Goal: Task Accomplishment & Management: Complete application form

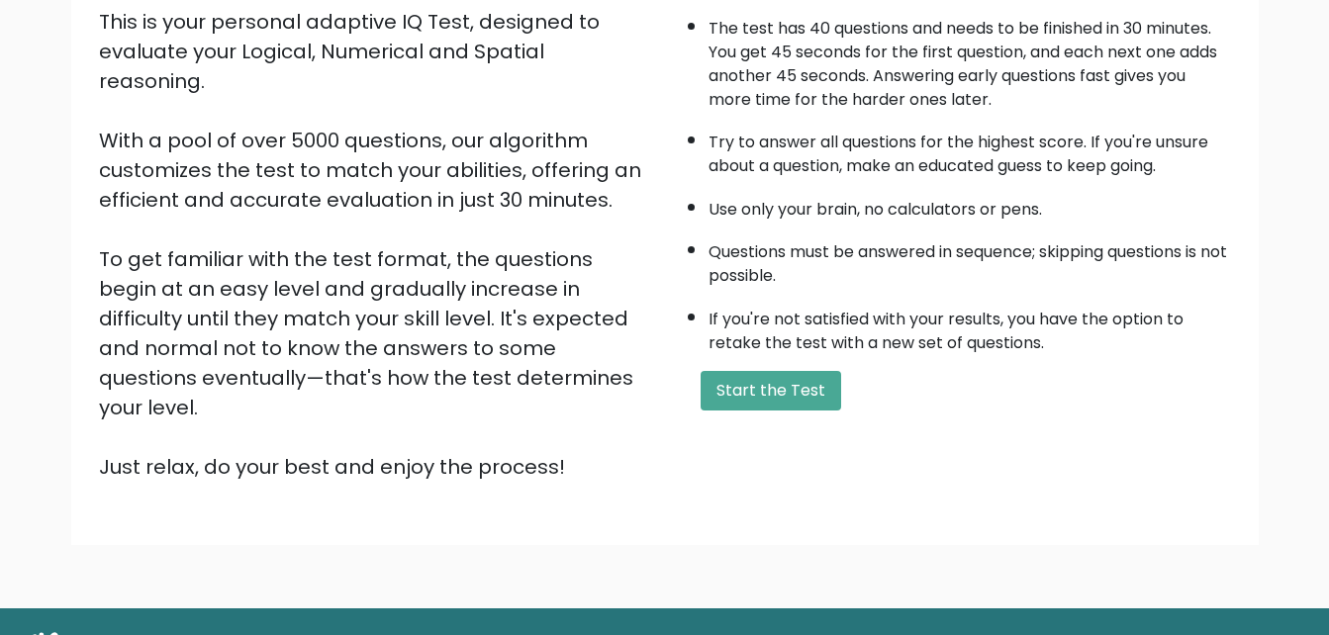
scroll to position [237, 0]
click at [792, 413] on div "A few things before you start: The test has 40 questions and needs to be finish…" at bounding box center [954, 223] width 578 height 514
click at [783, 402] on button "Start the Test" at bounding box center [770, 390] width 140 height 40
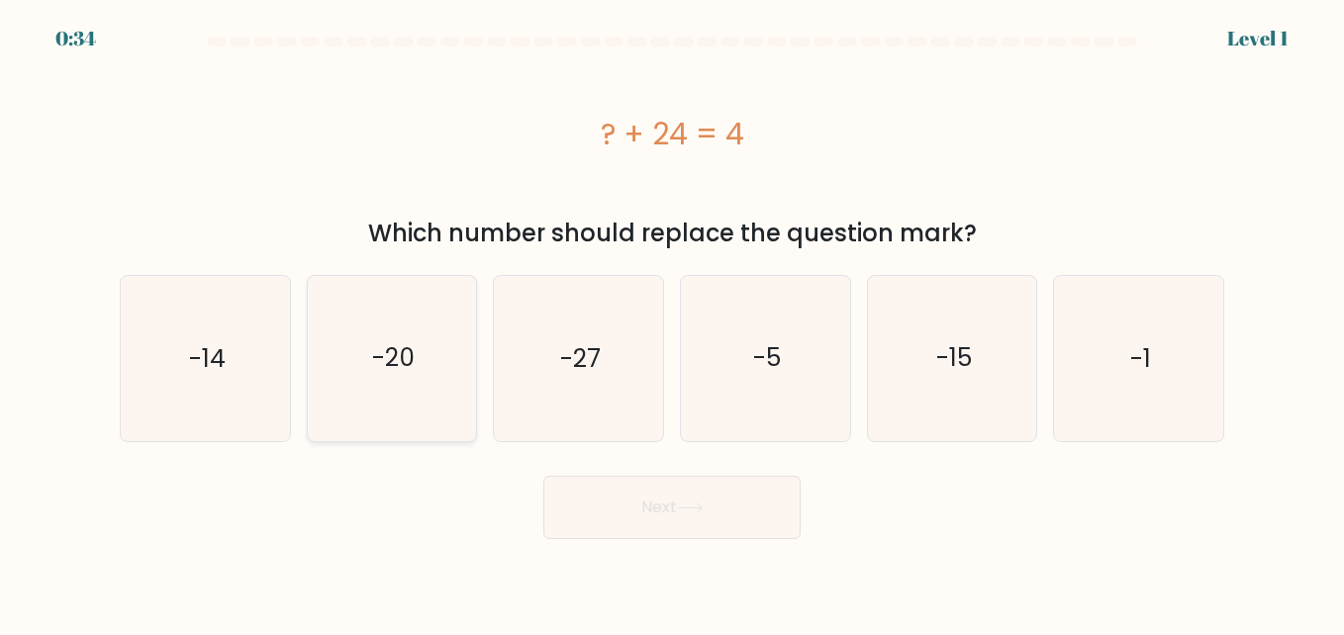
click at [427, 360] on icon "-20" at bounding box center [392, 358] width 164 height 164
click at [672, 323] on input "b. -20" at bounding box center [672, 320] width 1 height 5
radio input "true"
click at [736, 508] on button "Next" at bounding box center [671, 507] width 257 height 63
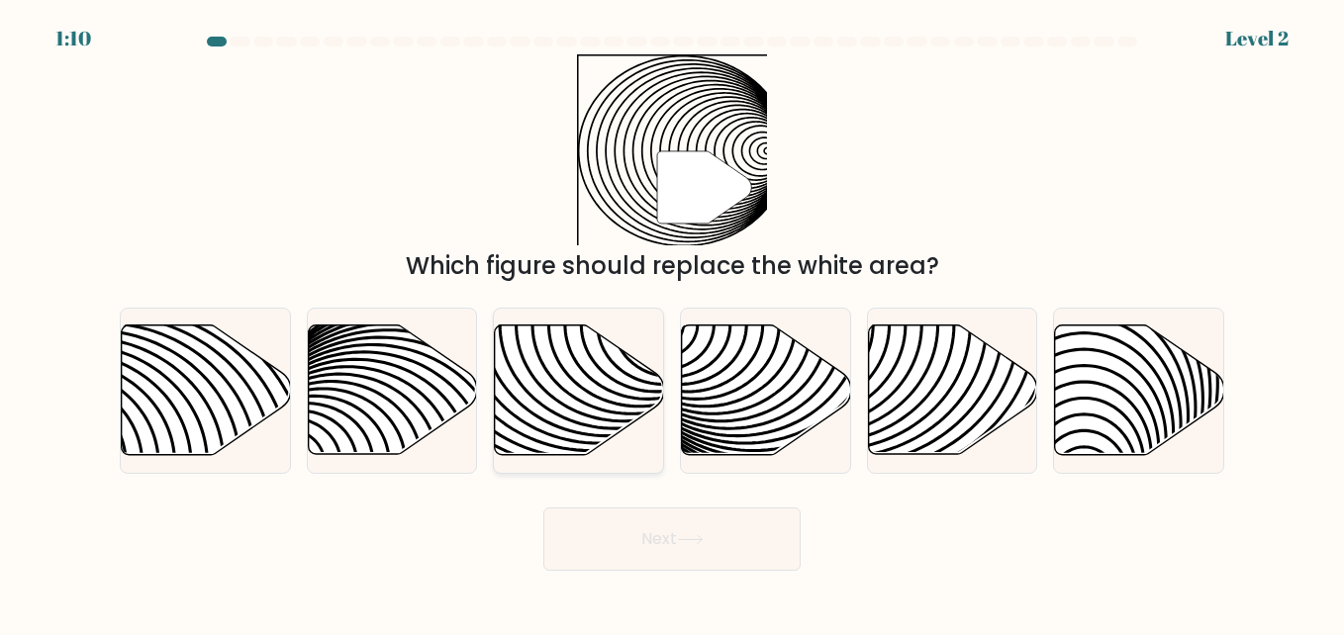
click at [571, 386] on icon at bounding box center [579, 391] width 169 height 130
click at [672, 323] on input "c." at bounding box center [672, 320] width 1 height 5
radio input "true"
click at [753, 536] on button "Next" at bounding box center [671, 539] width 257 height 63
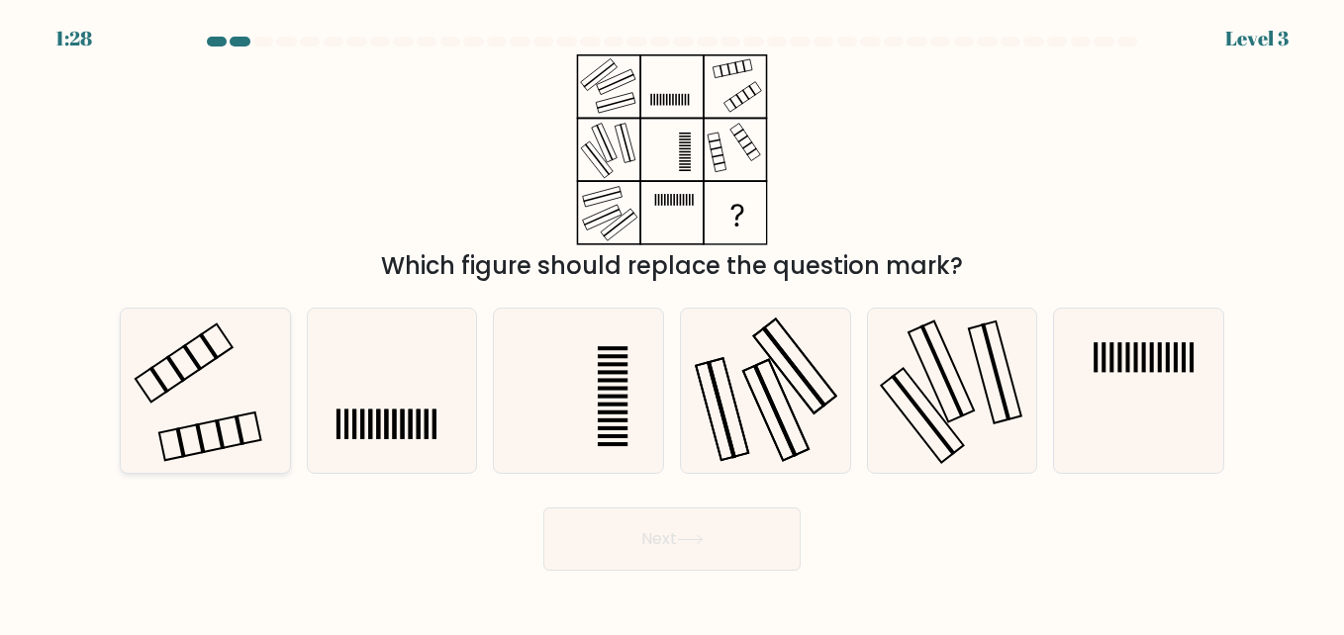
click at [264, 342] on icon at bounding box center [205, 391] width 164 height 164
click at [672, 323] on input "a." at bounding box center [672, 320] width 1 height 5
radio input "true"
click at [700, 535] on icon at bounding box center [690, 539] width 27 height 11
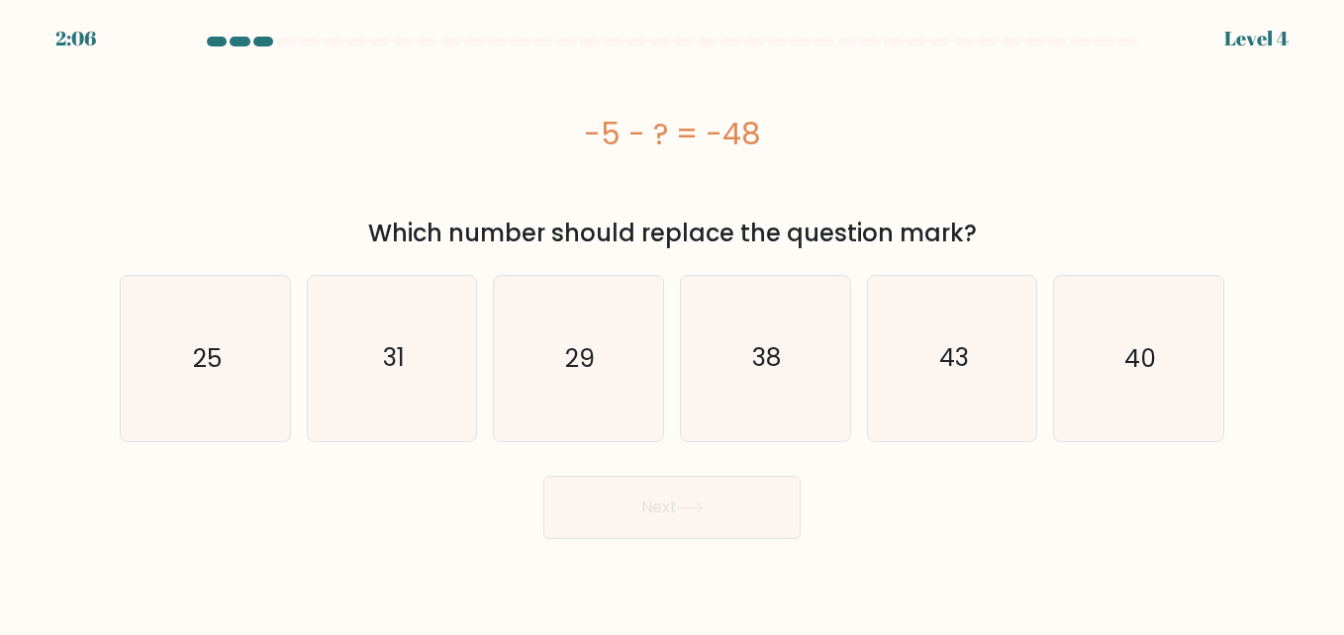
click at [876, 477] on div "Next" at bounding box center [672, 502] width 1128 height 73
click at [959, 377] on icon "43" at bounding box center [952, 358] width 164 height 164
click at [673, 323] on input "e. 43" at bounding box center [672, 320] width 1 height 5
radio input "true"
click at [749, 507] on button "Next" at bounding box center [671, 507] width 257 height 63
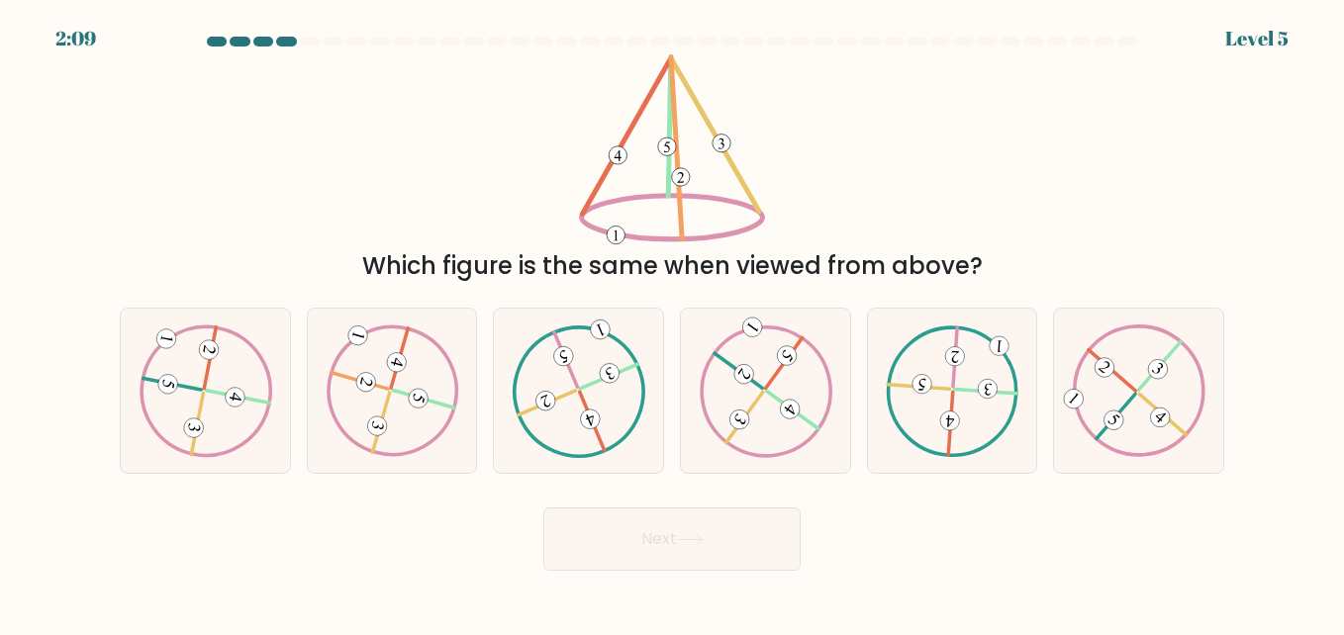
click at [887, 187] on div "Which figure is the same when viewed from above?" at bounding box center [672, 169] width 1128 height 230
click at [390, 355] on icon at bounding box center [392, 391] width 133 height 132
click at [672, 323] on input "b." at bounding box center [672, 320] width 1 height 5
radio input "true"
click at [733, 514] on button "Next" at bounding box center [671, 539] width 257 height 63
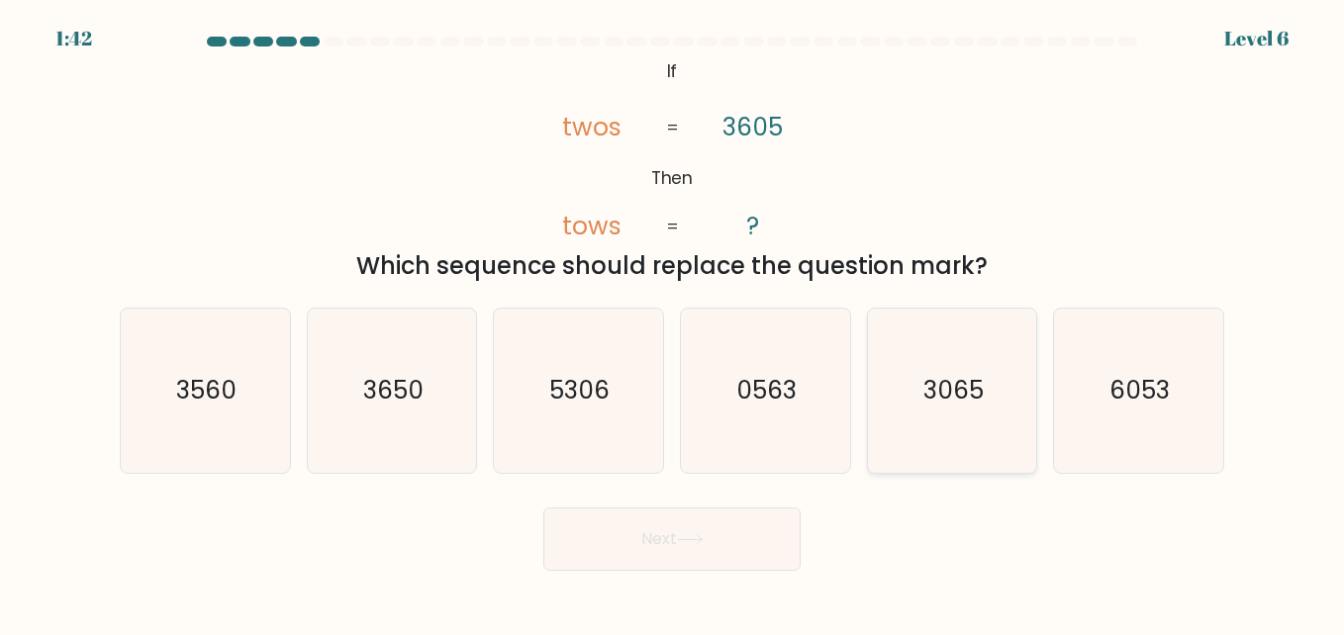
drag, startPoint x: 1020, startPoint y: 397, endPoint x: 916, endPoint y: 416, distance: 105.6
click at [916, 416] on icon "3065" at bounding box center [952, 391] width 164 height 164
click at [673, 323] on input "e. 3065" at bounding box center [672, 320] width 1 height 5
radio input "true"
click at [726, 525] on button "Next" at bounding box center [671, 539] width 257 height 63
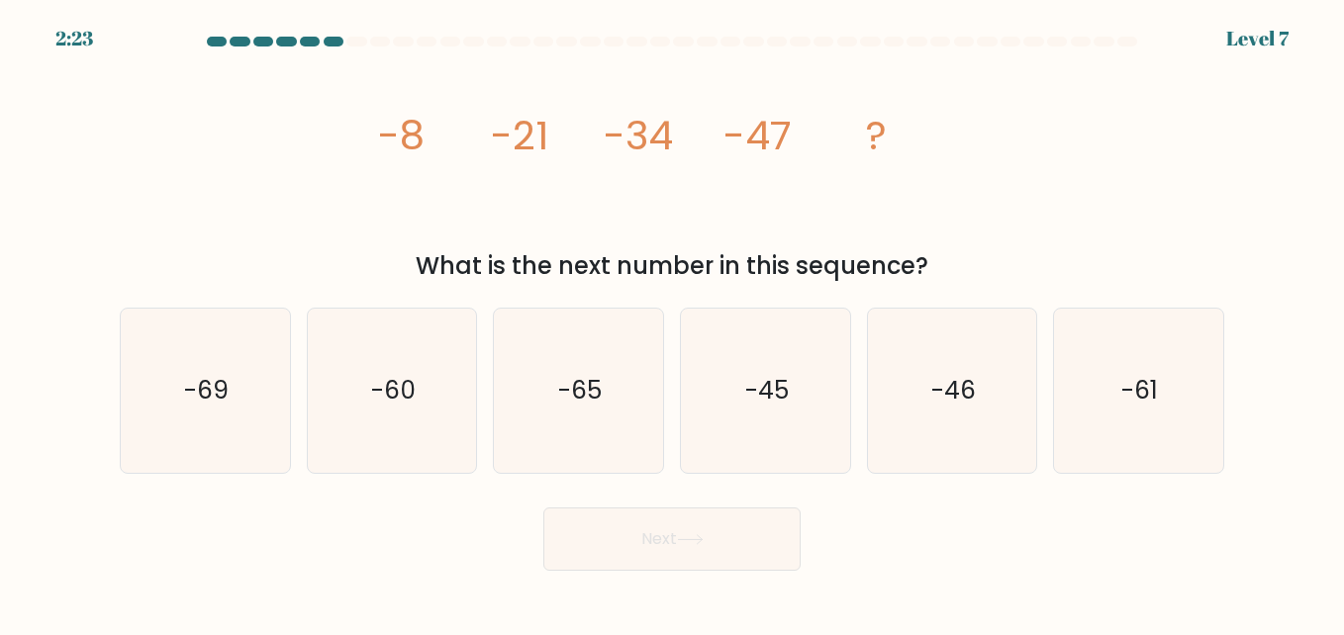
click at [936, 205] on icon "image/svg+xml -8 -21 -34 -47 ?" at bounding box center [672, 149] width 594 height 191
click at [381, 394] on text "-60" at bounding box center [393, 390] width 45 height 35
click at [672, 323] on input "b. -60" at bounding box center [672, 320] width 1 height 5
radio input "true"
click at [756, 526] on button "Next" at bounding box center [671, 539] width 257 height 63
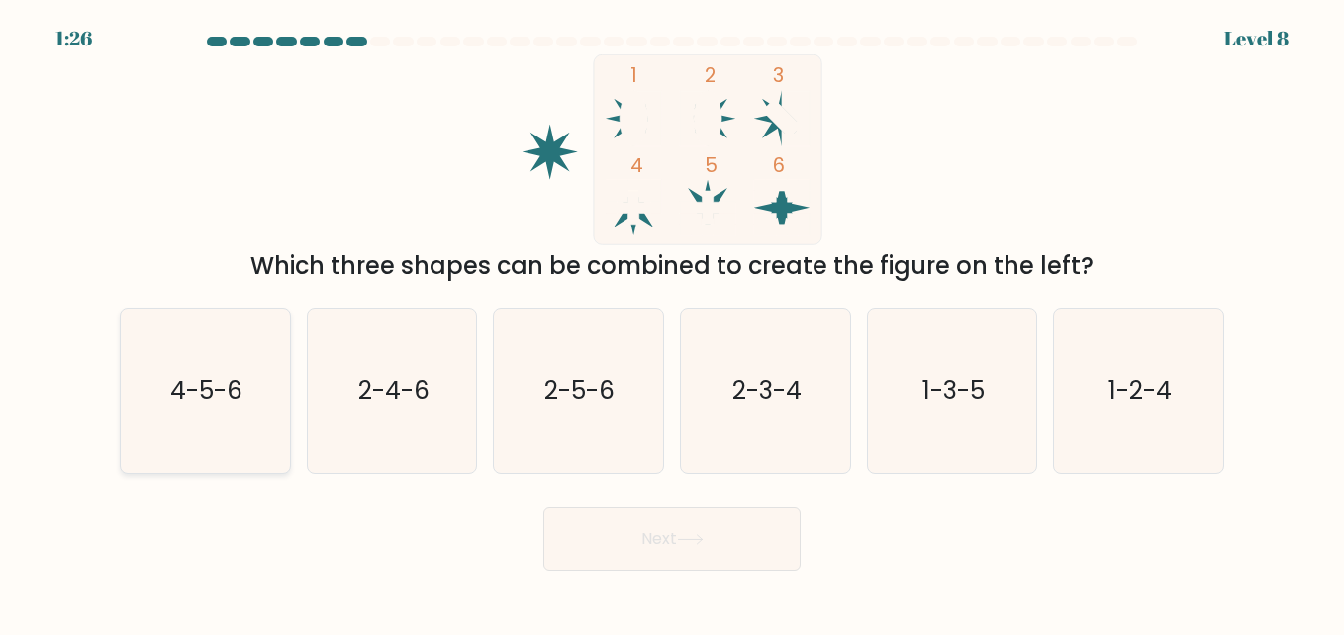
click at [158, 378] on icon "4-5-6" at bounding box center [205, 391] width 164 height 164
click at [672, 323] on input "a. 4-5-6" at bounding box center [672, 320] width 1 height 5
radio input "true"
click at [694, 534] on icon at bounding box center [690, 539] width 27 height 11
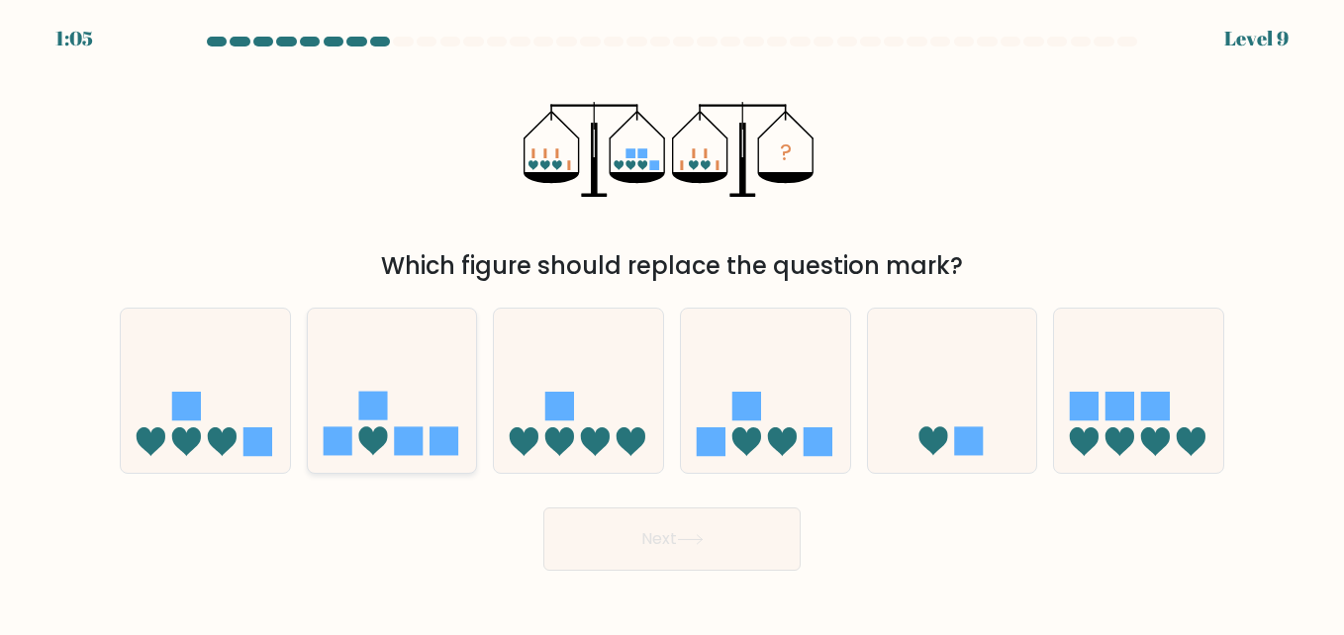
click at [448, 395] on icon at bounding box center [392, 391] width 169 height 140
click at [672, 323] on input "b." at bounding box center [672, 320] width 1 height 5
radio input "true"
click at [749, 530] on button "Next" at bounding box center [671, 539] width 257 height 63
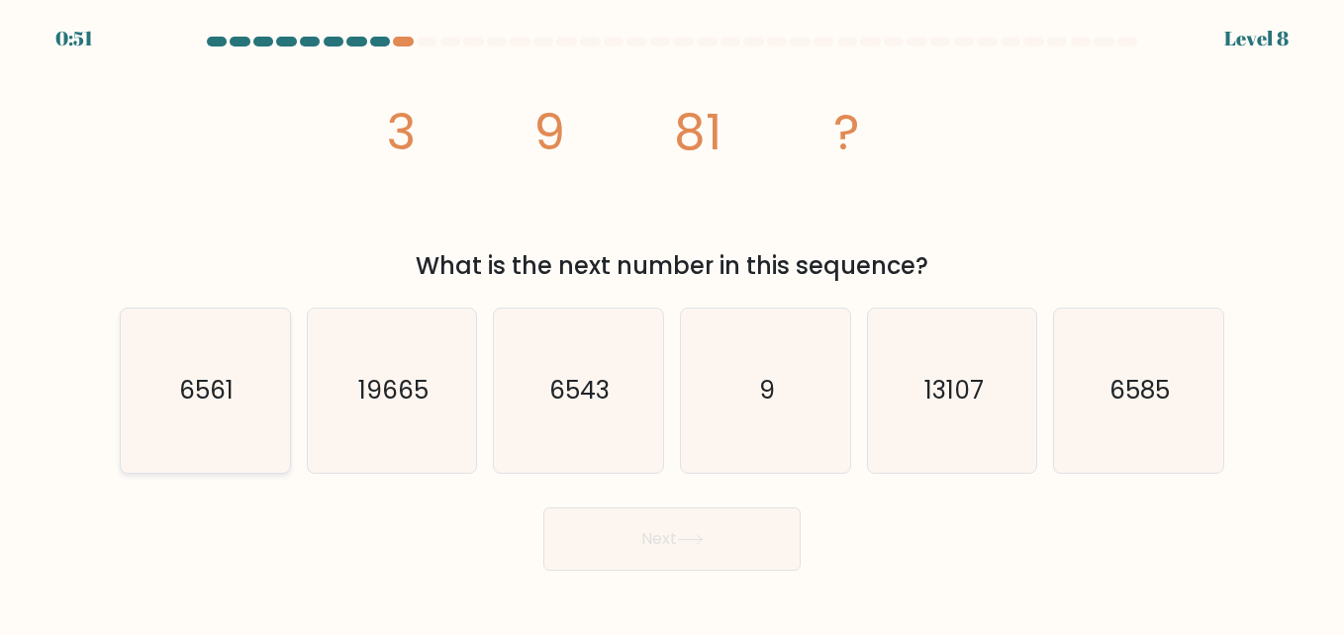
click at [240, 365] on icon "6561" at bounding box center [205, 391] width 164 height 164
click at [672, 323] on input "a. 6561" at bounding box center [672, 320] width 1 height 5
radio input "true"
click at [624, 526] on button "Next" at bounding box center [671, 539] width 257 height 63
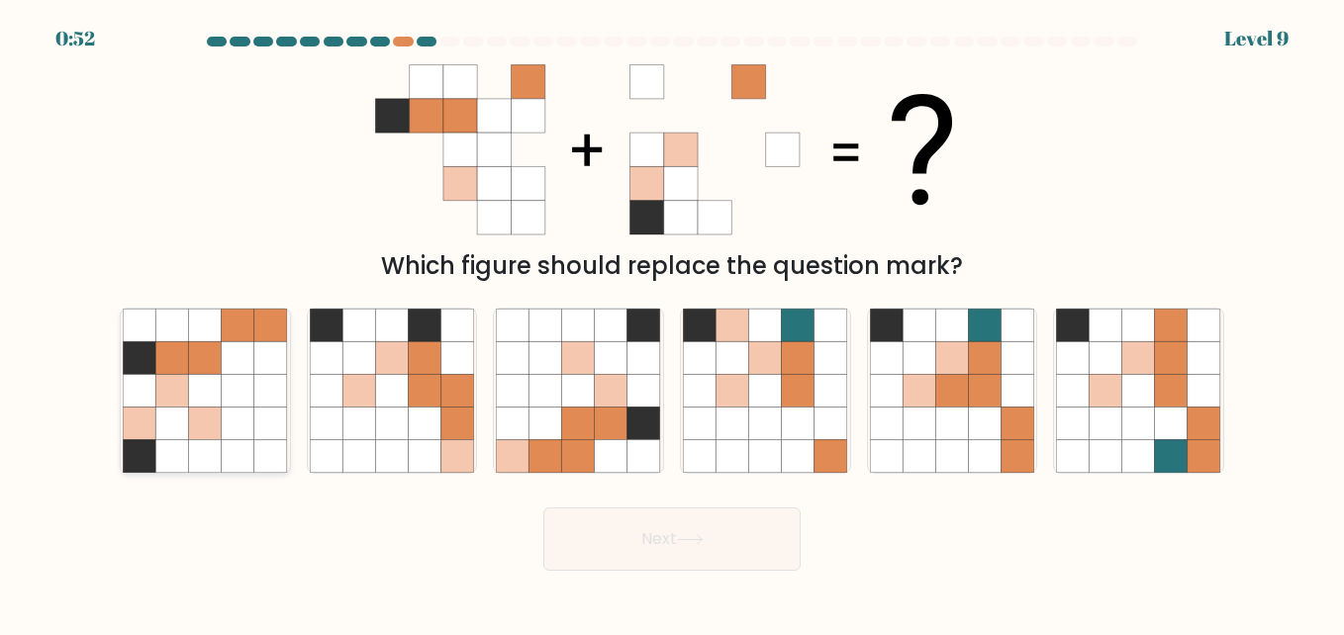
click at [177, 399] on icon at bounding box center [172, 390] width 33 height 33
click at [672, 323] on input "a." at bounding box center [672, 320] width 1 height 5
radio input "true"
click at [715, 528] on button "Next" at bounding box center [671, 539] width 257 height 63
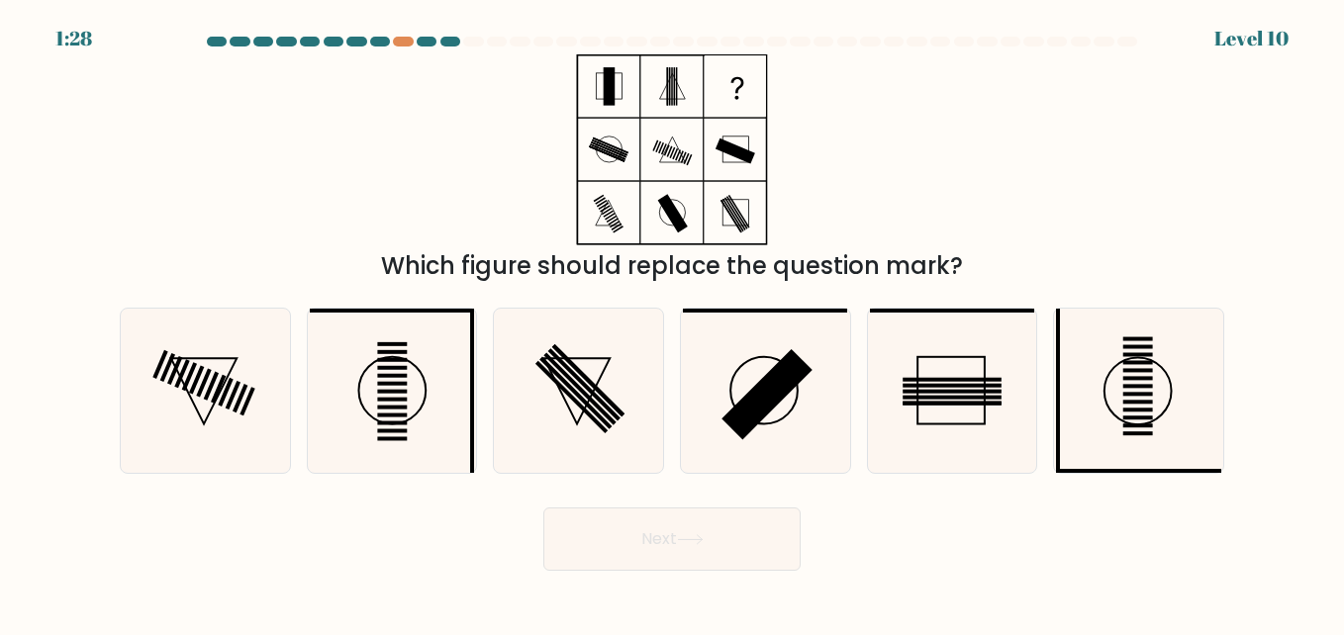
click at [922, 235] on div "Which figure should replace the question mark?" at bounding box center [672, 169] width 1128 height 230
click at [1124, 369] on rect at bounding box center [1138, 370] width 30 height 4
click at [673, 323] on input "f." at bounding box center [672, 320] width 1 height 5
radio input "true"
click at [465, 394] on icon at bounding box center [392, 391] width 164 height 164
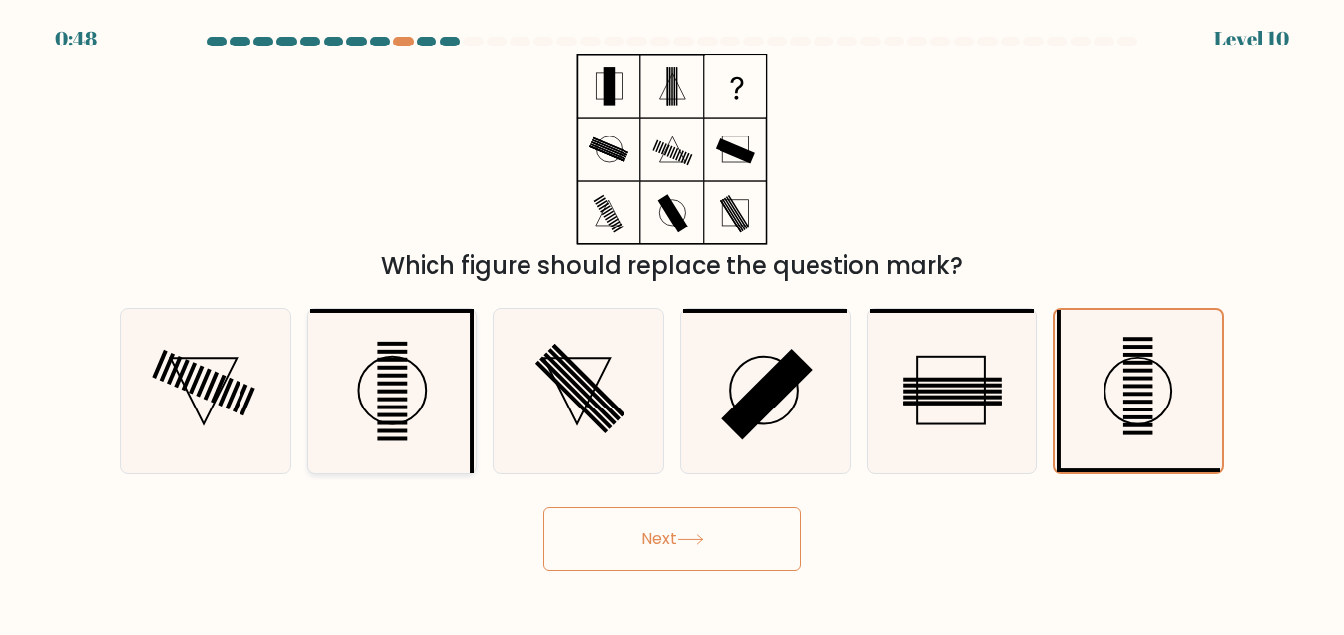
click at [672, 323] on input "b." at bounding box center [672, 320] width 1 height 5
radio input "true"
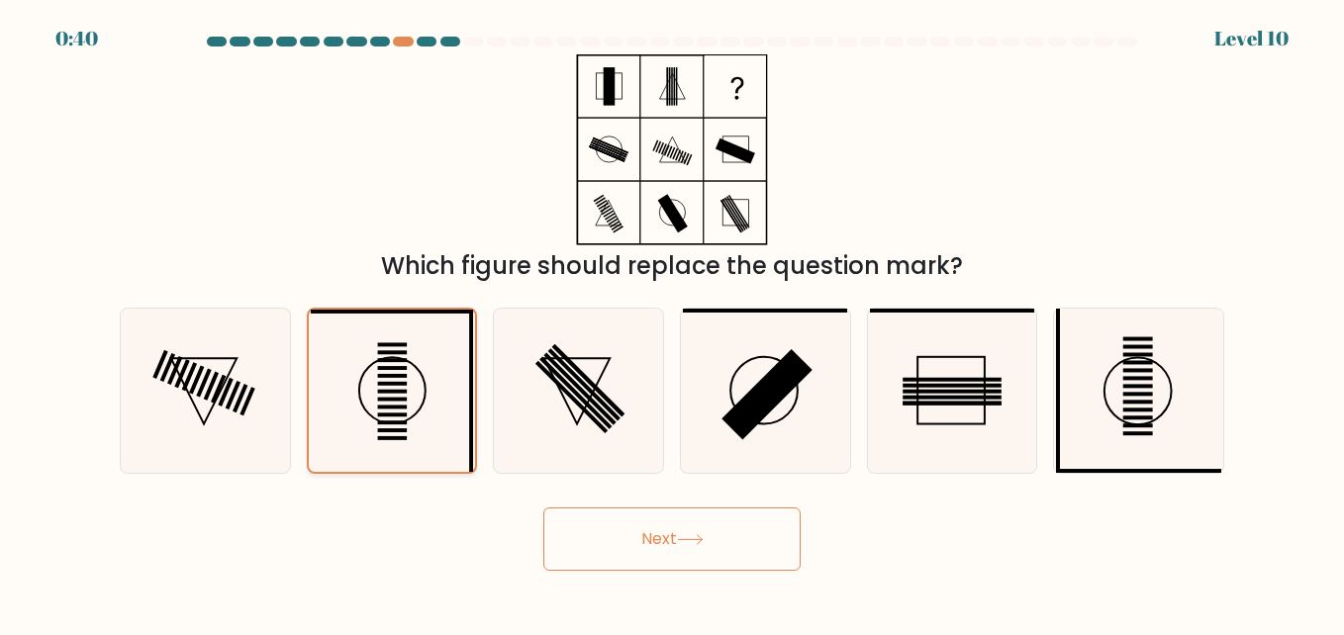
click at [443, 375] on icon at bounding box center [392, 391] width 162 height 162
click at [672, 323] on input "b." at bounding box center [672, 320] width 1 height 5
click at [701, 536] on icon at bounding box center [690, 539] width 24 height 9
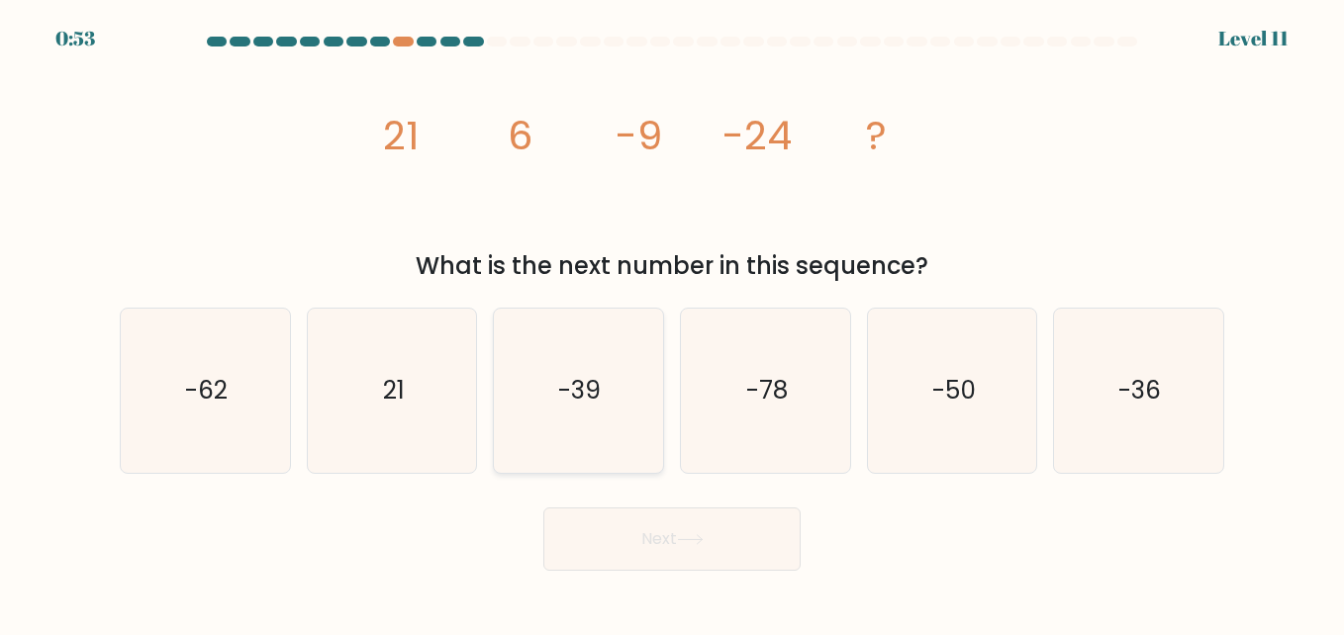
click at [581, 368] on icon "-39" at bounding box center [578, 391] width 164 height 164
click at [672, 323] on input "c. -39" at bounding box center [672, 320] width 1 height 5
radio input "true"
click at [783, 528] on button "Next" at bounding box center [671, 539] width 257 height 63
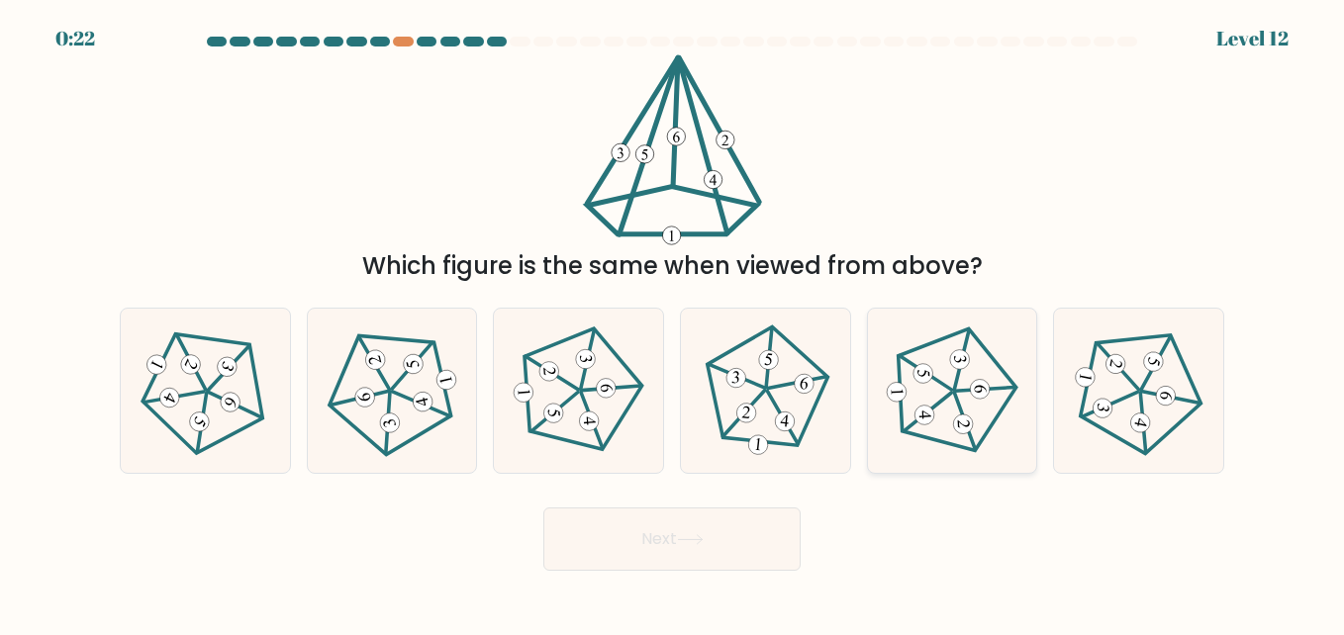
click at [953, 395] on icon at bounding box center [952, 391] width 132 height 132
click at [673, 323] on input "e." at bounding box center [672, 320] width 1 height 5
radio input "true"
click at [740, 523] on button "Next" at bounding box center [671, 539] width 257 height 63
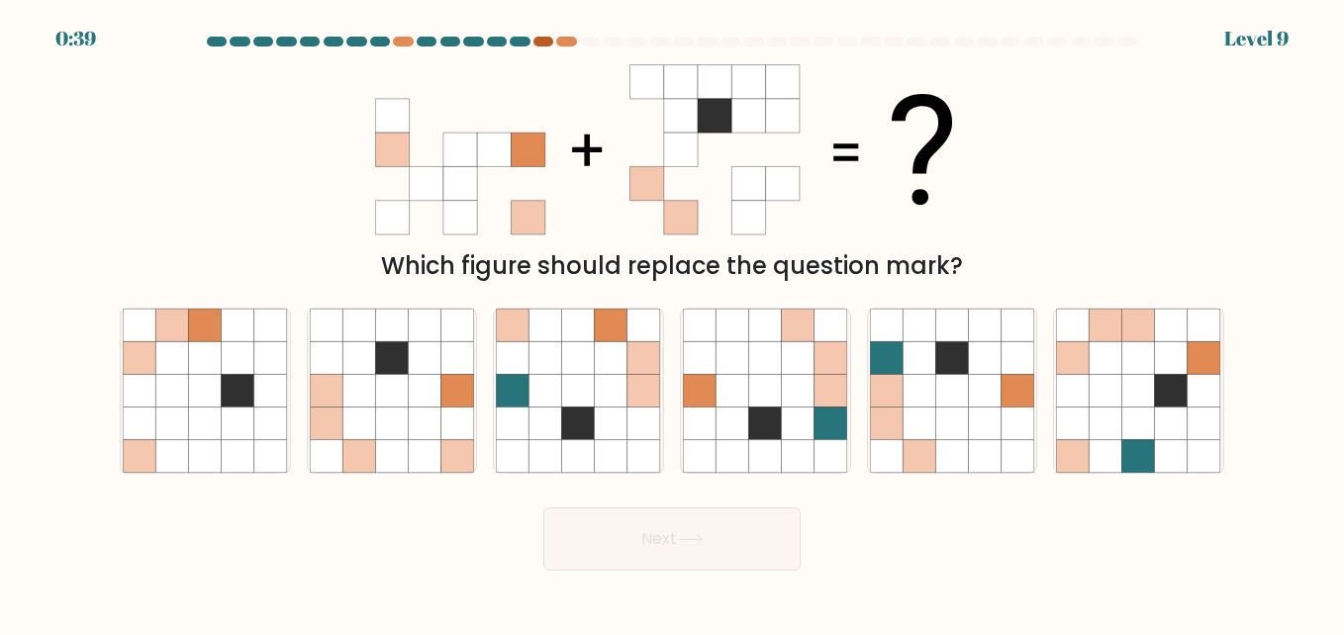
click at [540, 43] on div at bounding box center [543, 42] width 20 height 10
click at [542, 42] on div at bounding box center [543, 42] width 20 height 10
click at [879, 345] on icon at bounding box center [886, 357] width 33 height 33
click at [673, 323] on input "e." at bounding box center [672, 320] width 1 height 5
radio input "true"
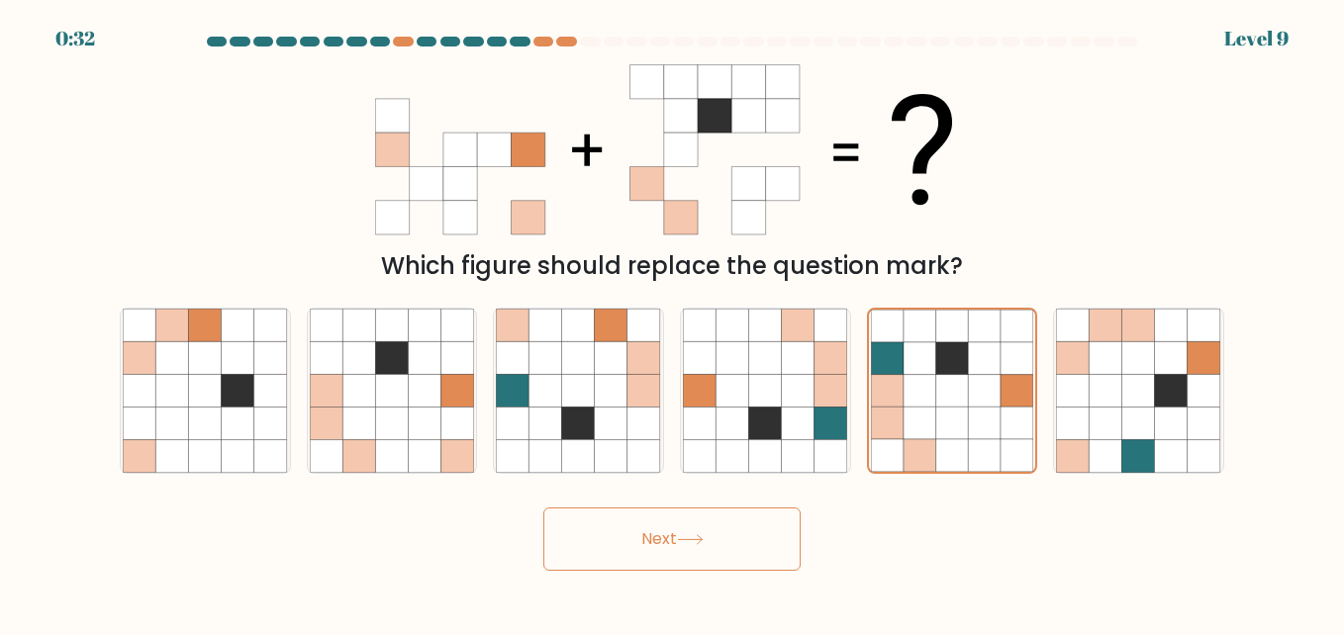
click at [693, 529] on button "Next" at bounding box center [671, 539] width 257 height 63
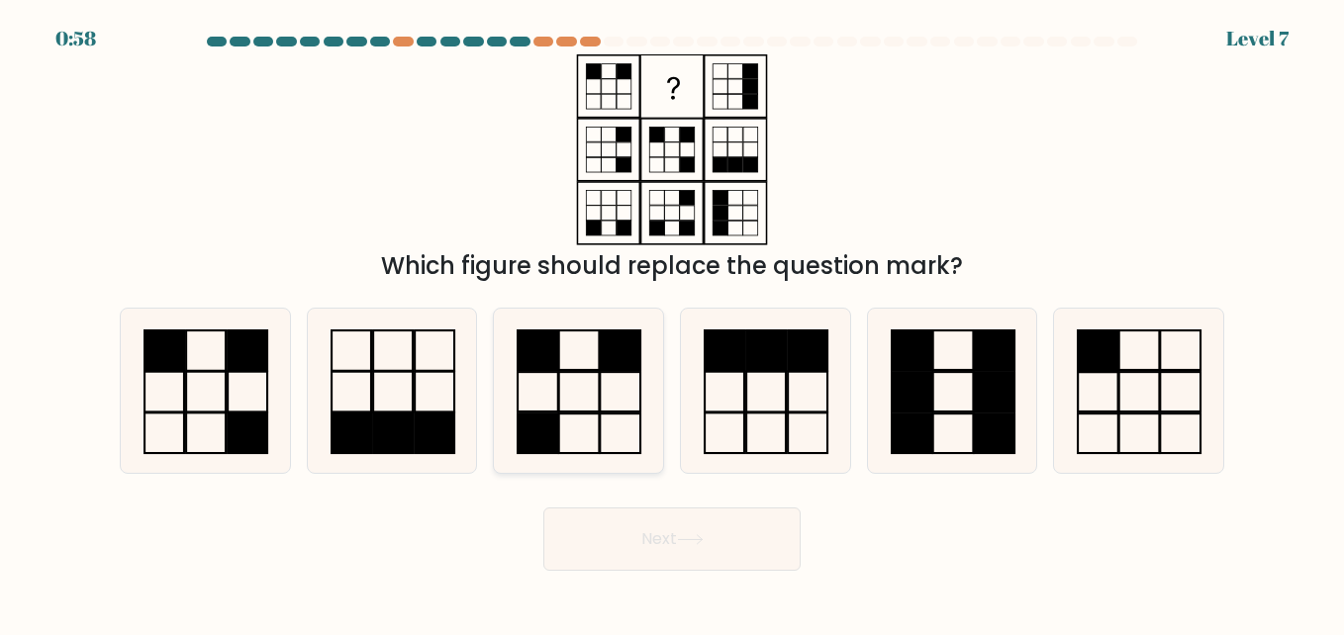
click at [602, 349] on rect at bounding box center [621, 350] width 41 height 40
click at [672, 323] on input "c." at bounding box center [672, 320] width 1 height 5
radio input "true"
click at [674, 530] on button "Next" at bounding box center [671, 539] width 257 height 63
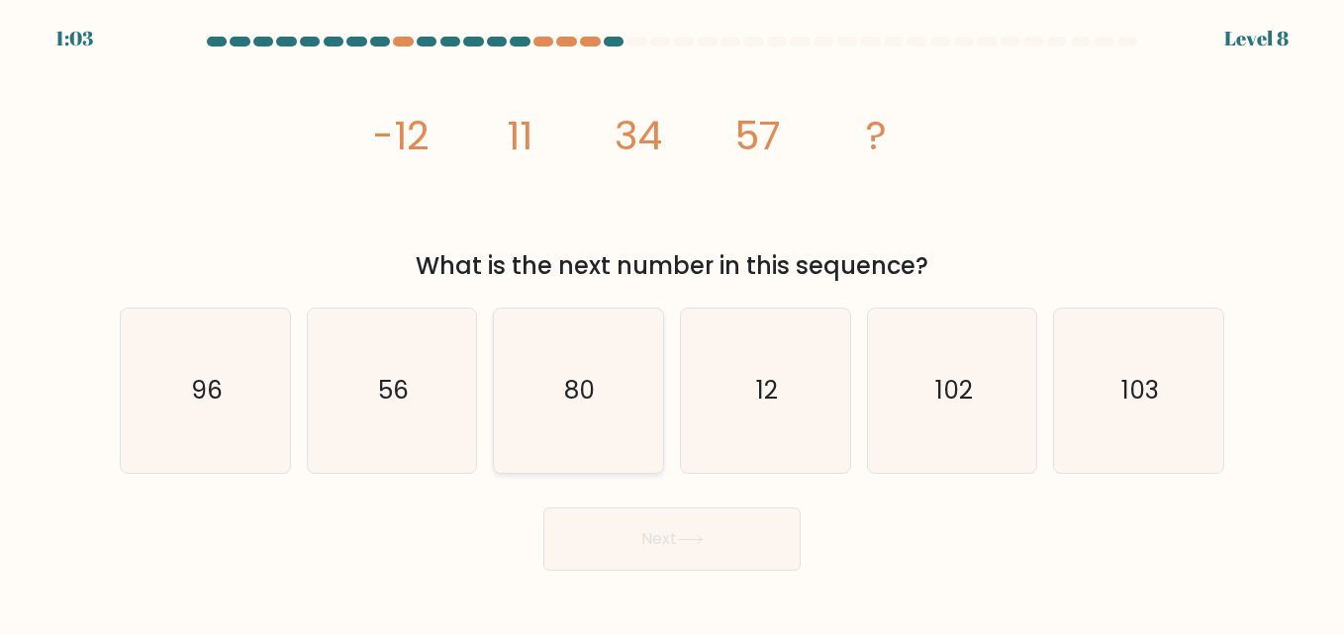
click at [569, 431] on icon "80" at bounding box center [578, 391] width 164 height 164
click at [672, 323] on input "c. 80" at bounding box center [672, 320] width 1 height 5
radio input "true"
click at [773, 522] on button "Next" at bounding box center [671, 539] width 257 height 63
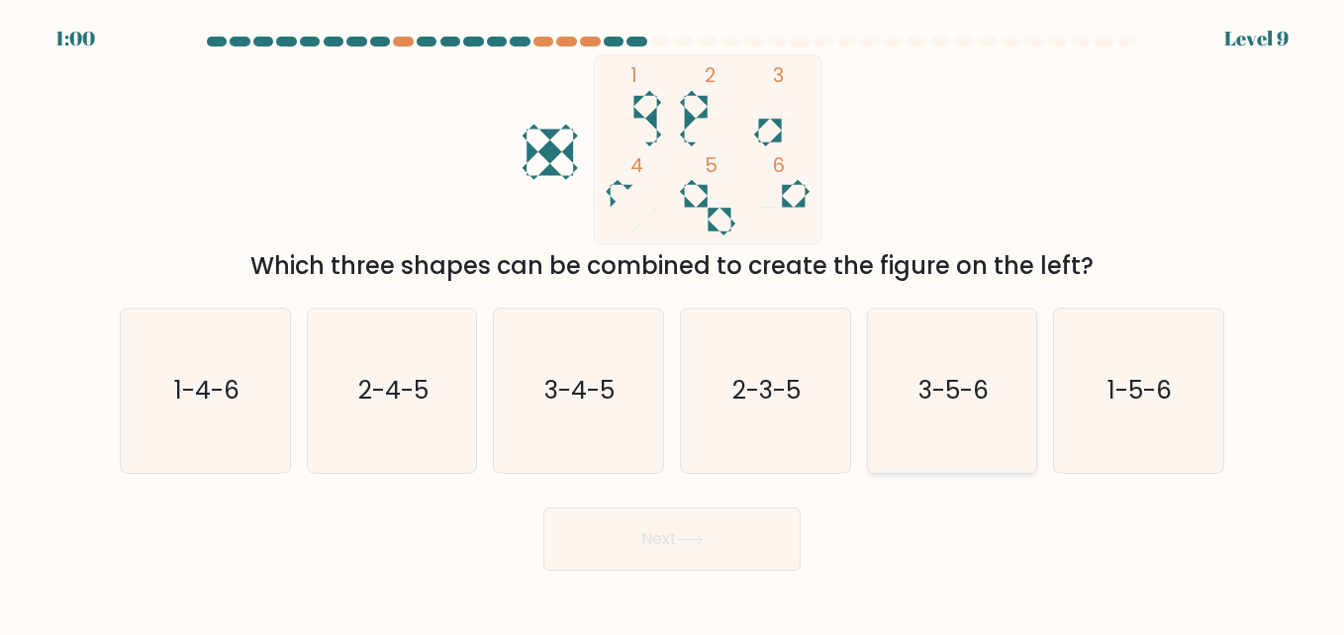
click at [965, 390] on text "3-5-6" at bounding box center [953, 390] width 70 height 35
click at [673, 323] on input "e. 3-5-6" at bounding box center [672, 320] width 1 height 5
radio input "true"
click at [678, 551] on button "Next" at bounding box center [671, 539] width 257 height 63
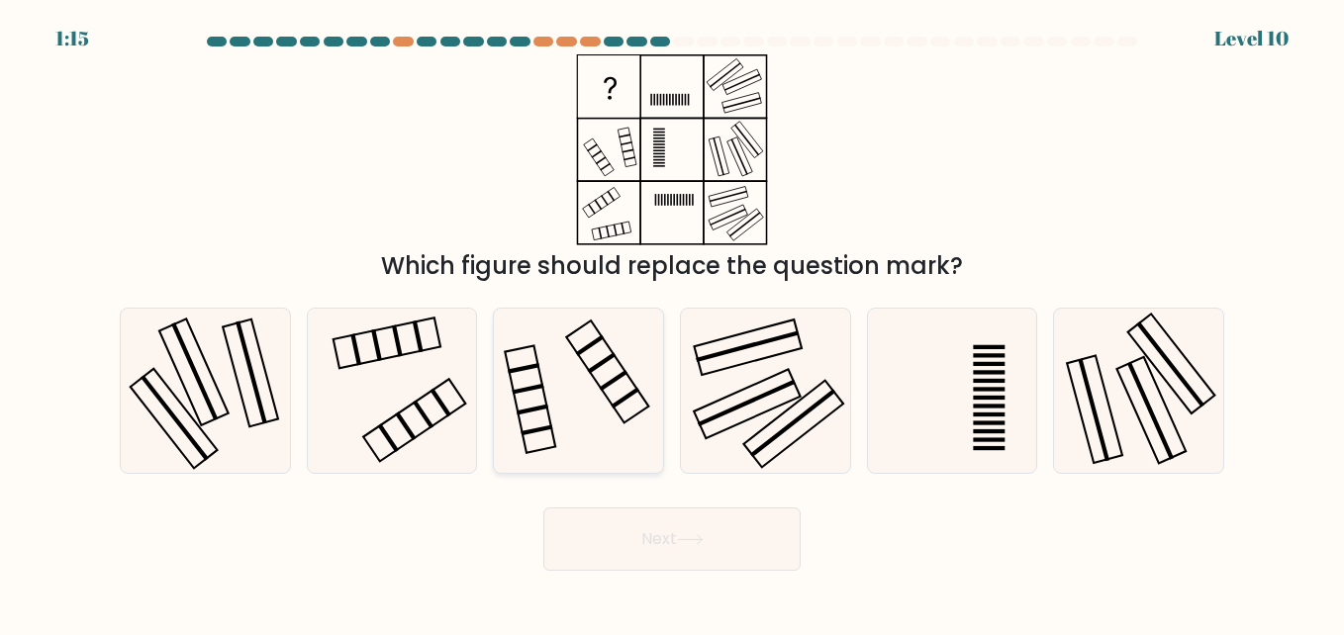
click at [572, 370] on icon at bounding box center [578, 391] width 164 height 164
click at [672, 323] on input "c." at bounding box center [672, 320] width 1 height 5
radio input "true"
click at [426, 393] on icon at bounding box center [392, 391] width 164 height 164
click at [672, 323] on input "b." at bounding box center [672, 320] width 1 height 5
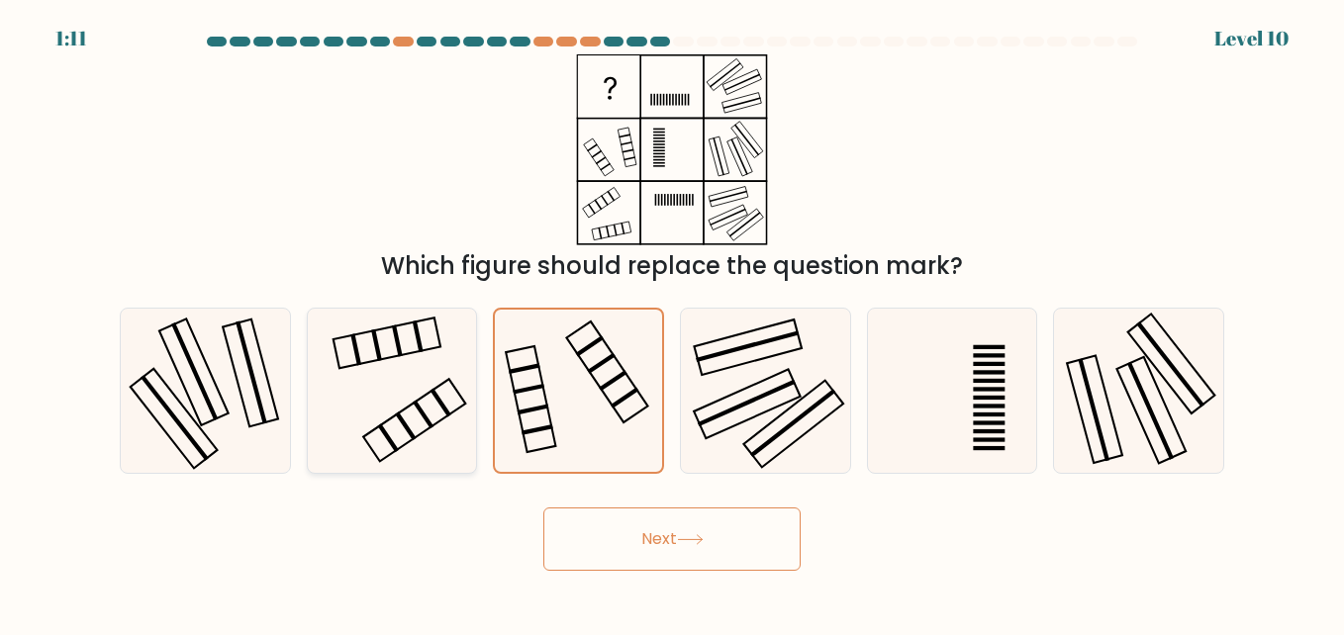
radio input "true"
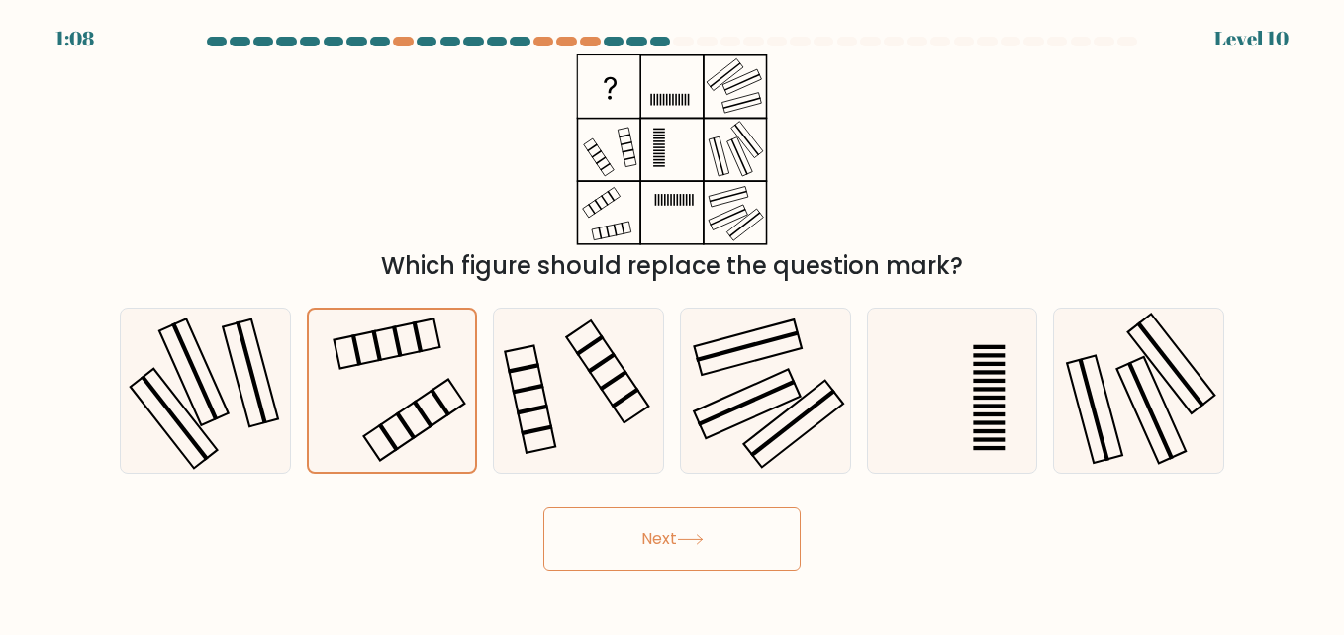
click at [708, 527] on button "Next" at bounding box center [671, 539] width 257 height 63
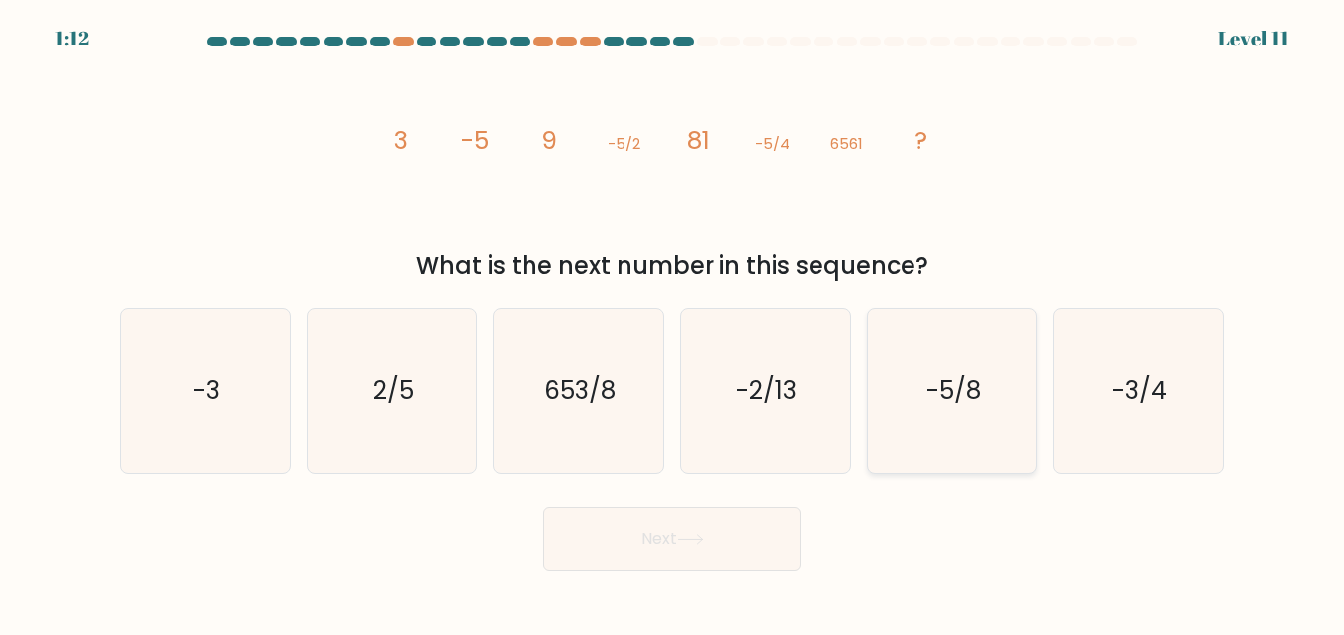
click at [936, 345] on icon "-5/8" at bounding box center [952, 391] width 164 height 164
click at [673, 323] on input "e. -5/8" at bounding box center [672, 320] width 1 height 5
radio input "true"
click at [727, 521] on button "Next" at bounding box center [671, 539] width 257 height 63
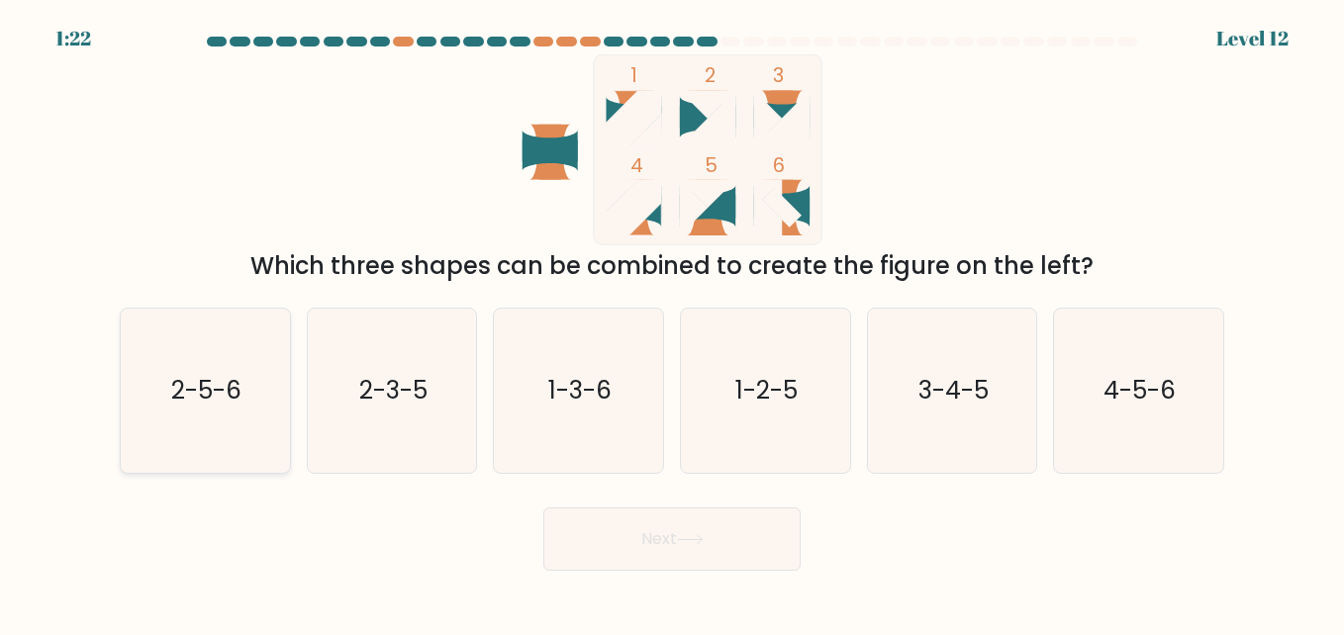
click at [179, 363] on icon "2-5-6" at bounding box center [205, 391] width 164 height 164
click at [672, 323] on input "a. 2-5-6" at bounding box center [672, 320] width 1 height 5
radio input "true"
click at [676, 516] on button "Next" at bounding box center [671, 539] width 257 height 63
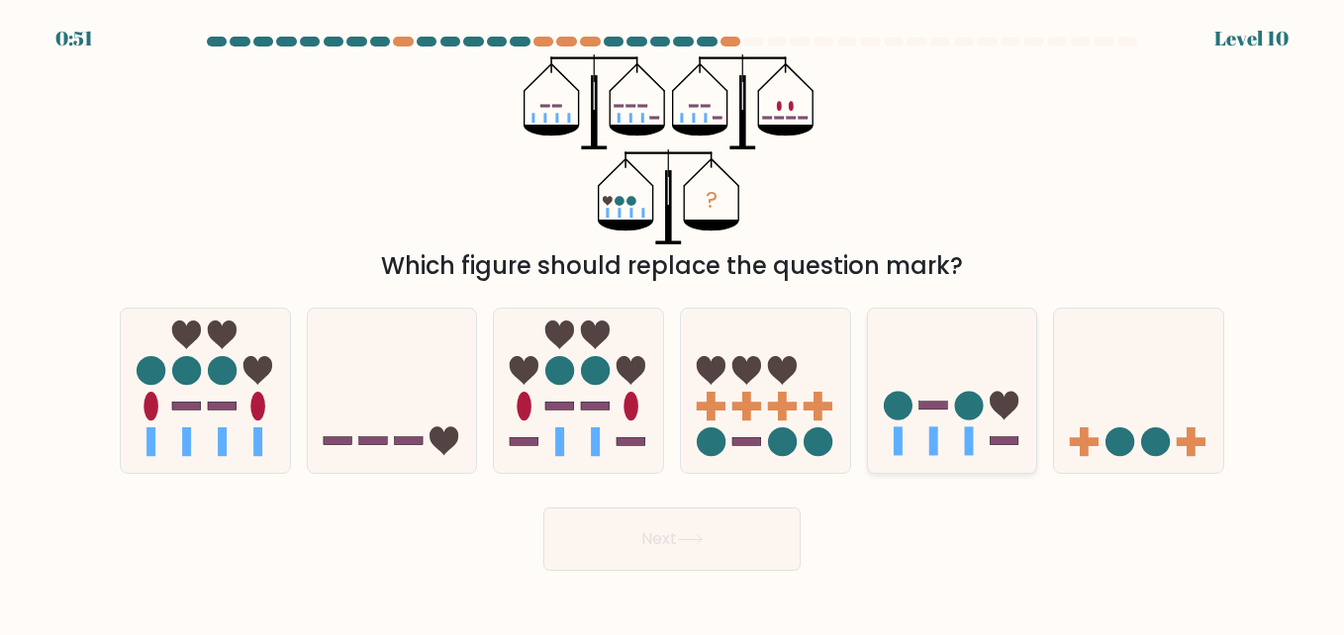
click at [954, 389] on icon at bounding box center [952, 391] width 169 height 140
click at [673, 323] on input "e." at bounding box center [672, 320] width 1 height 5
radio input "true"
click at [738, 524] on button "Next" at bounding box center [671, 539] width 257 height 63
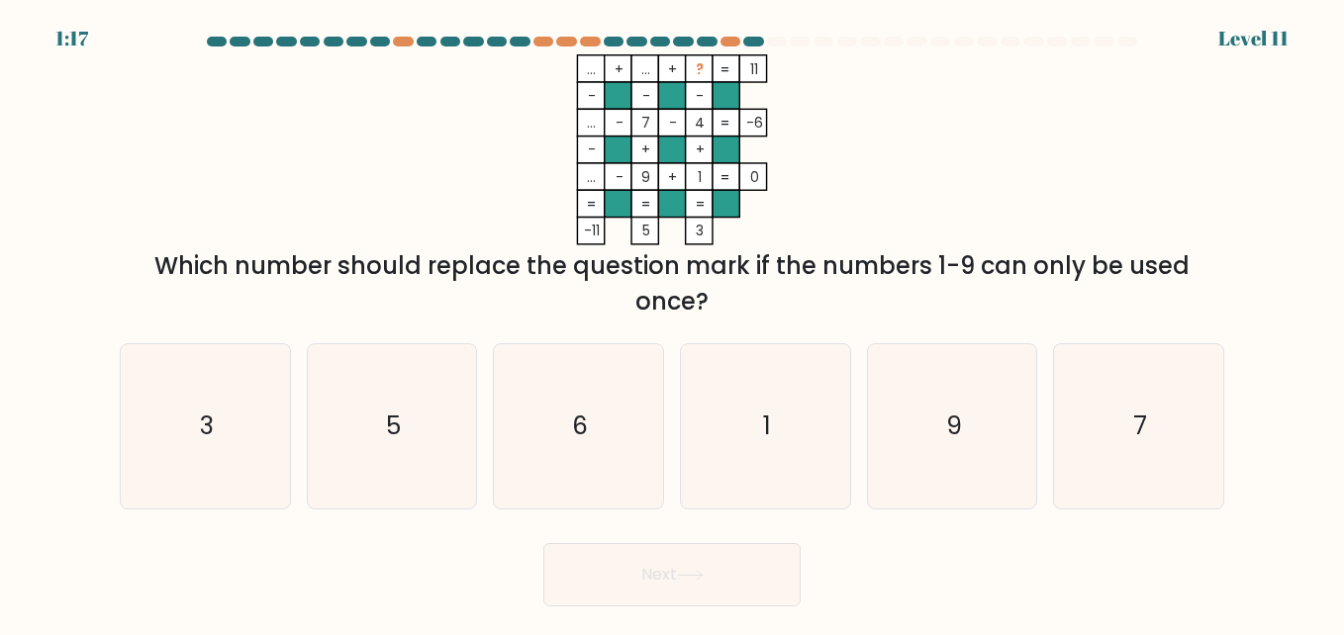
click at [958, 158] on icon "... + ... + ? 11 - - - ... - 7 - 4 -6 - + + ... - 9 + 1 = 0 = = = = -11 5 3 =" at bounding box center [672, 149] width 594 height 191
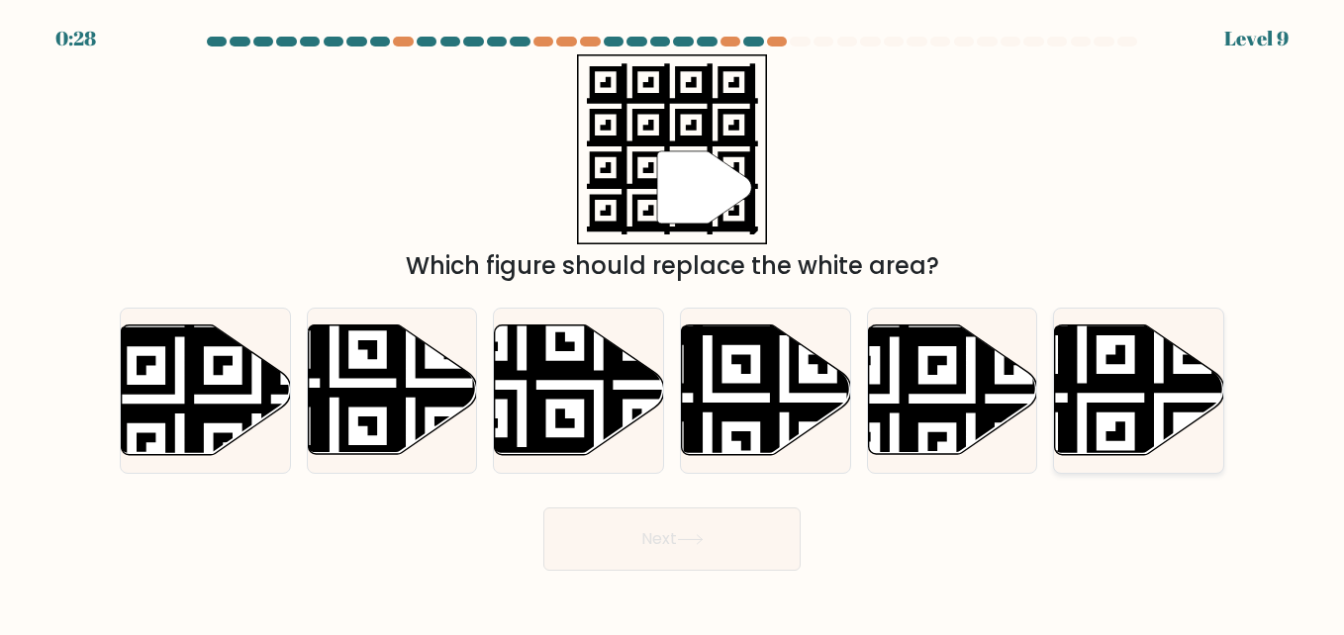
click at [1129, 382] on icon at bounding box center [1082, 321] width 307 height 307
click at [673, 323] on input "f." at bounding box center [672, 320] width 1 height 5
radio input "true"
click at [703, 529] on button "Next" at bounding box center [671, 539] width 257 height 63
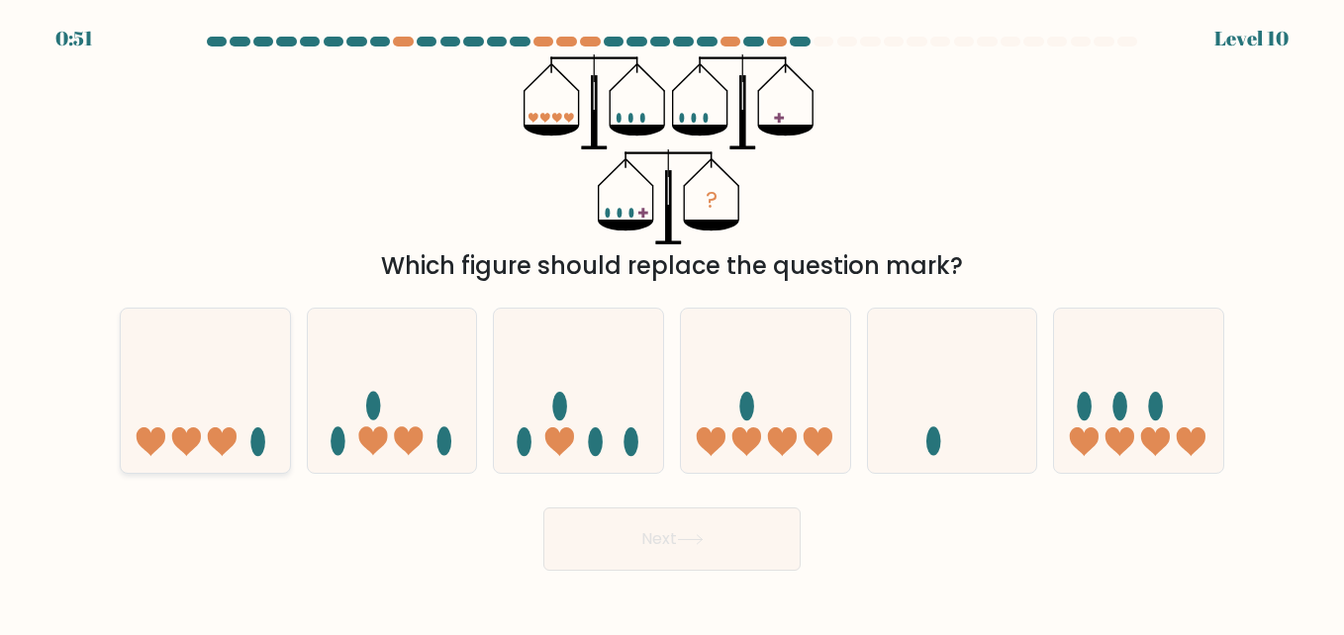
click at [233, 393] on icon at bounding box center [205, 391] width 169 height 140
click at [672, 323] on input "a." at bounding box center [672, 320] width 1 height 5
radio input "true"
click at [735, 526] on button "Next" at bounding box center [671, 539] width 257 height 63
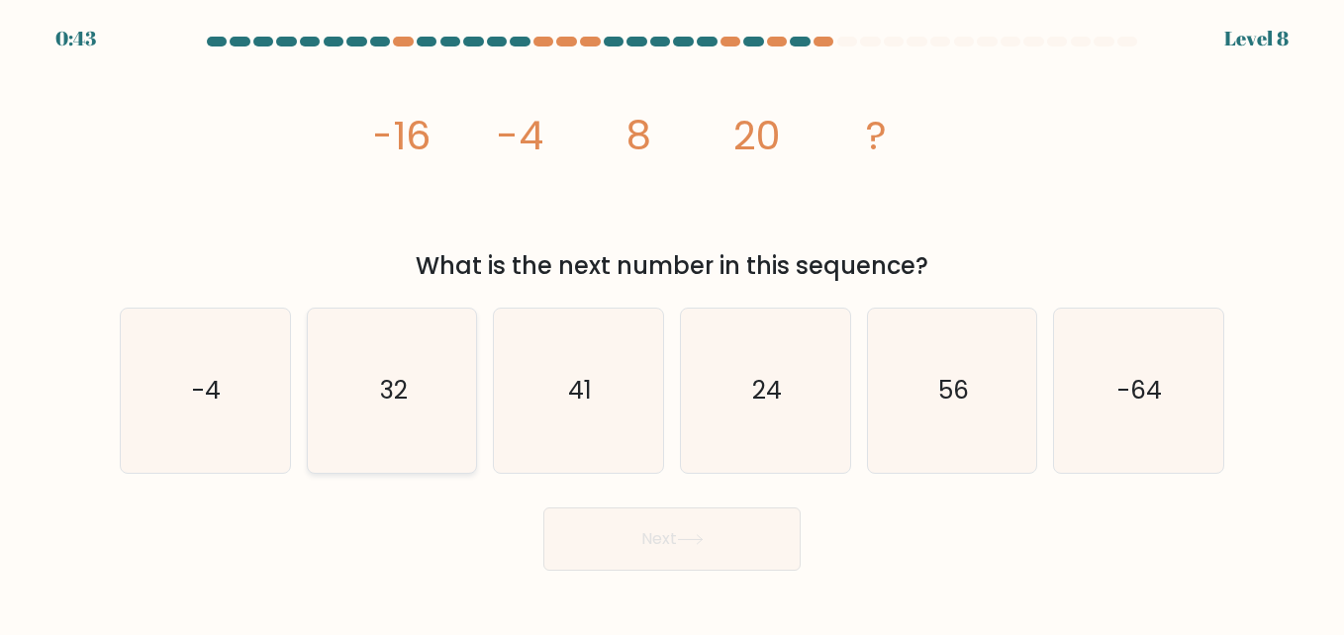
click at [413, 366] on icon "32" at bounding box center [392, 391] width 164 height 164
click at [672, 323] on input "b. 32" at bounding box center [672, 320] width 1 height 5
radio input "true"
click at [650, 532] on button "Next" at bounding box center [671, 539] width 257 height 63
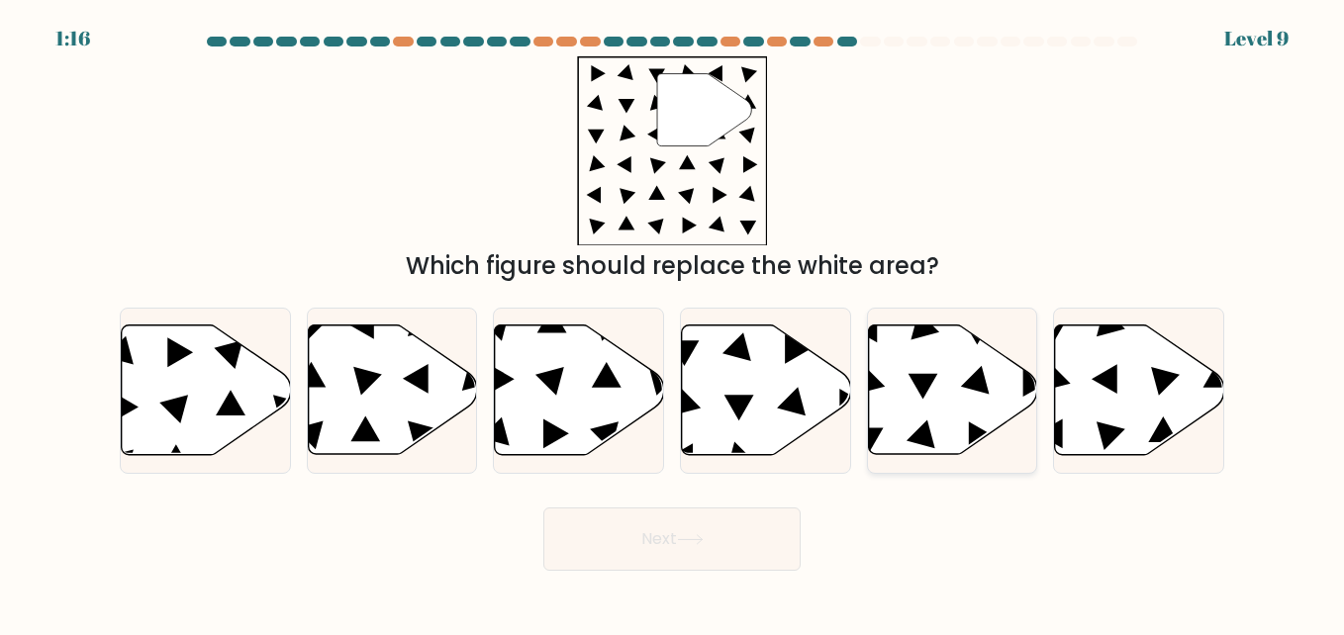
click at [916, 384] on icon at bounding box center [922, 387] width 30 height 26
click at [673, 323] on input "e." at bounding box center [672, 320] width 1 height 5
radio input "true"
click at [722, 510] on button "Next" at bounding box center [671, 539] width 257 height 63
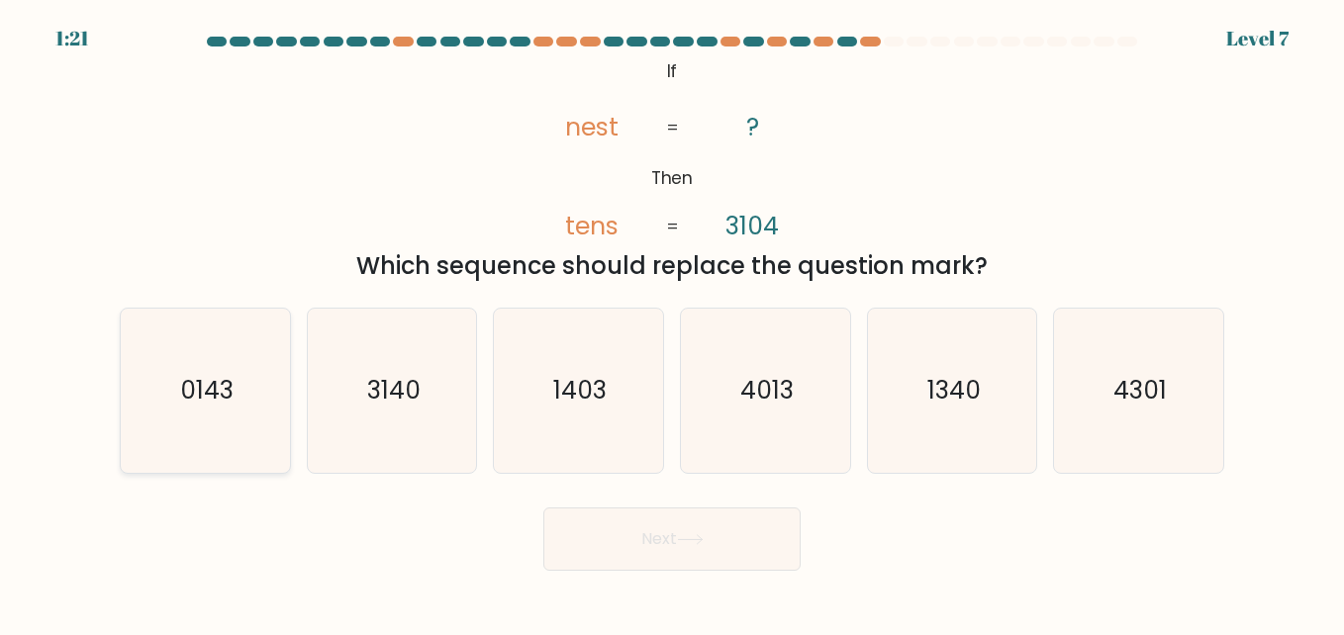
click at [213, 416] on icon "0143" at bounding box center [205, 391] width 164 height 164
click at [672, 323] on input "a. 0143" at bounding box center [672, 320] width 1 height 5
radio input "true"
click at [785, 532] on button "Next" at bounding box center [671, 539] width 257 height 63
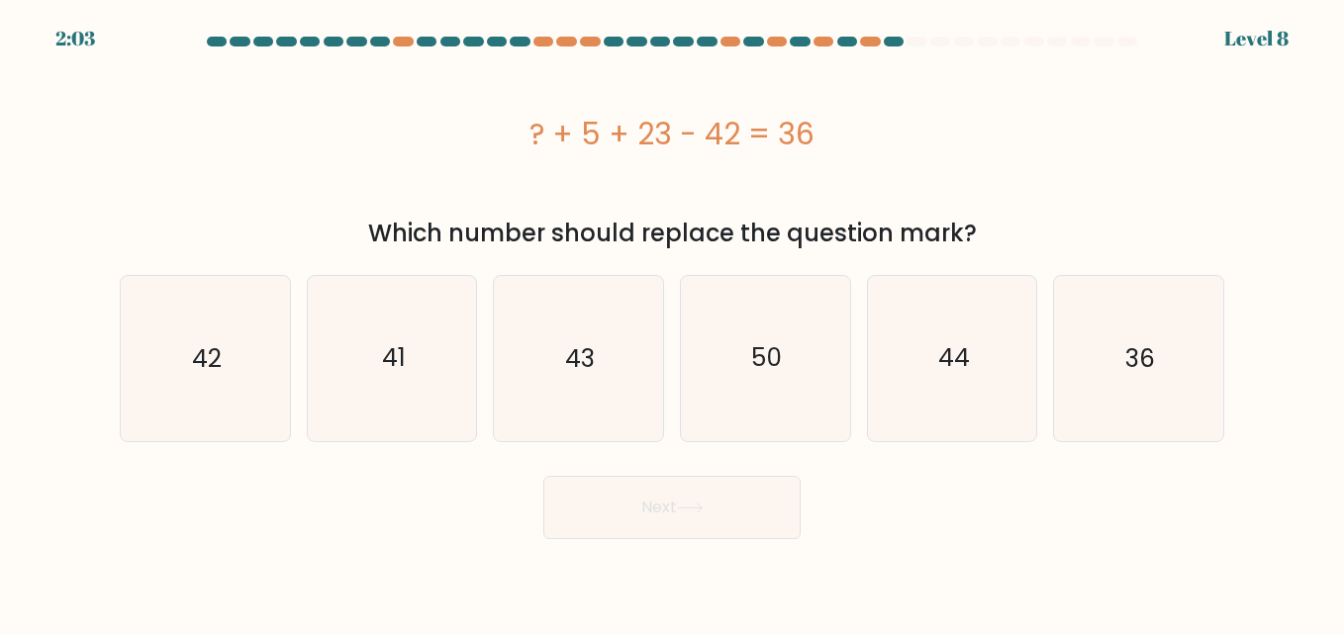
click at [934, 173] on div "? + 5 + 23 - 42 = 36" at bounding box center [672, 133] width 1104 height 158
click at [816, 346] on icon "50" at bounding box center [765, 358] width 164 height 164
click at [673, 323] on input "d. 50" at bounding box center [672, 320] width 1 height 5
radio input "true"
click at [688, 520] on button "Next" at bounding box center [671, 507] width 257 height 63
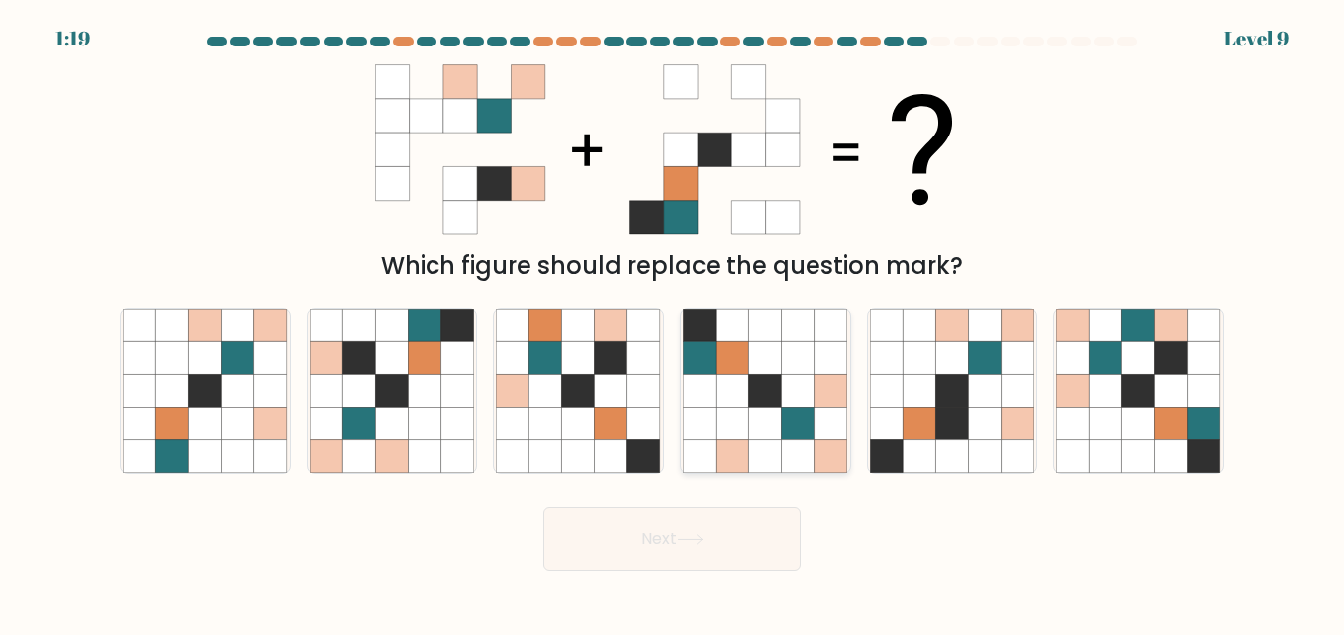
drag, startPoint x: 688, startPoint y: 520, endPoint x: 762, endPoint y: 314, distance: 219.7
click at [762, 314] on form at bounding box center [672, 304] width 1344 height 534
click at [911, 219] on icon at bounding box center [672, 149] width 594 height 191
click at [231, 368] on icon at bounding box center [238, 357] width 33 height 33
click at [672, 323] on input "a." at bounding box center [672, 320] width 1 height 5
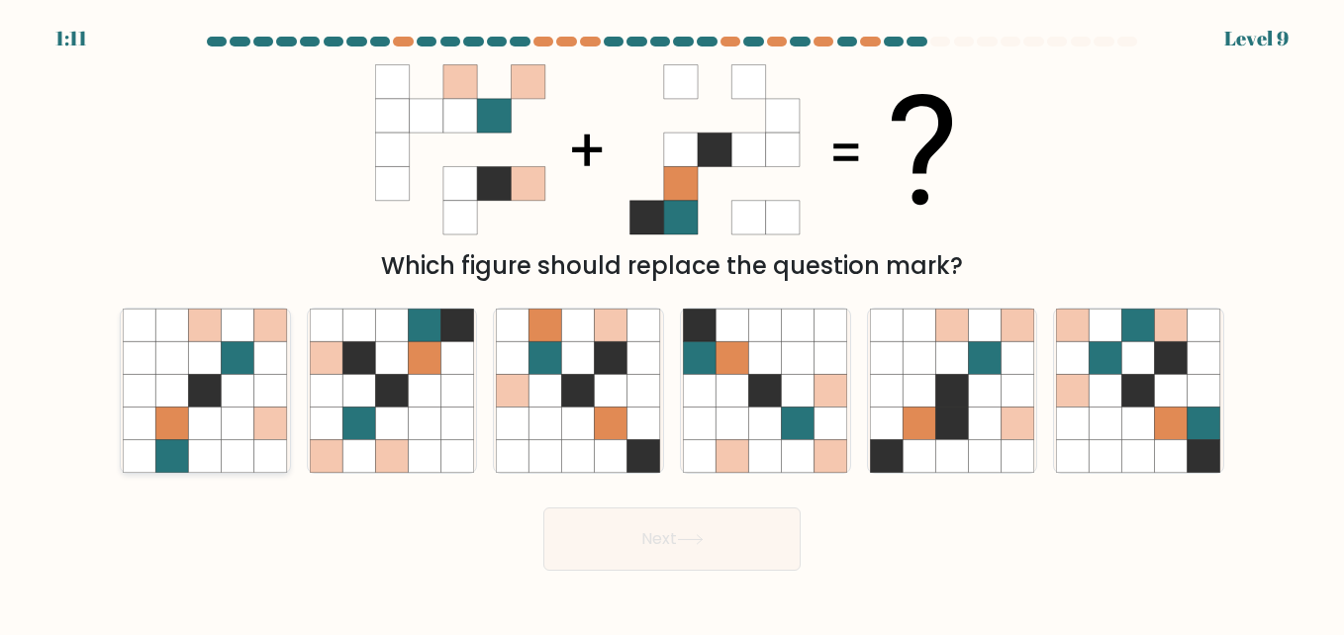
radio input "true"
click at [679, 526] on button "Next" at bounding box center [671, 539] width 257 height 63
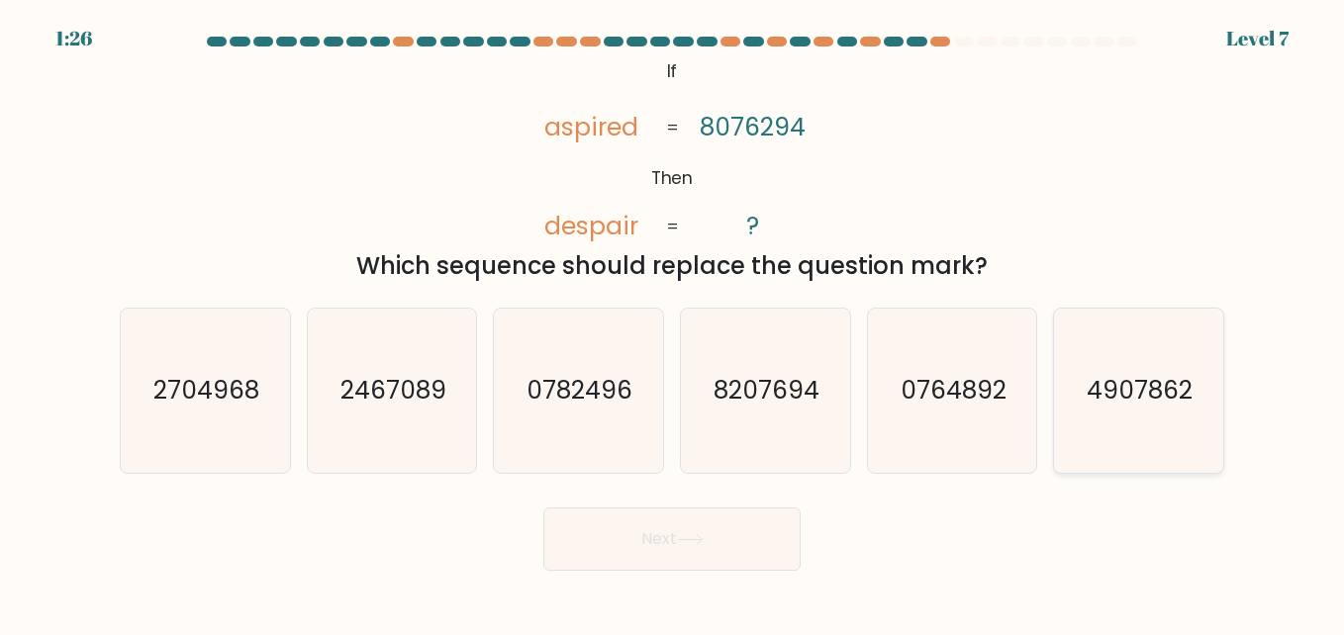
click at [1126, 405] on text "4907862" at bounding box center [1140, 390] width 106 height 35
click at [673, 323] on input "f. 4907862" at bounding box center [672, 320] width 1 height 5
radio input "true"
click at [639, 534] on button "Next" at bounding box center [671, 539] width 257 height 63
click at [703, 541] on icon at bounding box center [690, 539] width 27 height 11
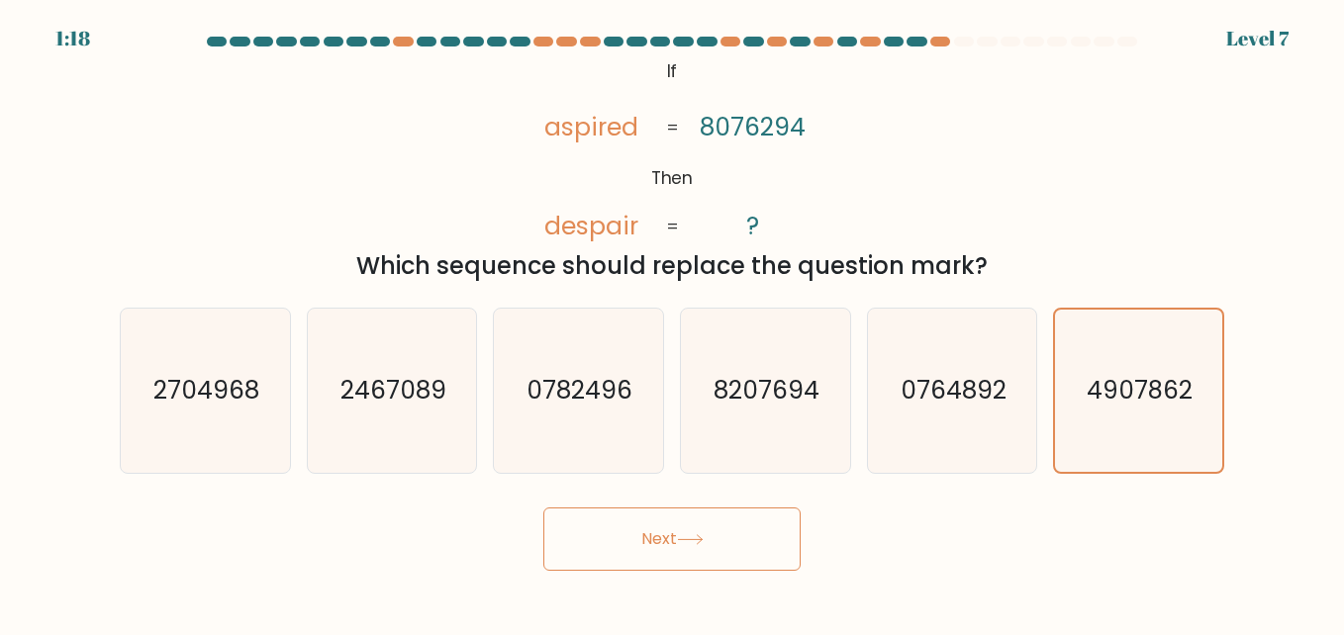
click at [1069, 142] on div "@import url('https://fonts.googleapis.com/css?family=Abril+Fatface:400,100,100i…" at bounding box center [672, 169] width 1128 height 230
click at [1170, 368] on icon "4907862" at bounding box center [1138, 391] width 162 height 162
click at [673, 323] on input "f. 4907862" at bounding box center [672, 320] width 1 height 5
click at [731, 519] on button "Next" at bounding box center [671, 539] width 257 height 63
click at [585, 523] on button "Next" at bounding box center [671, 539] width 257 height 63
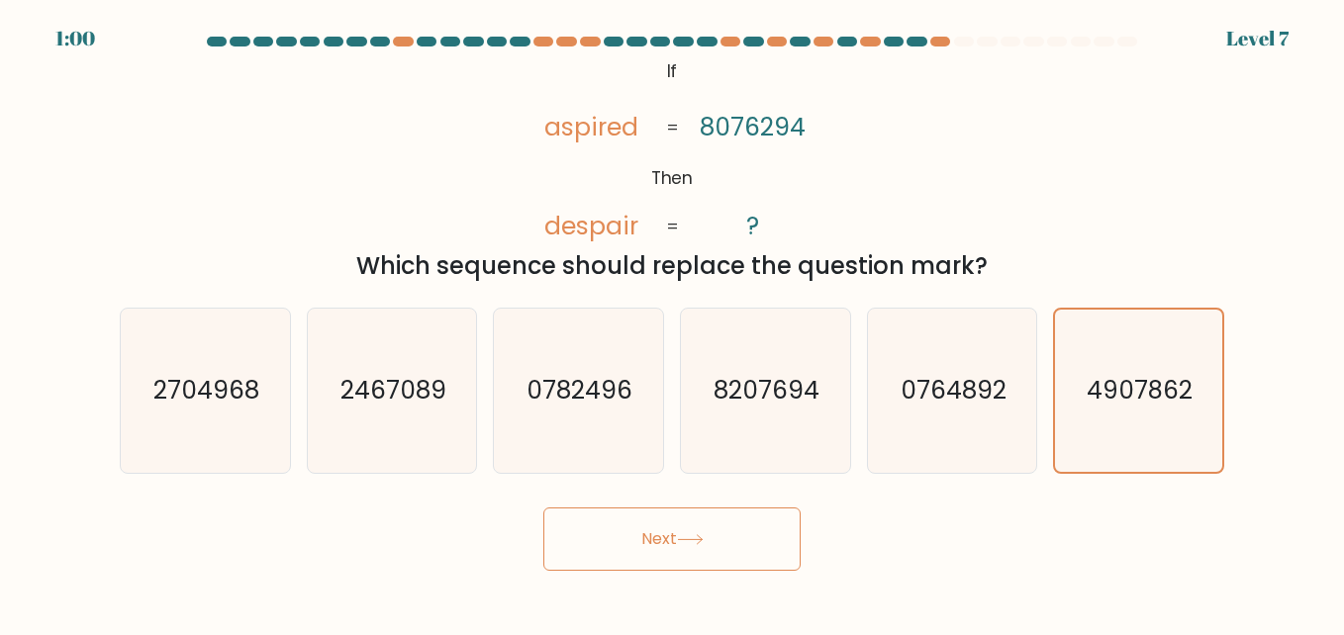
click at [448, 491] on form "If ?" at bounding box center [672, 304] width 1344 height 534
click at [608, 532] on button "Next" at bounding box center [671, 539] width 257 height 63
click at [708, 520] on button "Next" at bounding box center [671, 539] width 257 height 63
click at [735, 530] on div "Next" at bounding box center [672, 534] width 1128 height 73
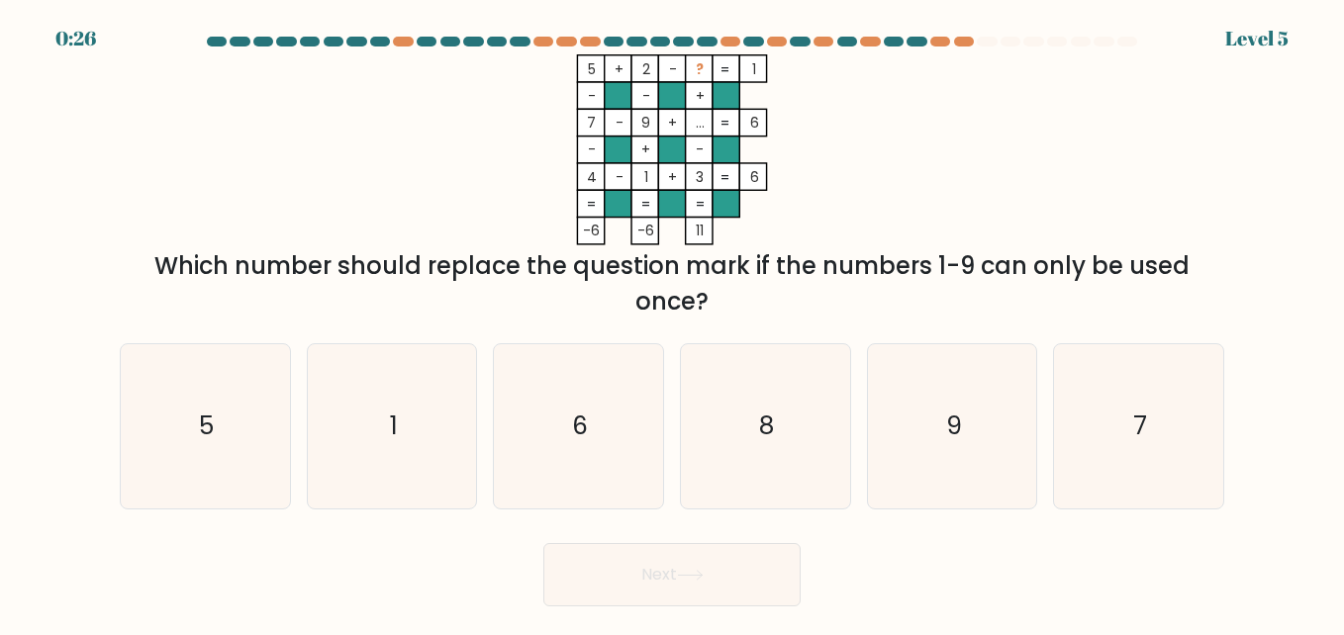
click at [668, 302] on div "Which number should replace the question mark if the numbers 1-9 can only be us…" at bounding box center [672, 283] width 1080 height 71
click at [572, 425] on icon "6" at bounding box center [578, 426] width 164 height 164
click at [672, 323] on input "c. 6" at bounding box center [672, 320] width 1 height 5
radio input "true"
click at [713, 548] on button "Next" at bounding box center [671, 574] width 257 height 63
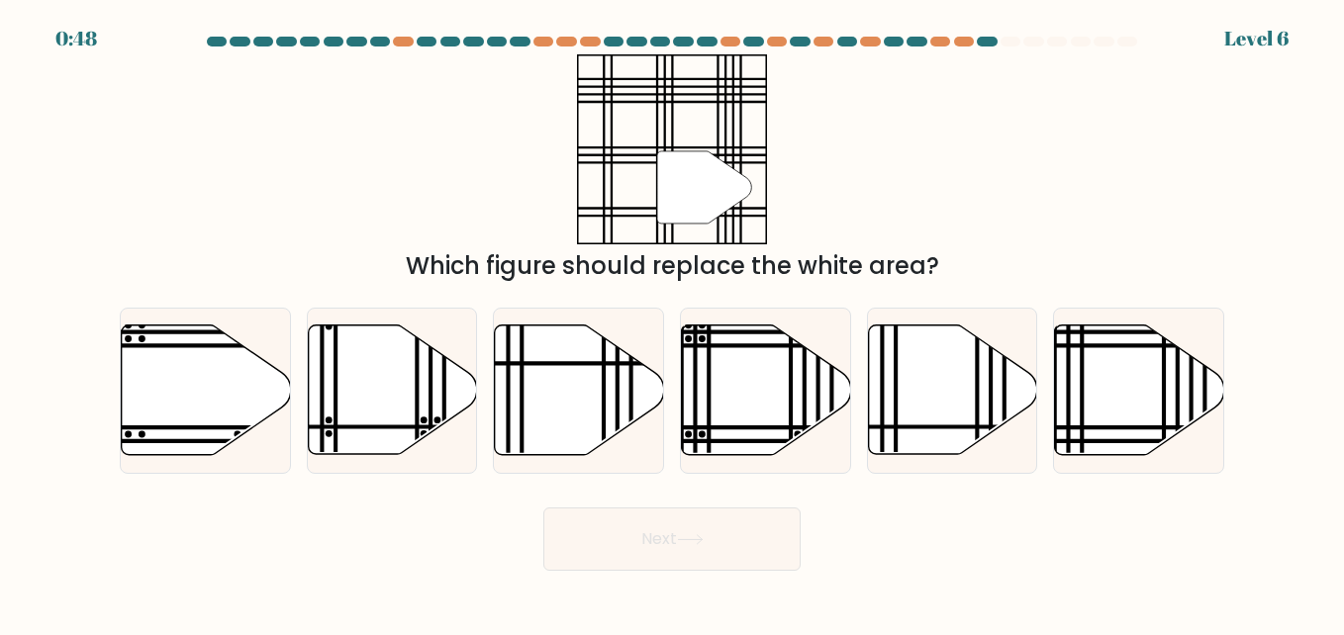
click at [861, 528] on div "Next" at bounding box center [672, 534] width 1128 height 73
click at [1182, 403] on icon at bounding box center [1139, 391] width 169 height 130
click at [673, 323] on input "f." at bounding box center [672, 320] width 1 height 5
radio input "true"
click at [772, 512] on button "Next" at bounding box center [671, 539] width 257 height 63
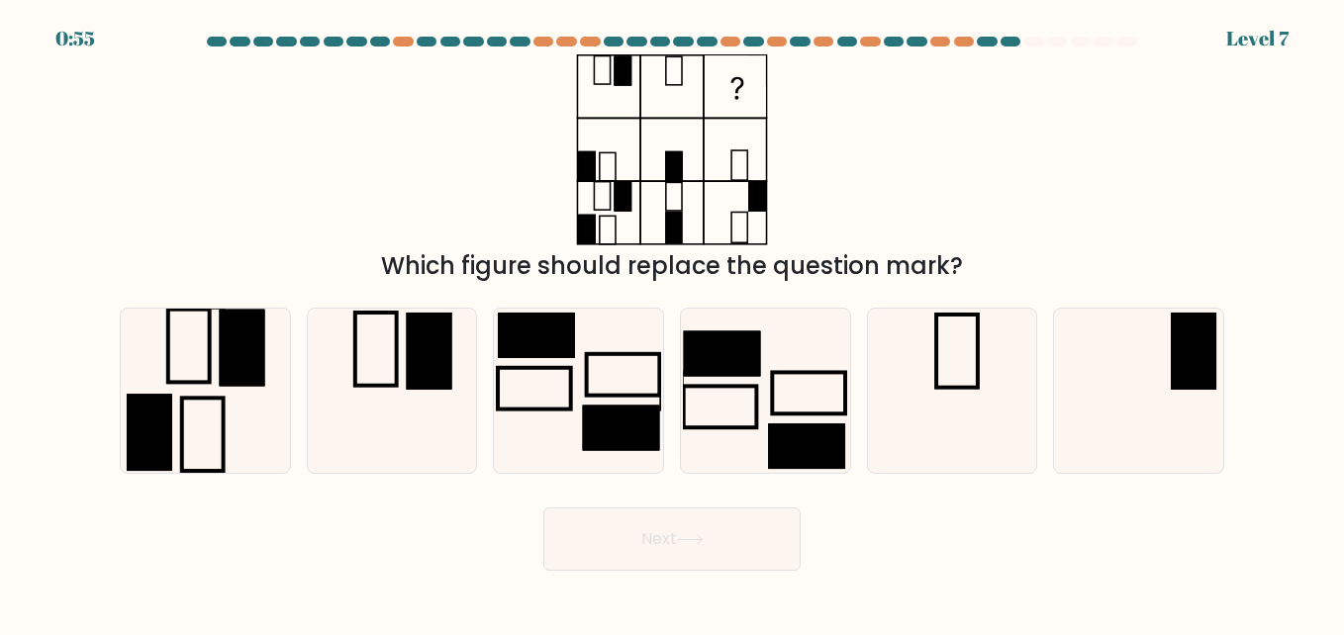
click at [881, 152] on div "Which figure should replace the question mark?" at bounding box center [672, 169] width 1128 height 230
click at [1162, 351] on icon at bounding box center [1138, 391] width 164 height 164
click at [673, 323] on input "f." at bounding box center [672, 320] width 1 height 5
radio input "true"
click at [762, 524] on button "Next" at bounding box center [671, 539] width 257 height 63
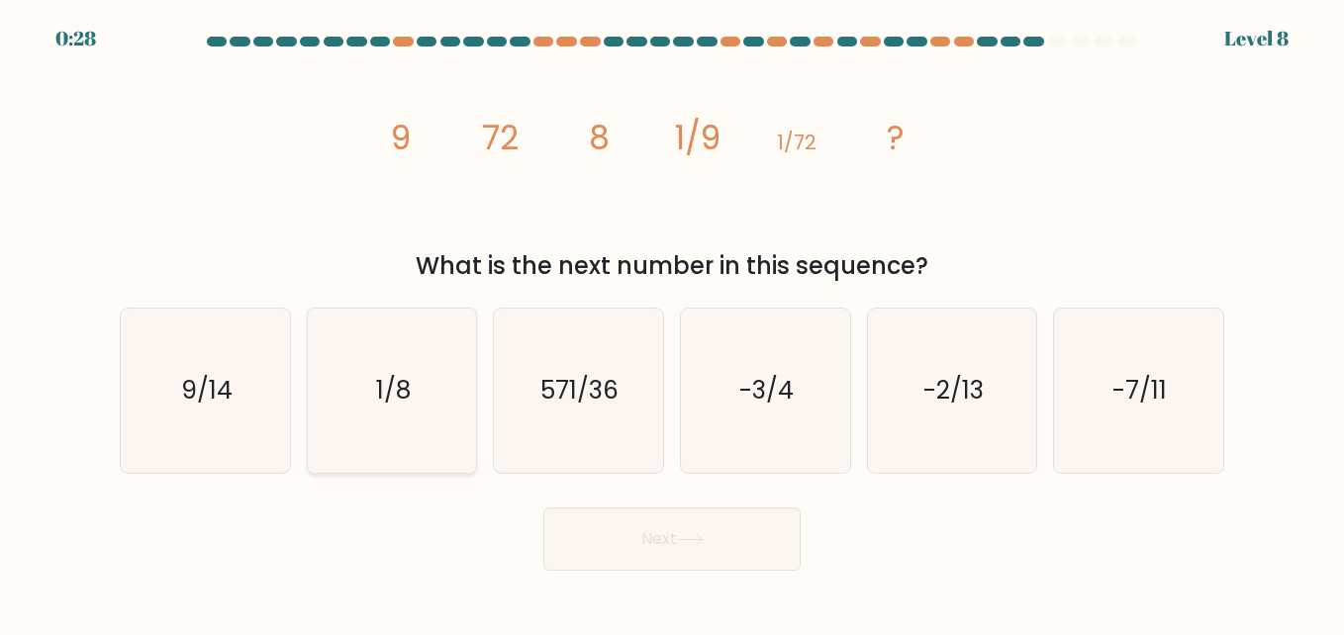
click at [424, 378] on icon "1/8" at bounding box center [392, 391] width 164 height 164
click at [672, 323] on input "b. 1/8" at bounding box center [672, 320] width 1 height 5
radio input "true"
click at [729, 526] on button "Next" at bounding box center [671, 539] width 257 height 63
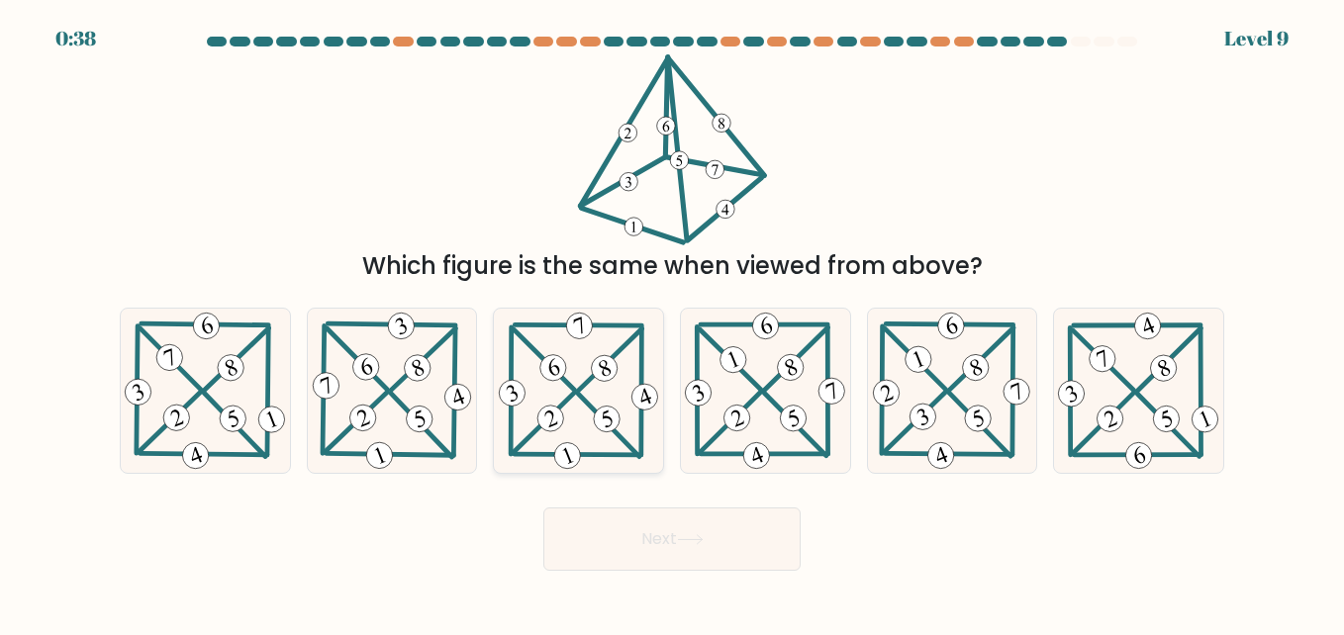
click at [621, 381] on icon at bounding box center [578, 391] width 167 height 164
click at [672, 323] on input "c." at bounding box center [672, 320] width 1 height 5
radio input "true"
click at [741, 525] on button "Next" at bounding box center [671, 539] width 257 height 63
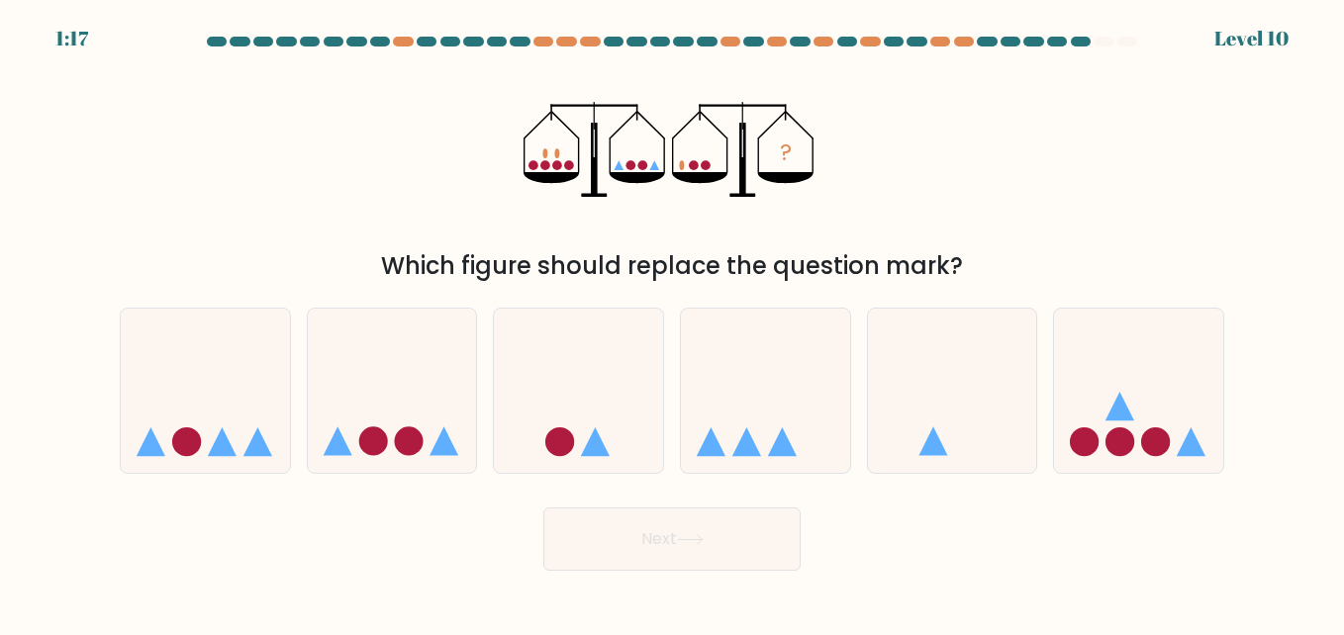
click at [935, 168] on div "? Which figure should replace the question mark?" at bounding box center [672, 169] width 1128 height 230
click at [923, 357] on icon at bounding box center [952, 391] width 169 height 140
click at [673, 323] on input "e." at bounding box center [672, 320] width 1 height 5
radio input "true"
click at [721, 514] on button "Next" at bounding box center [671, 539] width 257 height 63
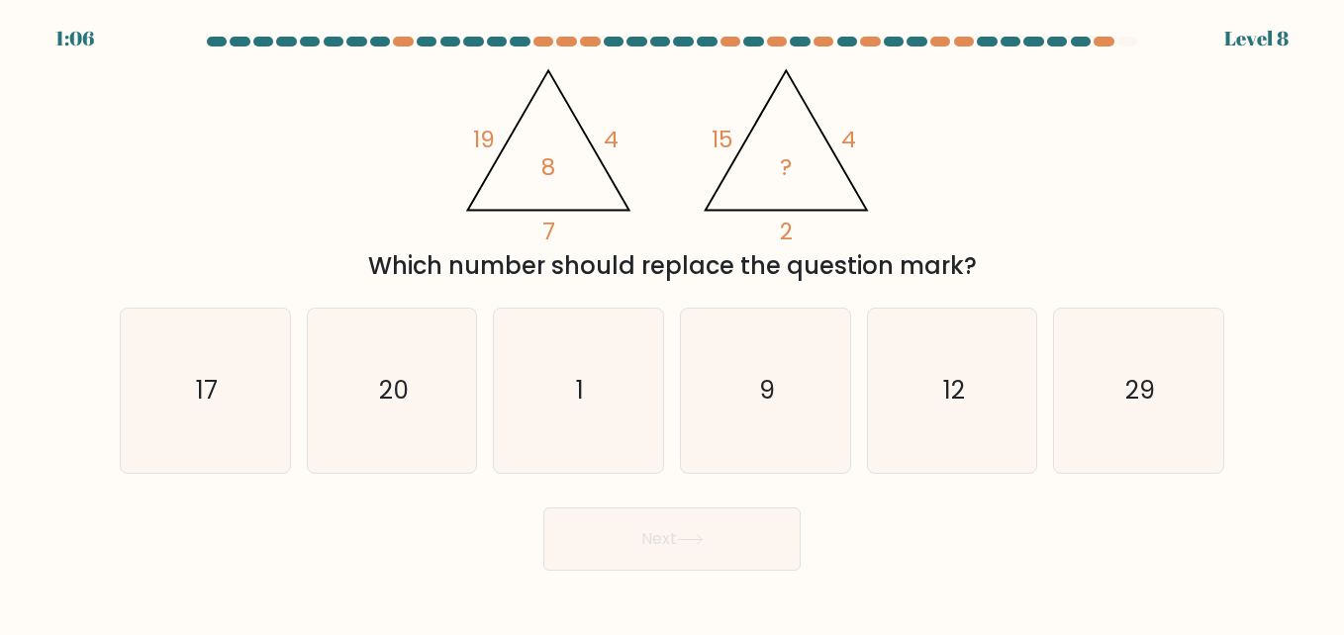
click at [1027, 172] on div "@import url('https://fonts.googleapis.com/css?family=Abril+Fatface:400,100,100i…" at bounding box center [672, 169] width 1128 height 230
click at [794, 389] on icon "9" at bounding box center [765, 391] width 164 height 164
click at [673, 323] on input "d. 9" at bounding box center [672, 320] width 1 height 5
radio input "true"
click at [771, 543] on button "Next" at bounding box center [671, 539] width 257 height 63
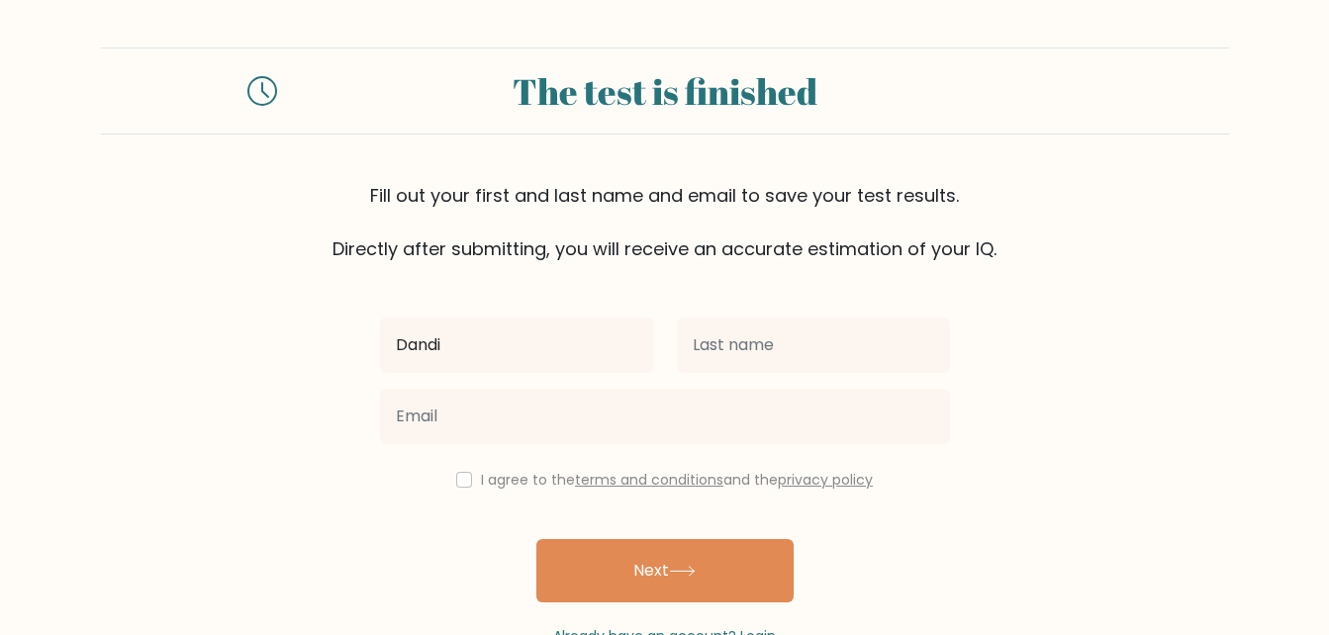
type input "Dandi"
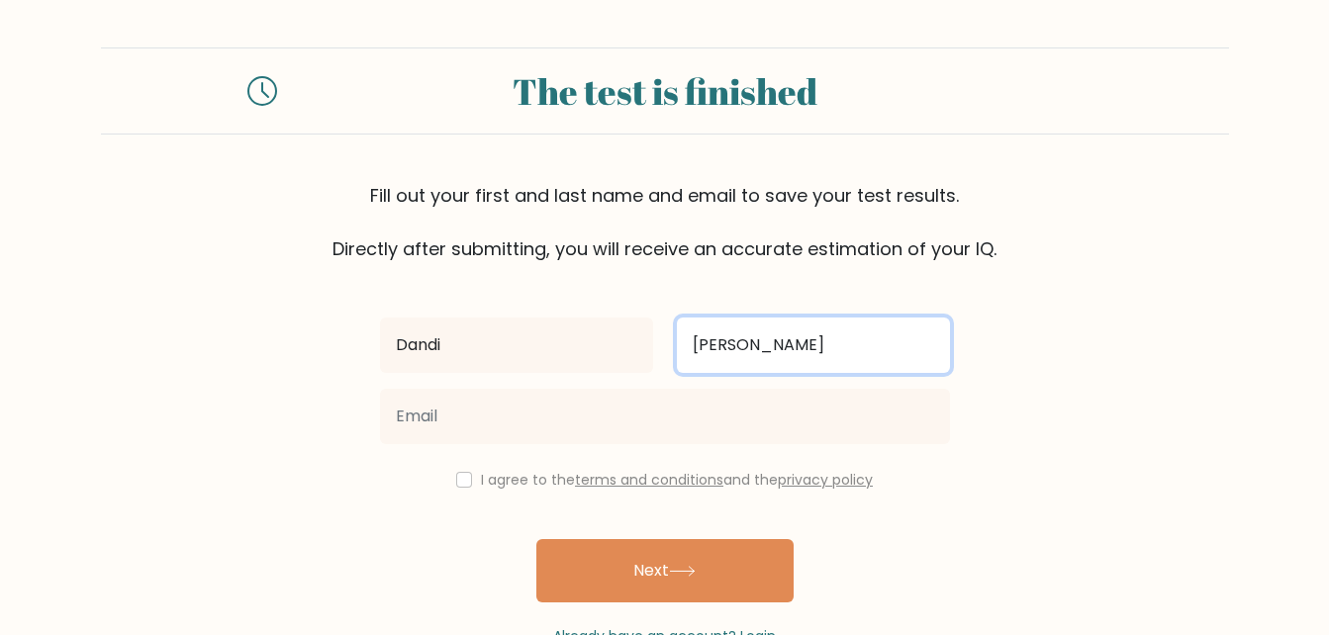
type input "[PERSON_NAME]"
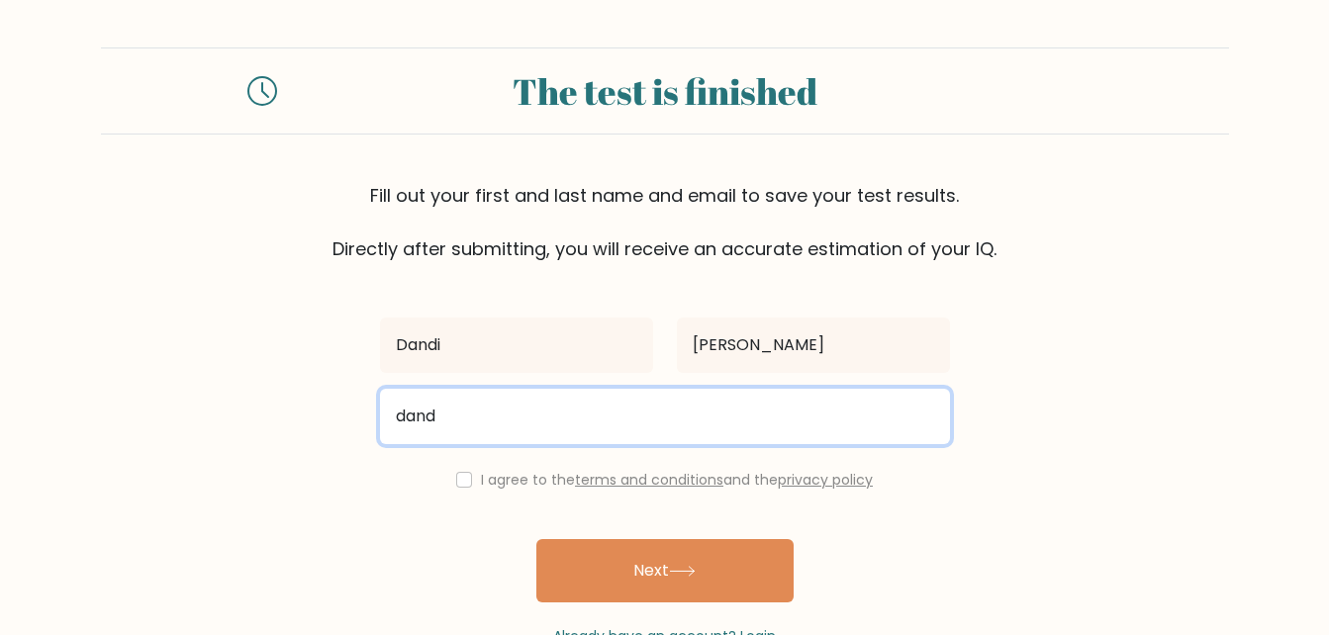
type input "[EMAIL_ADDRESS][DOMAIN_NAME]"
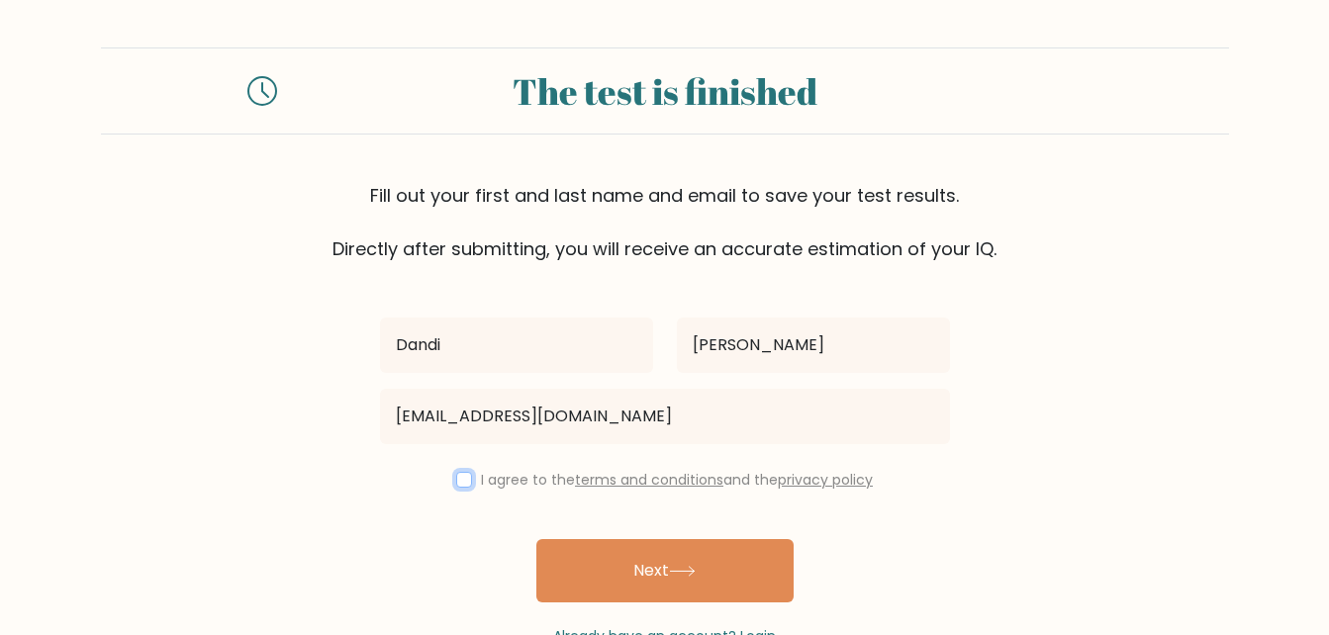
click at [456, 479] on input "checkbox" at bounding box center [464, 480] width 16 height 16
checkbox input "true"
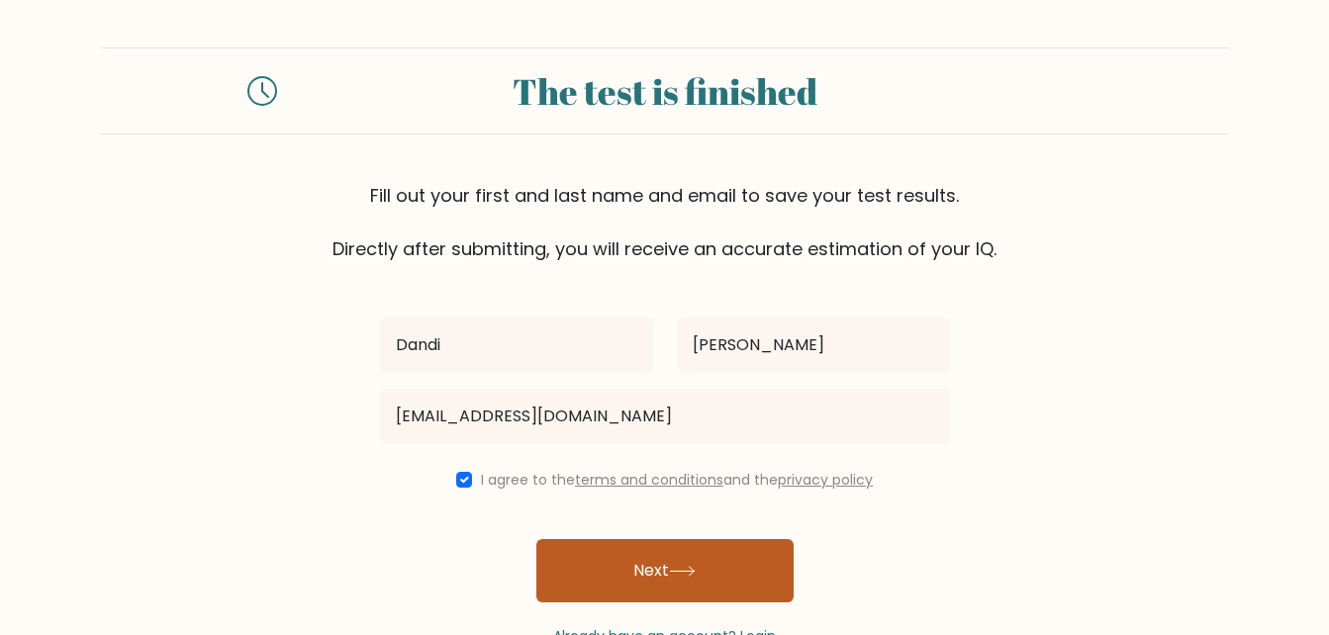
click at [692, 554] on button "Next" at bounding box center [664, 570] width 257 height 63
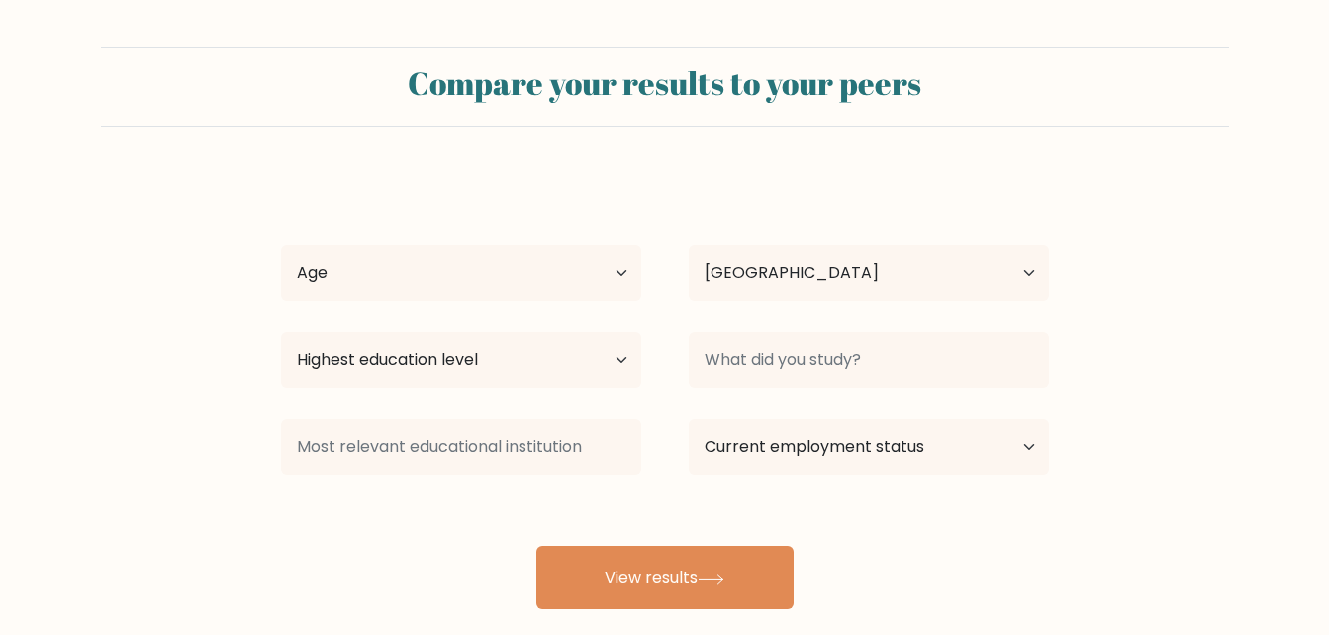
select select "US"
click at [583, 270] on select "Age Under [DEMOGRAPHIC_DATA] [DEMOGRAPHIC_DATA] [DEMOGRAPHIC_DATA] [DEMOGRAPHIC…" at bounding box center [461, 272] width 360 height 55
select select "25_34"
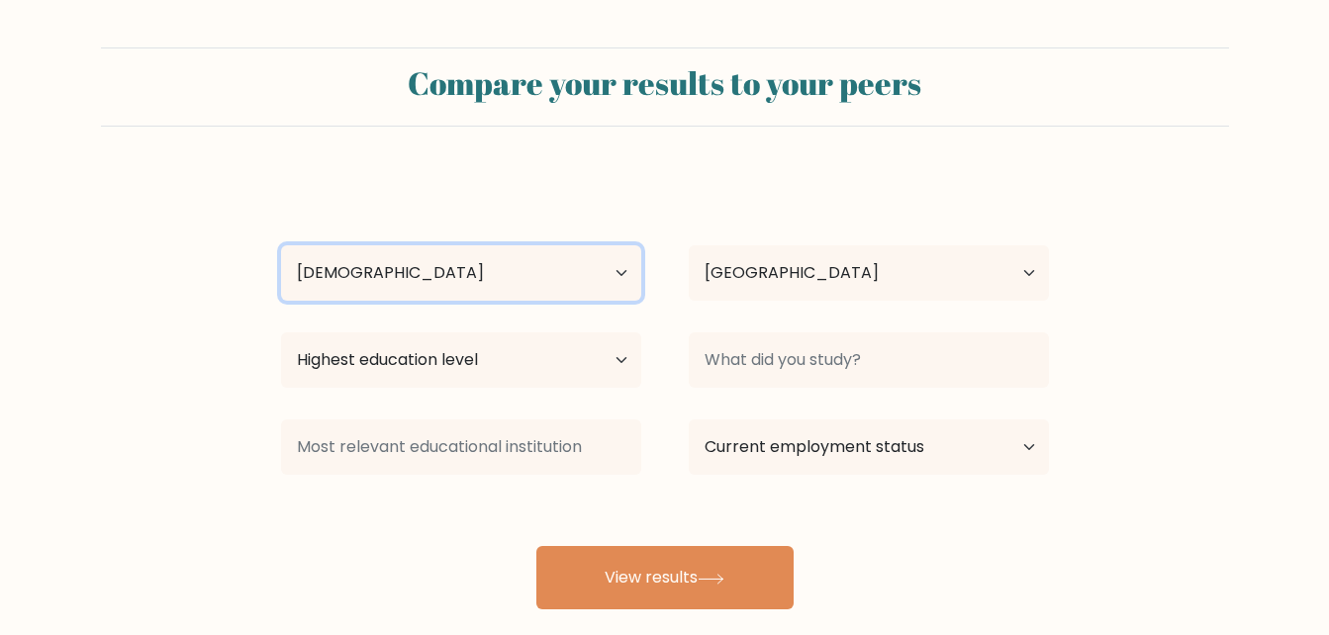
click at [281, 245] on select "Age Under [DEMOGRAPHIC_DATA] [DEMOGRAPHIC_DATA] [DEMOGRAPHIC_DATA] [DEMOGRAPHIC…" at bounding box center [461, 272] width 360 height 55
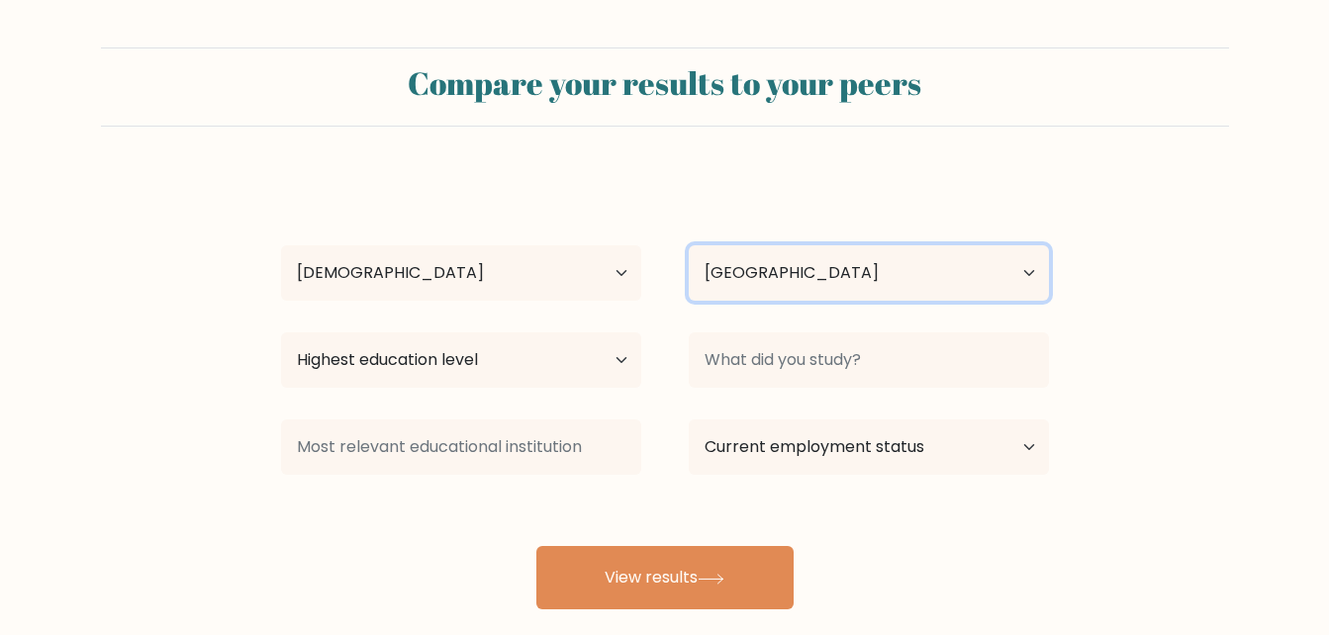
click at [768, 284] on select "Country [GEOGRAPHIC_DATA] [GEOGRAPHIC_DATA] [GEOGRAPHIC_DATA] [US_STATE] [GEOGR…" at bounding box center [869, 272] width 360 height 55
select select "ID"
click at [689, 245] on select "Country [GEOGRAPHIC_DATA] [GEOGRAPHIC_DATA] [GEOGRAPHIC_DATA] [US_STATE] [GEOGR…" at bounding box center [869, 272] width 360 height 55
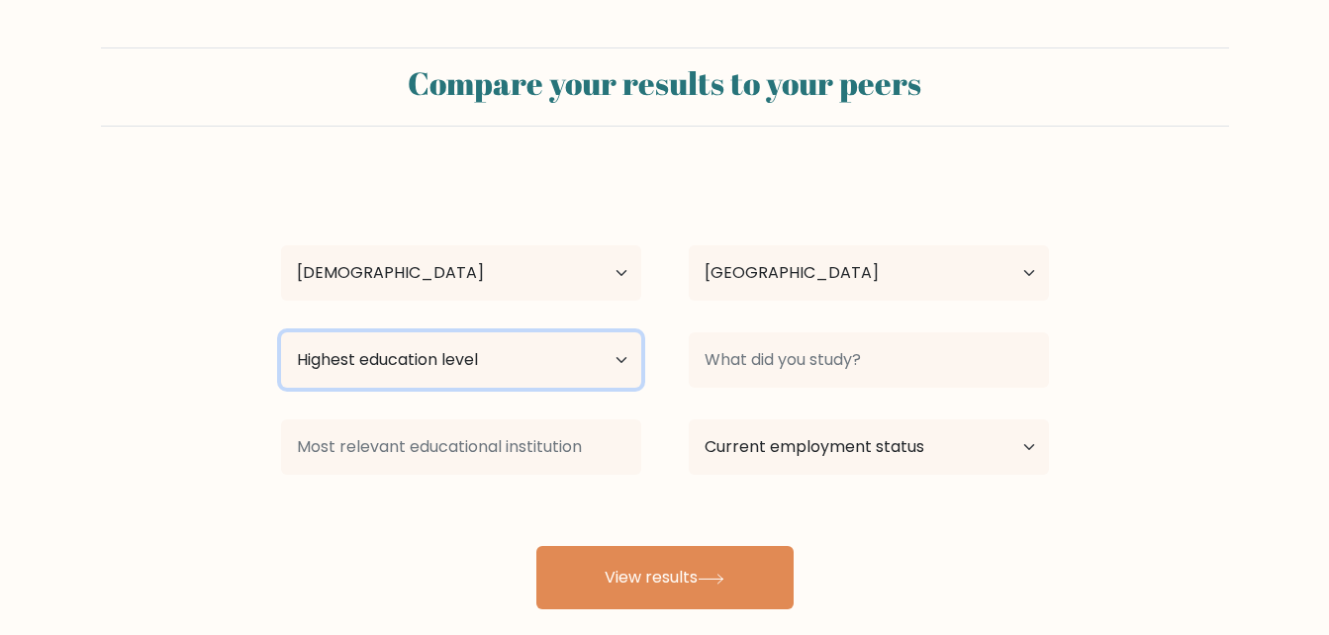
click at [565, 372] on select "Highest education level No schooling Primary Lower Secondary Upper Secondary Oc…" at bounding box center [461, 359] width 360 height 55
select select "bachelors_degree"
click at [281, 332] on select "Highest education level No schooling Primary Lower Secondary Upper Secondary Oc…" at bounding box center [461, 359] width 360 height 55
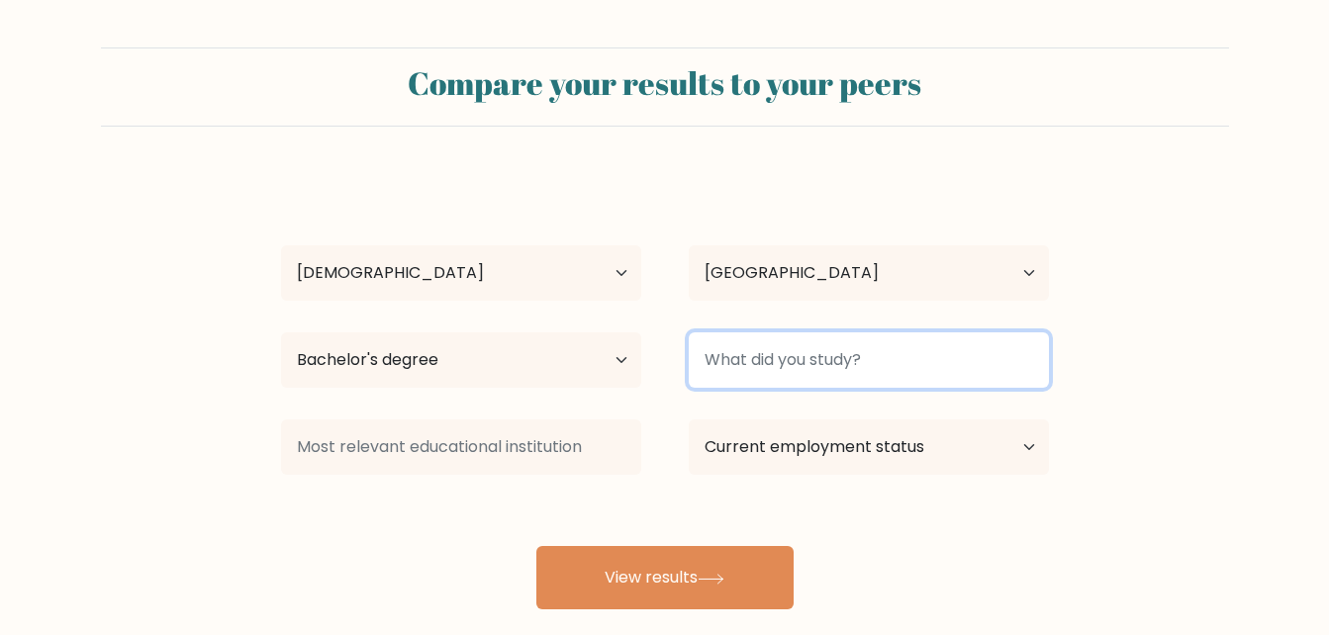
click at [761, 367] on input at bounding box center [869, 359] width 360 height 55
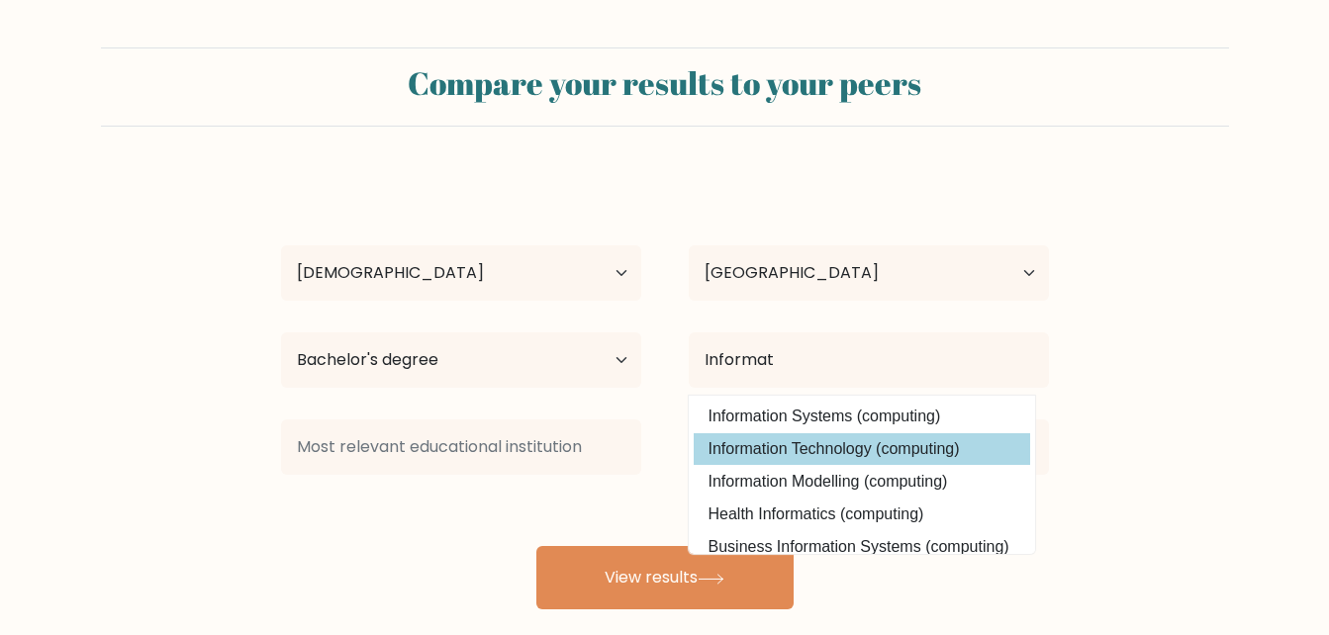
click at [874, 442] on option "Information Technology (computing)" at bounding box center [862, 449] width 336 height 32
type input "Information Technology"
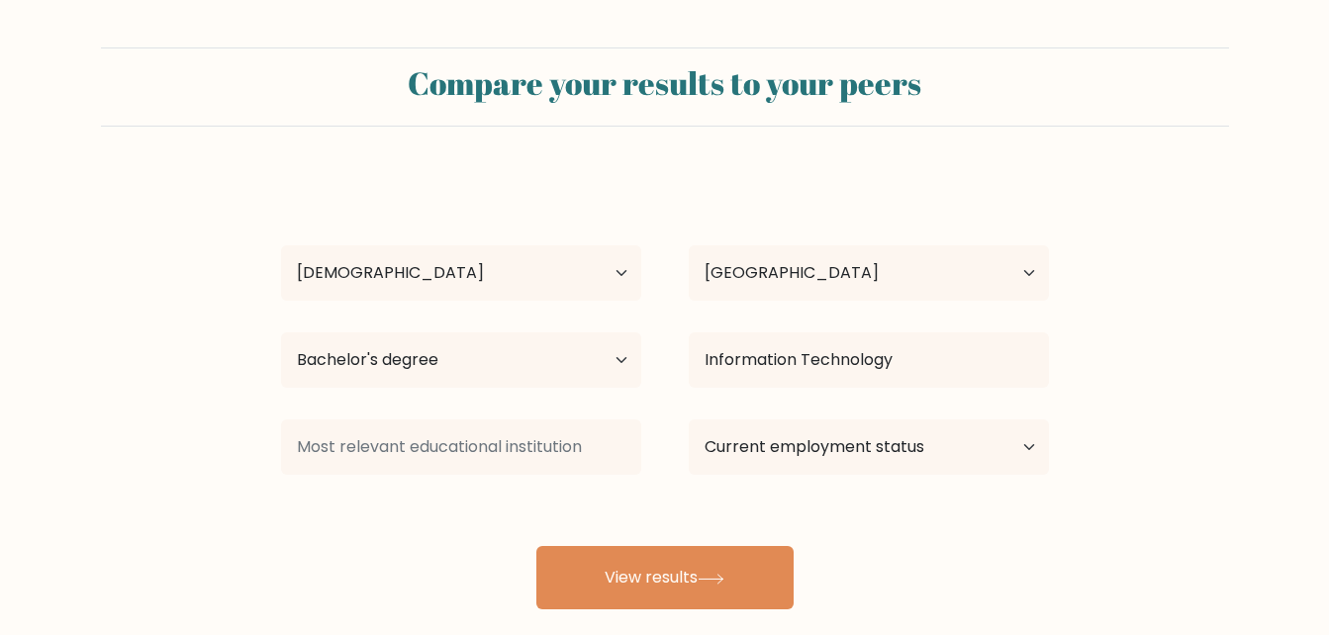
scroll to position [115, 0]
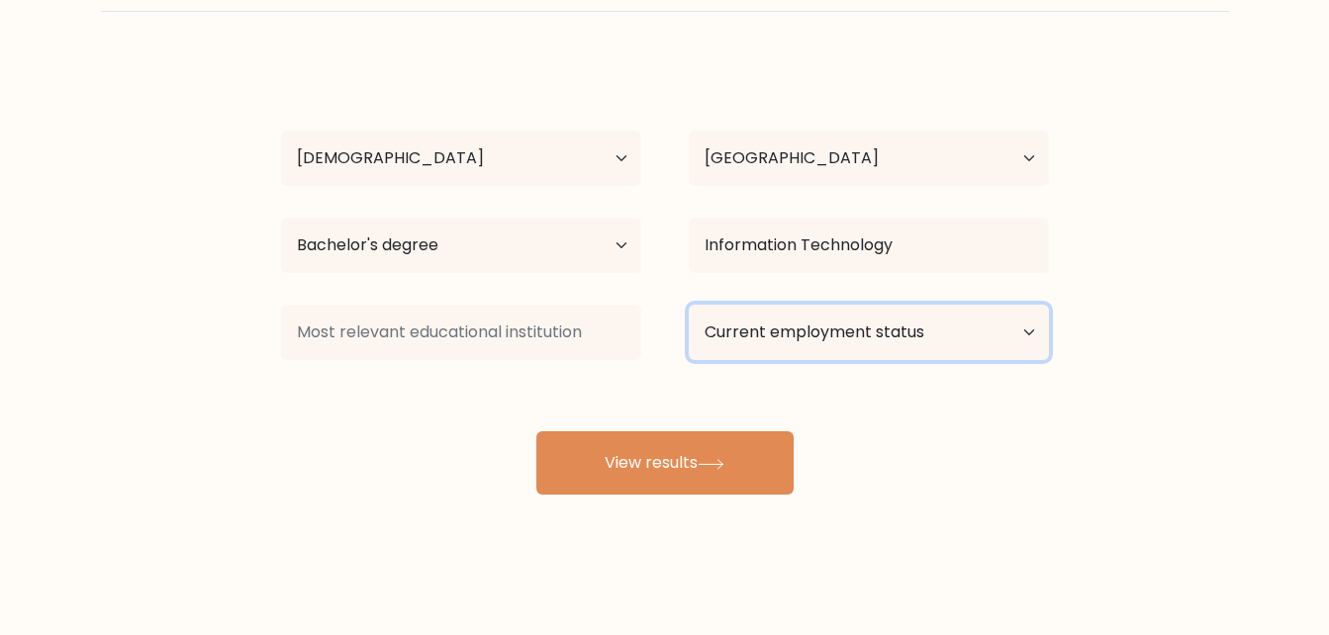
click at [756, 325] on select "Current employment status Employed Student Retired Other / prefer not to answer" at bounding box center [869, 332] width 360 height 55
select select "employed"
click at [689, 305] on select "Current employment status Employed Student Retired Other / prefer not to answer" at bounding box center [869, 332] width 360 height 55
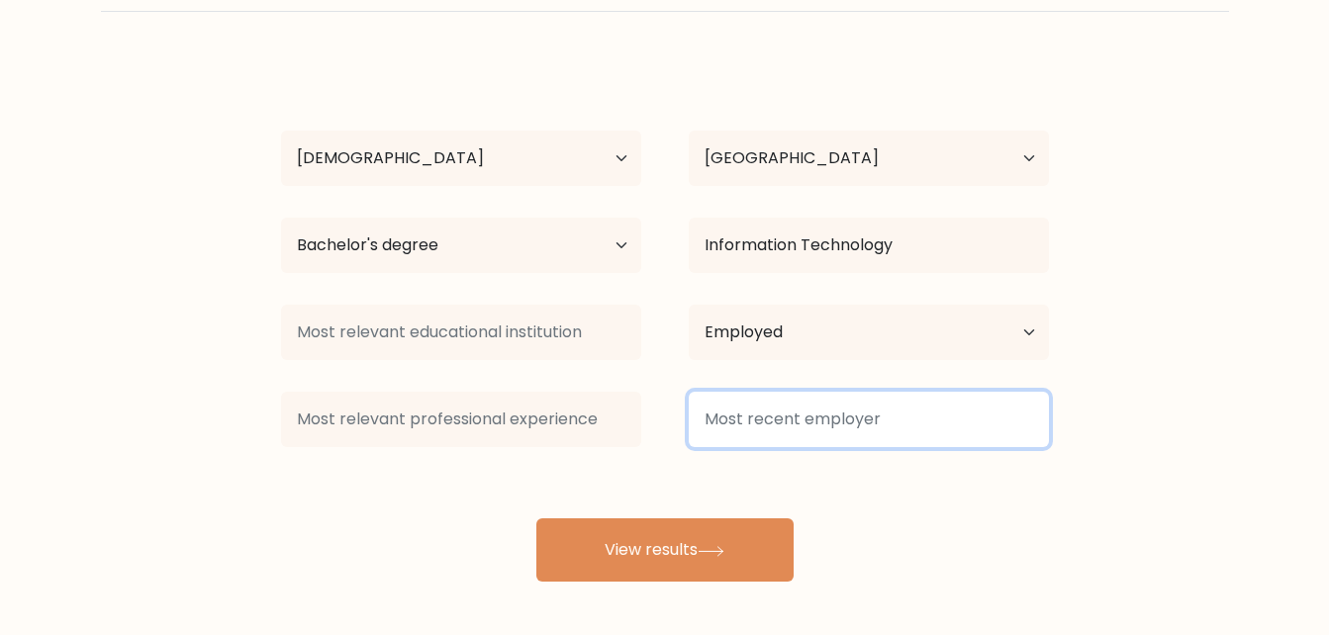
click at [750, 416] on input at bounding box center [869, 419] width 360 height 55
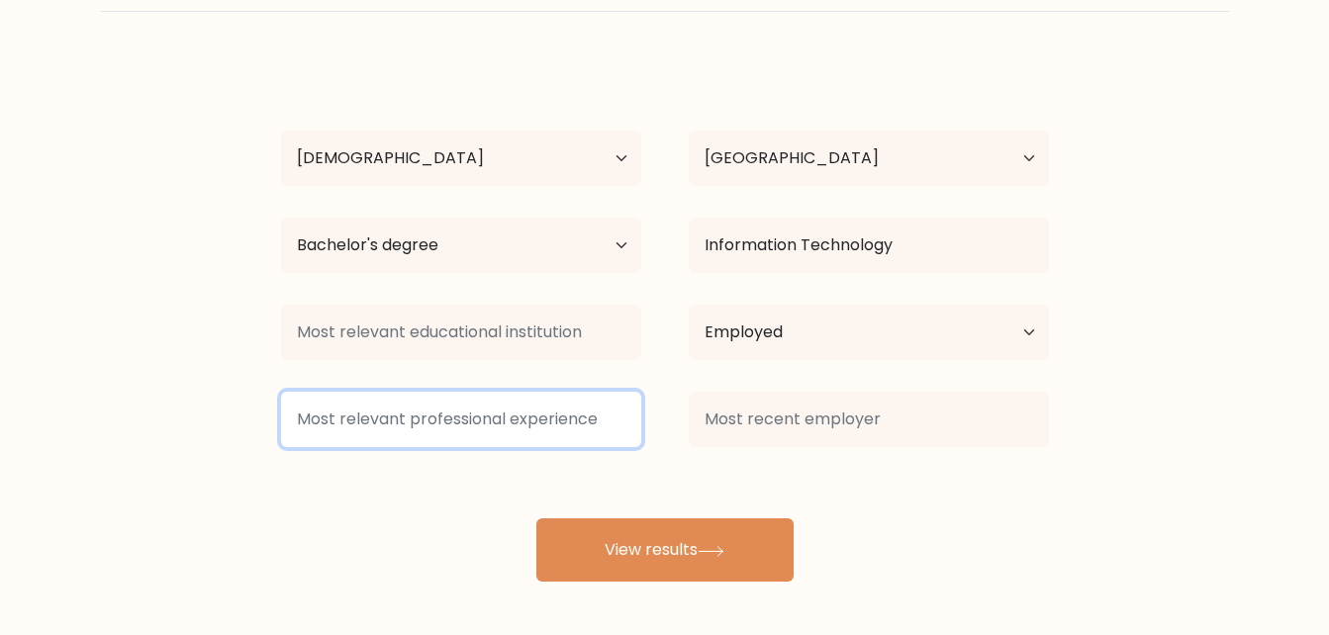
click at [595, 415] on input at bounding box center [461, 419] width 360 height 55
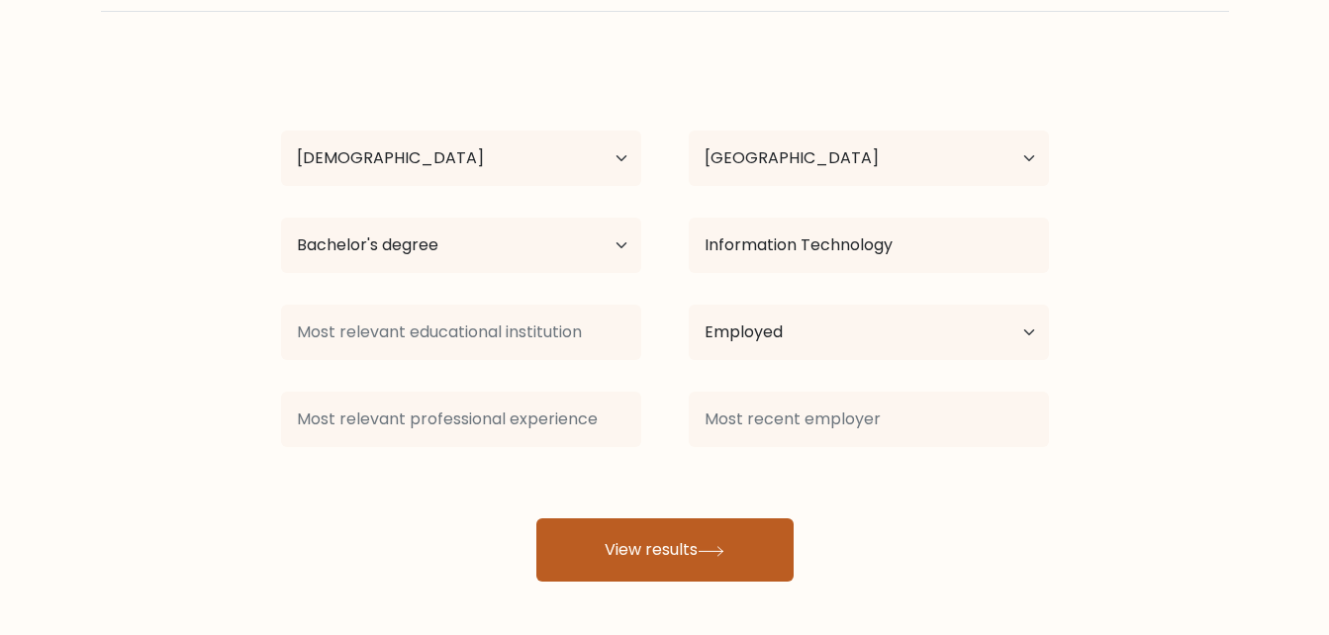
click at [700, 527] on button "View results" at bounding box center [664, 549] width 257 height 63
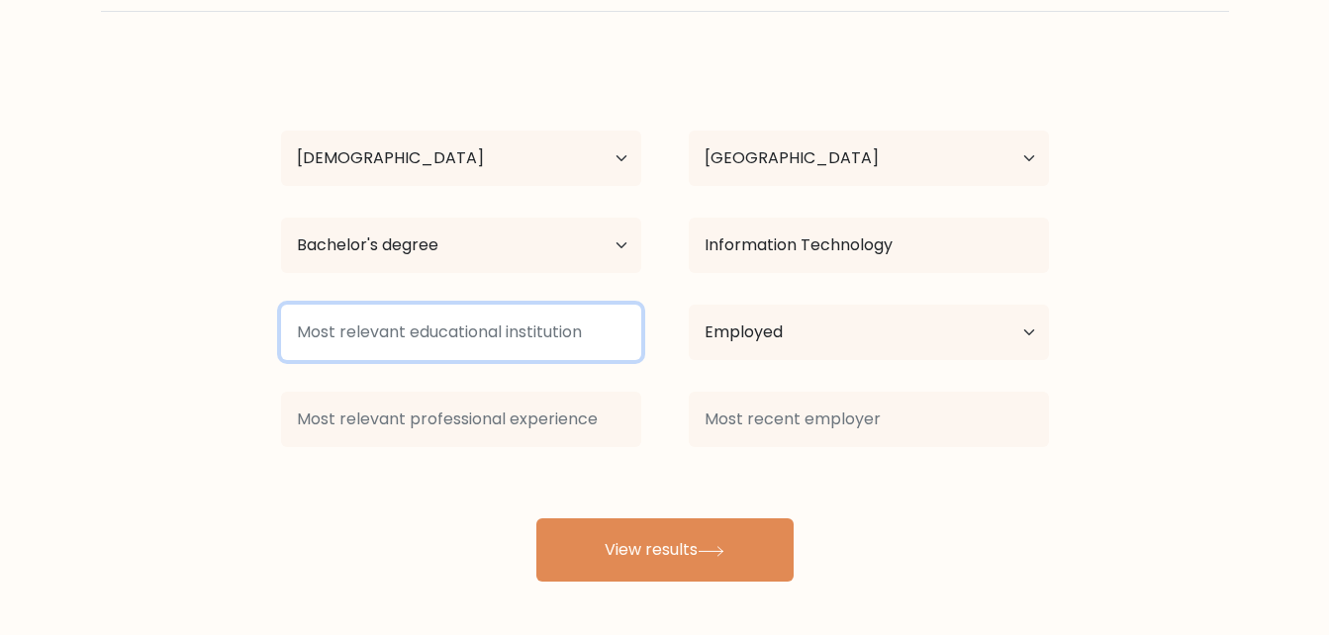
click at [575, 333] on input at bounding box center [461, 332] width 360 height 55
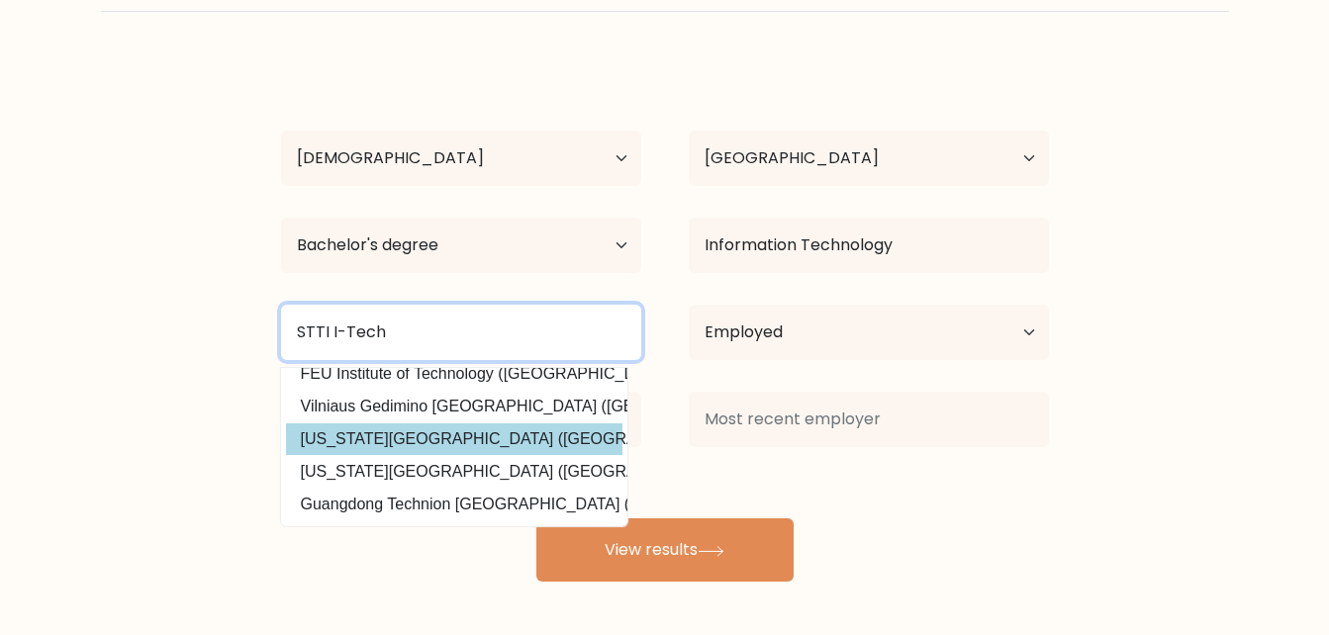
scroll to position [0, 0]
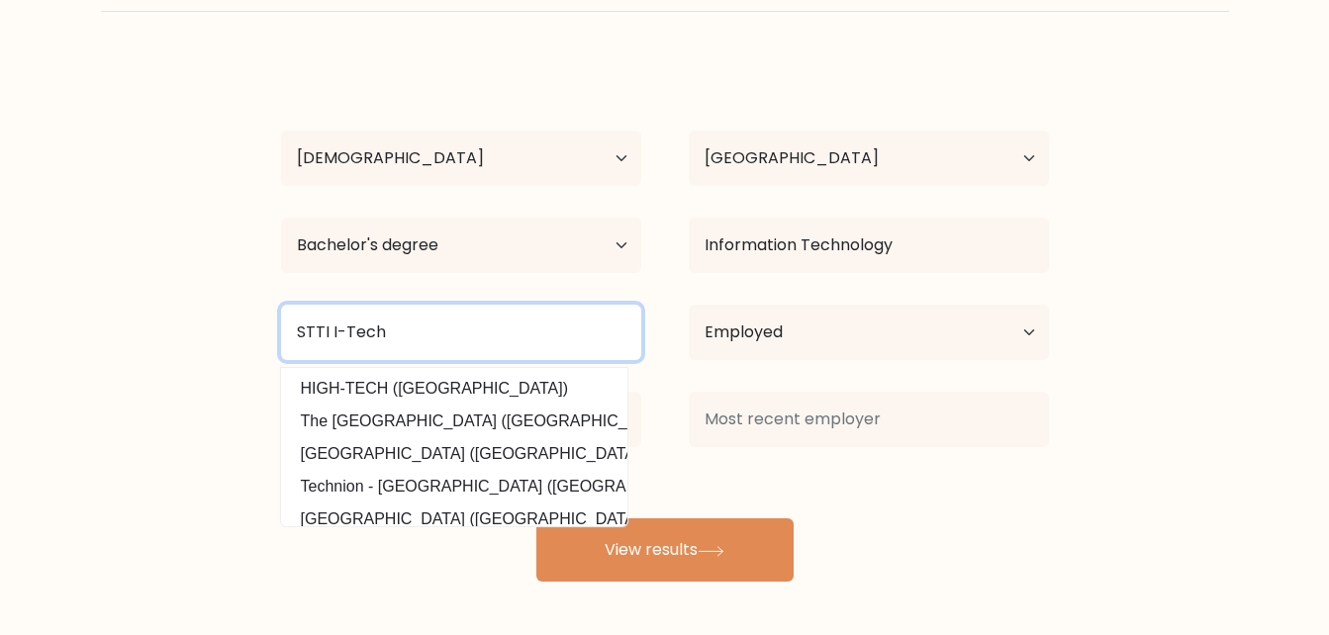
click at [542, 345] on input "STTI I-Tech" at bounding box center [461, 332] width 360 height 55
type input "STTI I-Tech"
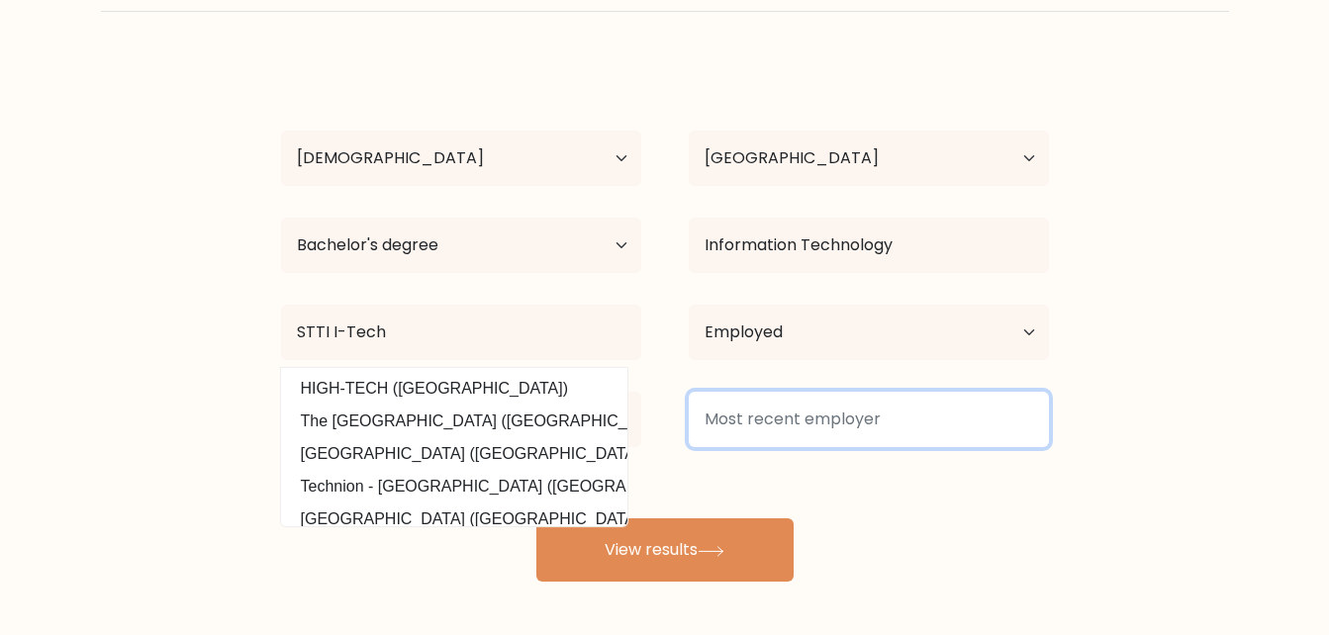
click at [710, 401] on input at bounding box center [869, 419] width 360 height 55
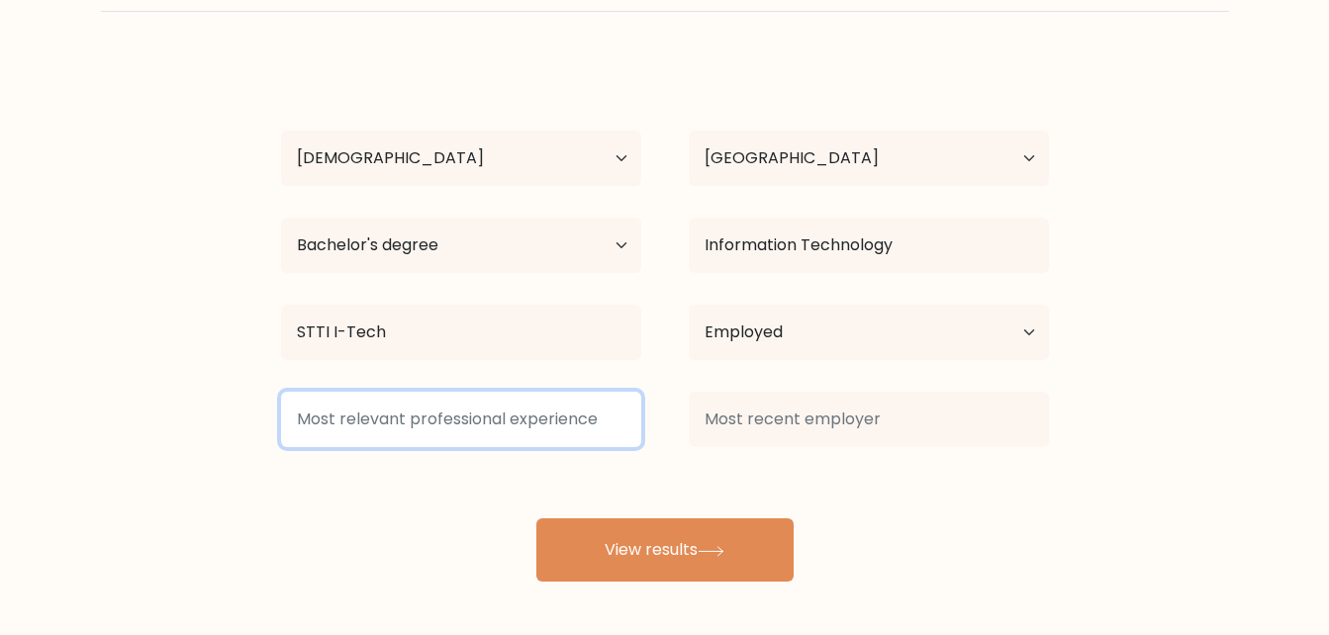
click at [598, 407] on input at bounding box center [461, 419] width 360 height 55
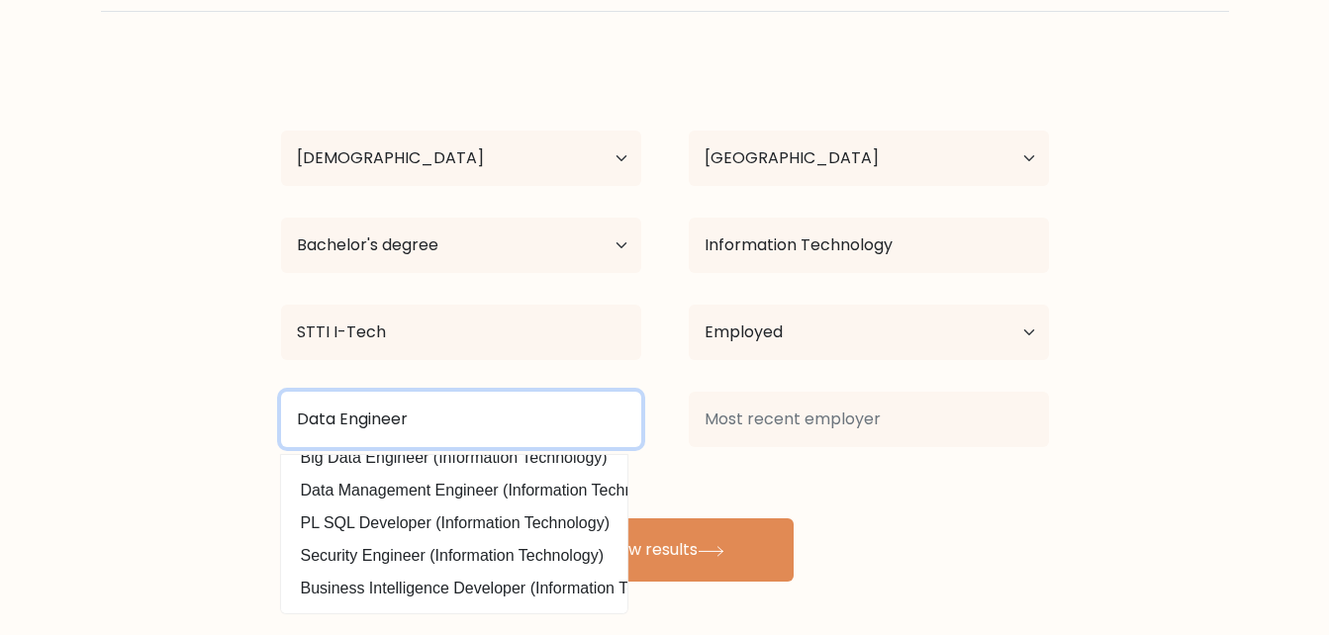
scroll to position [54, 0]
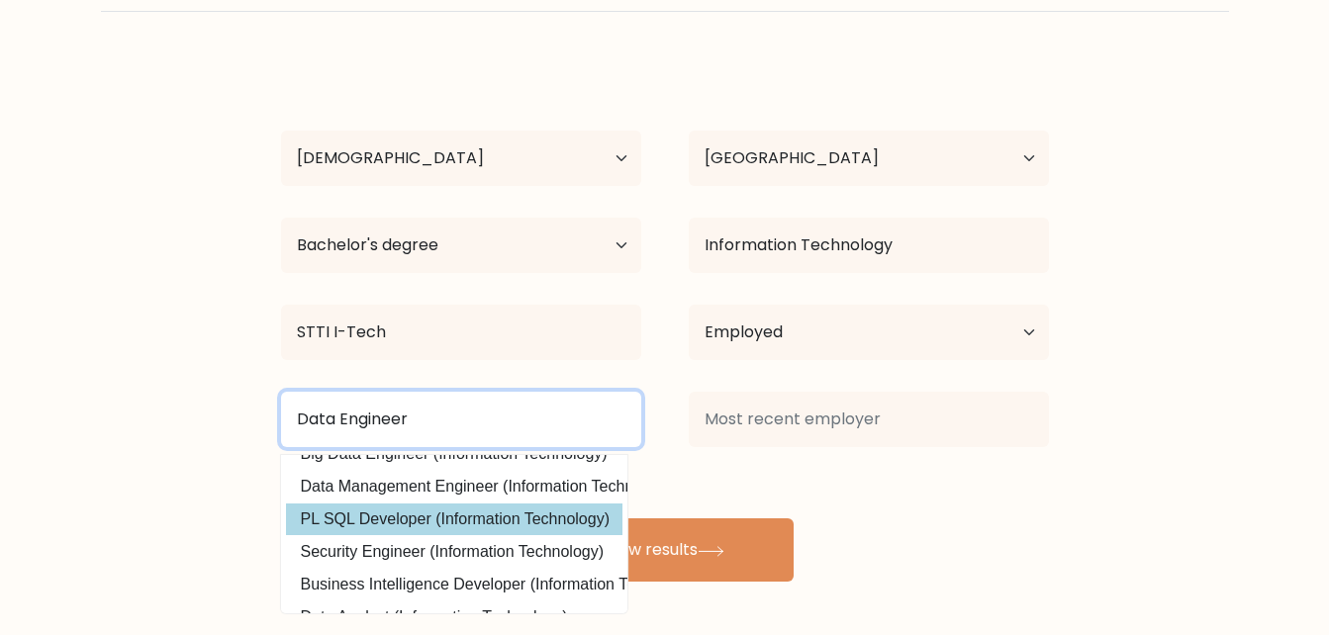
type input "Data Engineer"
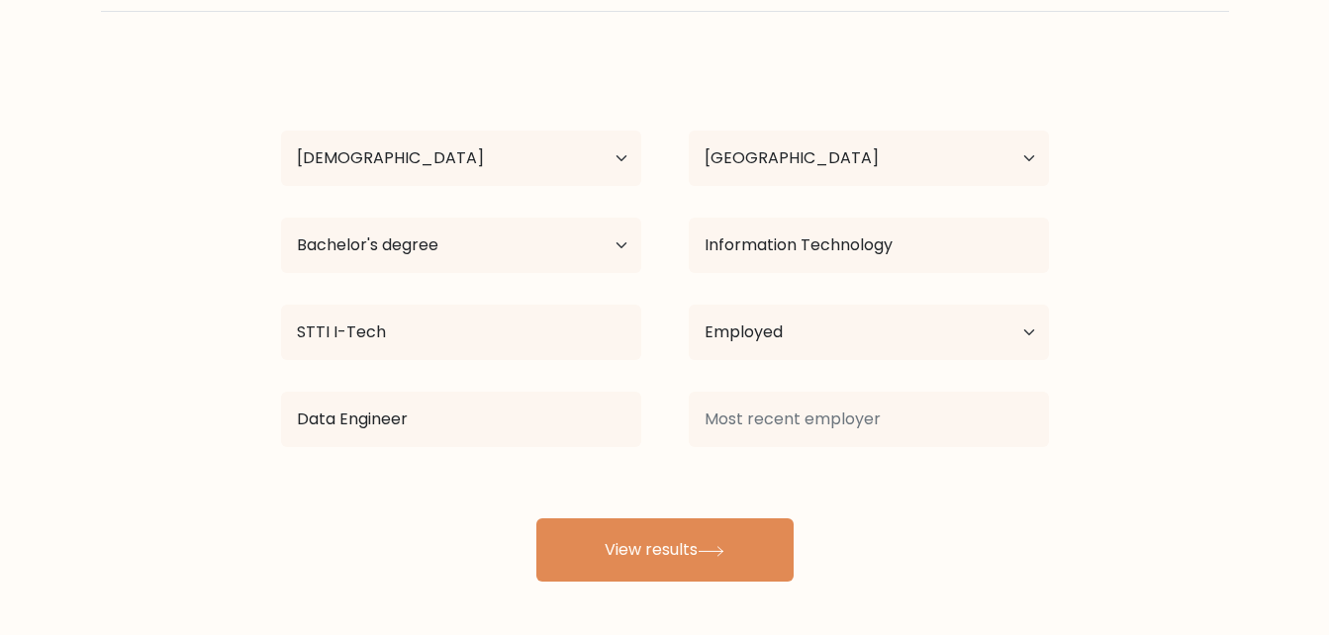
click at [582, 511] on div "[PERSON_NAME] Age Under [DEMOGRAPHIC_DATA] [DEMOGRAPHIC_DATA] [DEMOGRAPHIC_DATA…" at bounding box center [665, 320] width 792 height 522
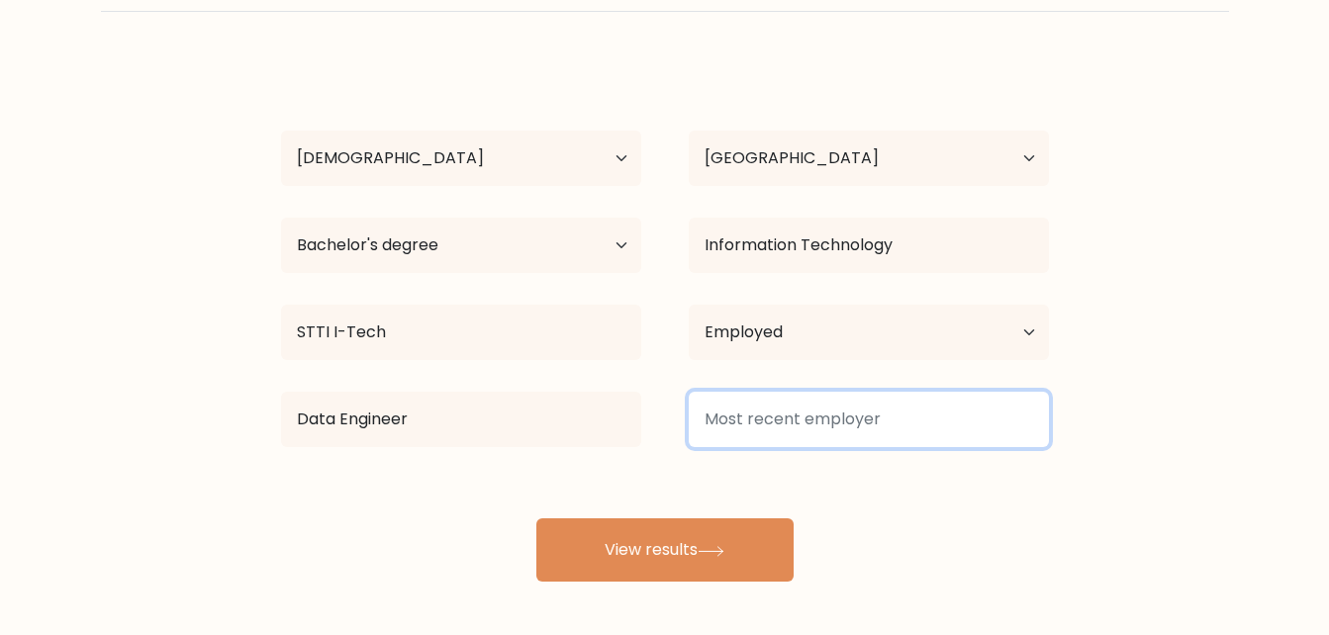
click at [794, 406] on input at bounding box center [869, 419] width 360 height 55
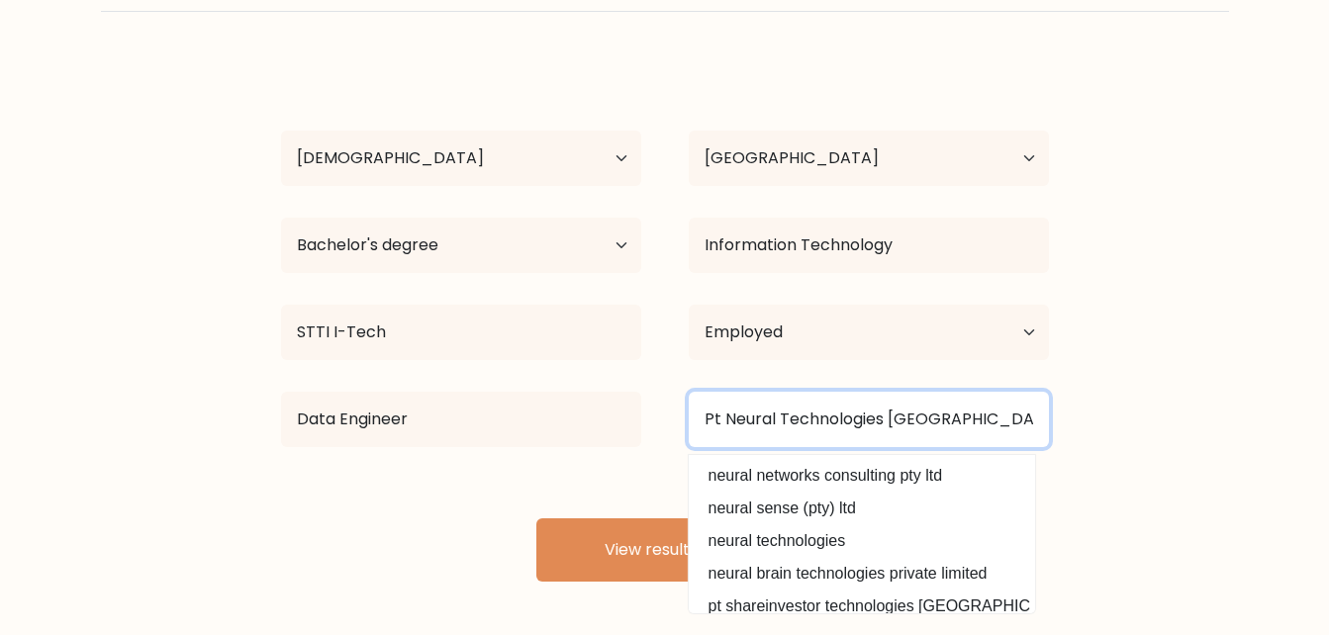
type input "Pt Neural Technologies [GEOGRAPHIC_DATA]"
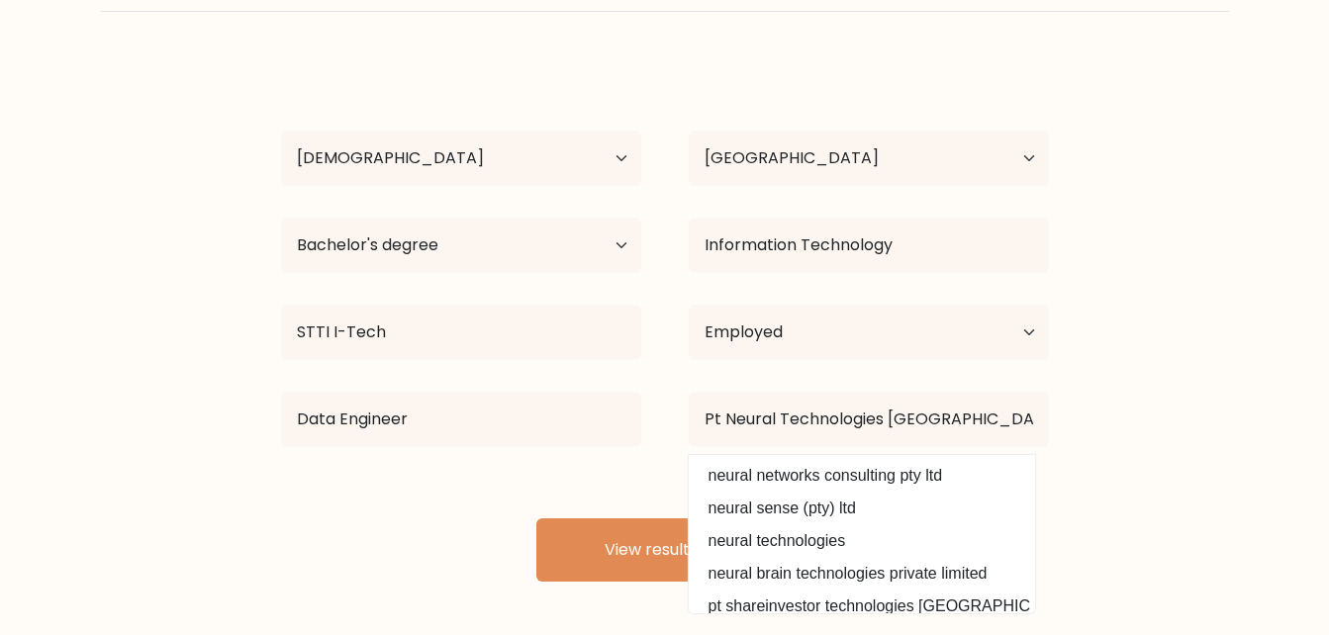
click at [1140, 403] on form "Compare your results to your peers [PERSON_NAME] Age Under [DEMOGRAPHIC_DATA] […" at bounding box center [664, 257] width 1329 height 649
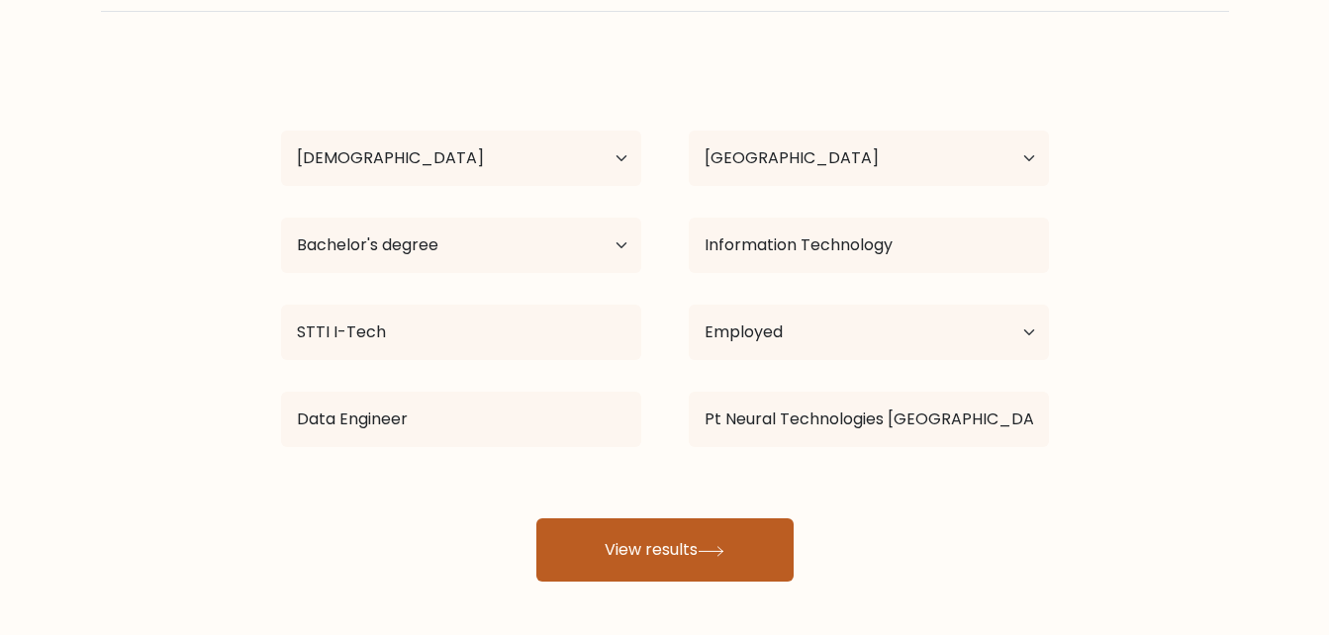
click at [754, 527] on button "View results" at bounding box center [664, 549] width 257 height 63
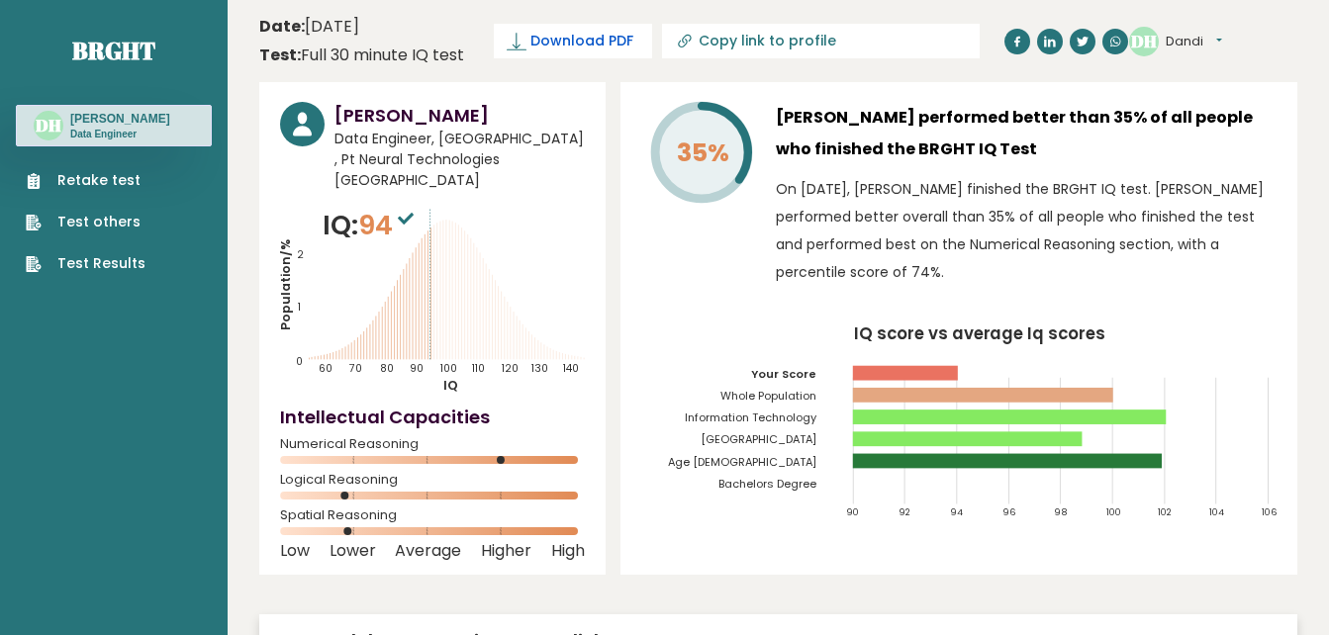
click at [555, 40] on span "Download PDF" at bounding box center [581, 41] width 103 height 21
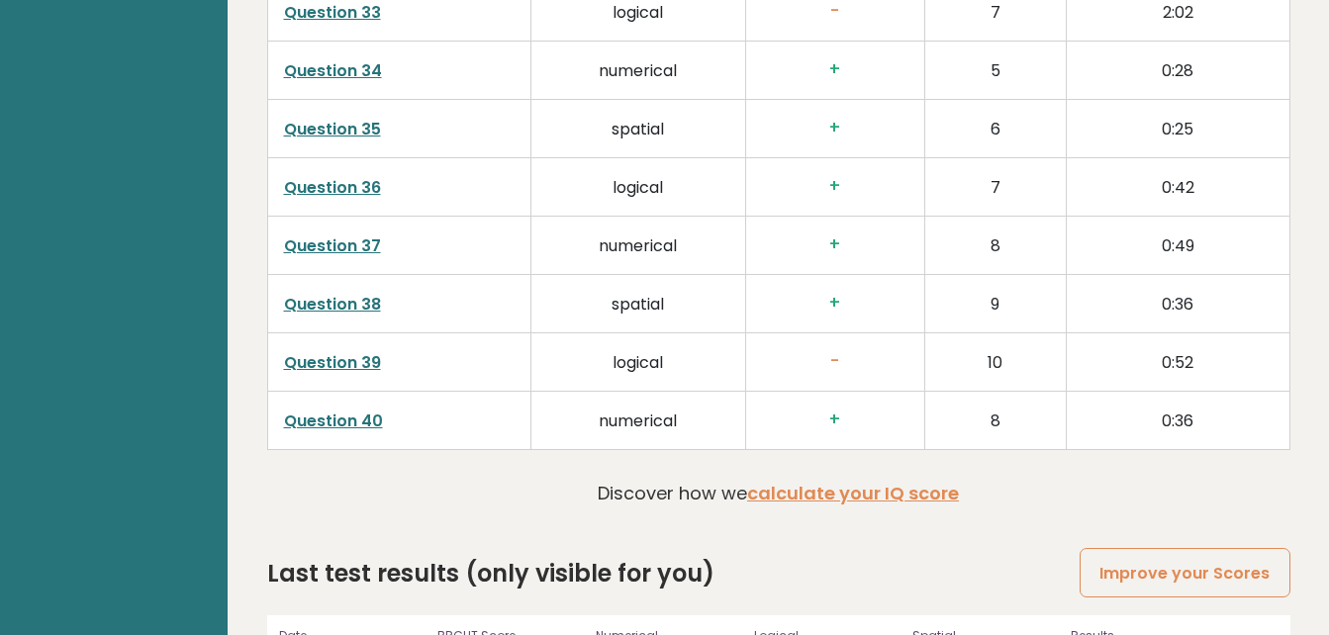
scroll to position [5143, 0]
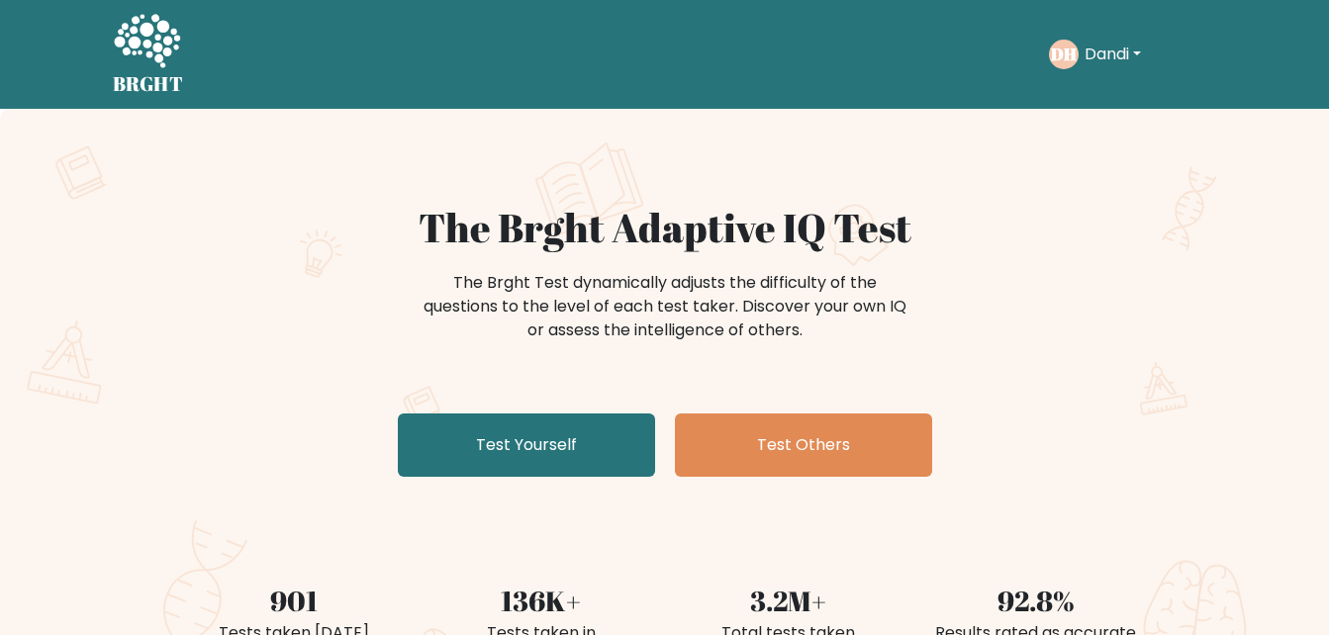
click at [1106, 57] on button "Dandi" at bounding box center [1112, 55] width 68 height 26
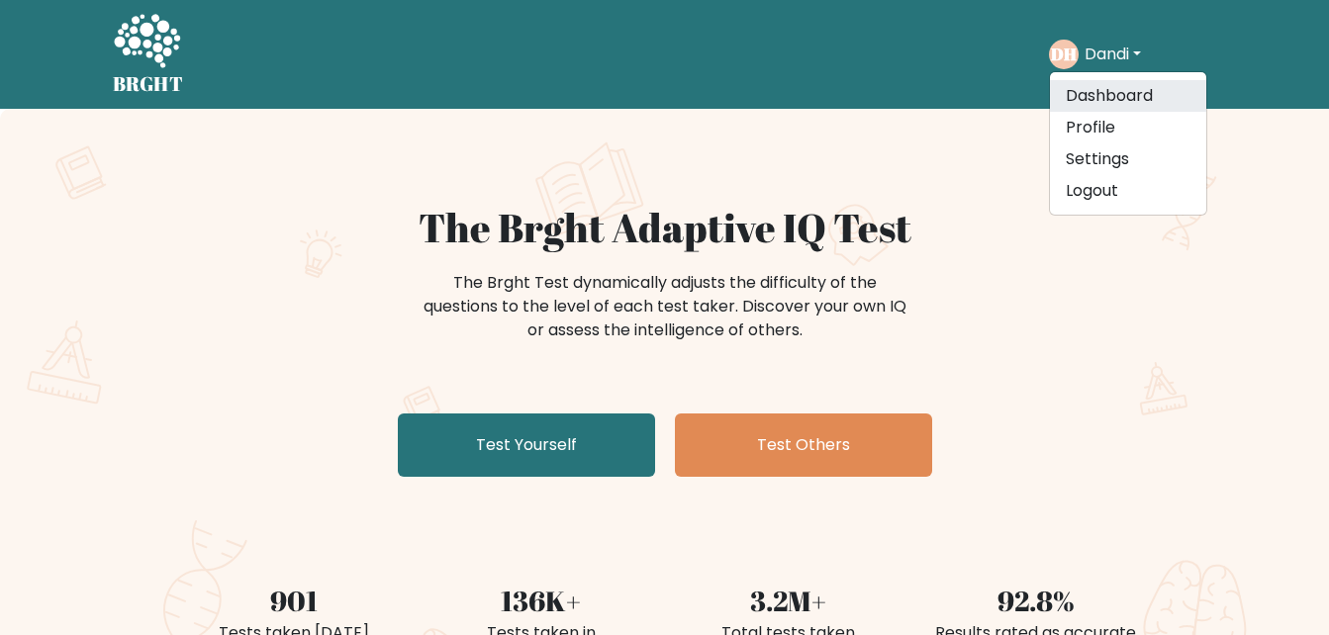
click at [1123, 91] on link "Dashboard" at bounding box center [1128, 96] width 156 height 32
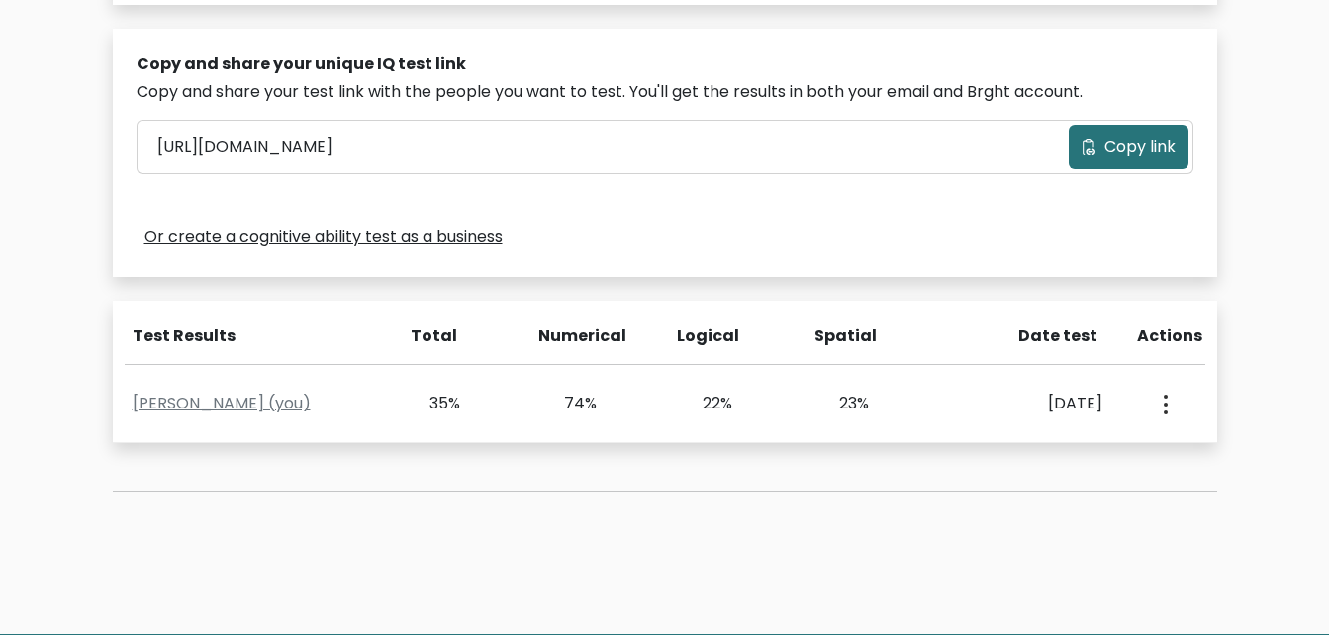
scroll to position [598, 0]
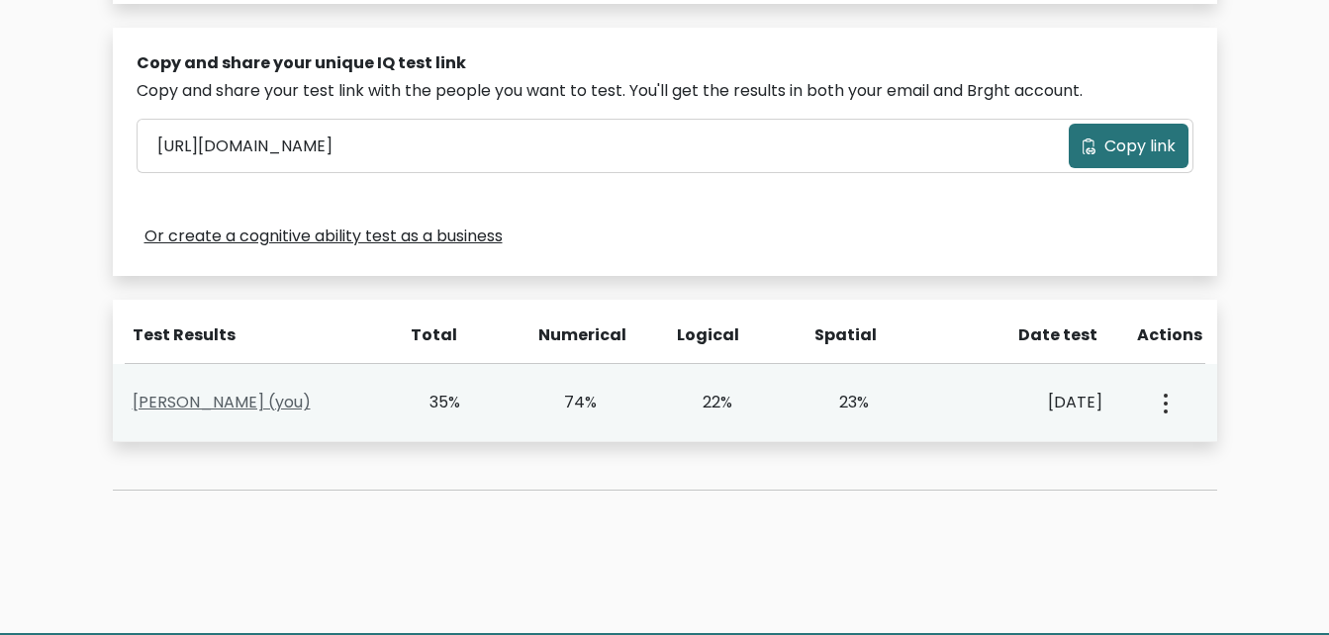
click at [286, 403] on link "[PERSON_NAME] (you)" at bounding box center [222, 402] width 178 height 23
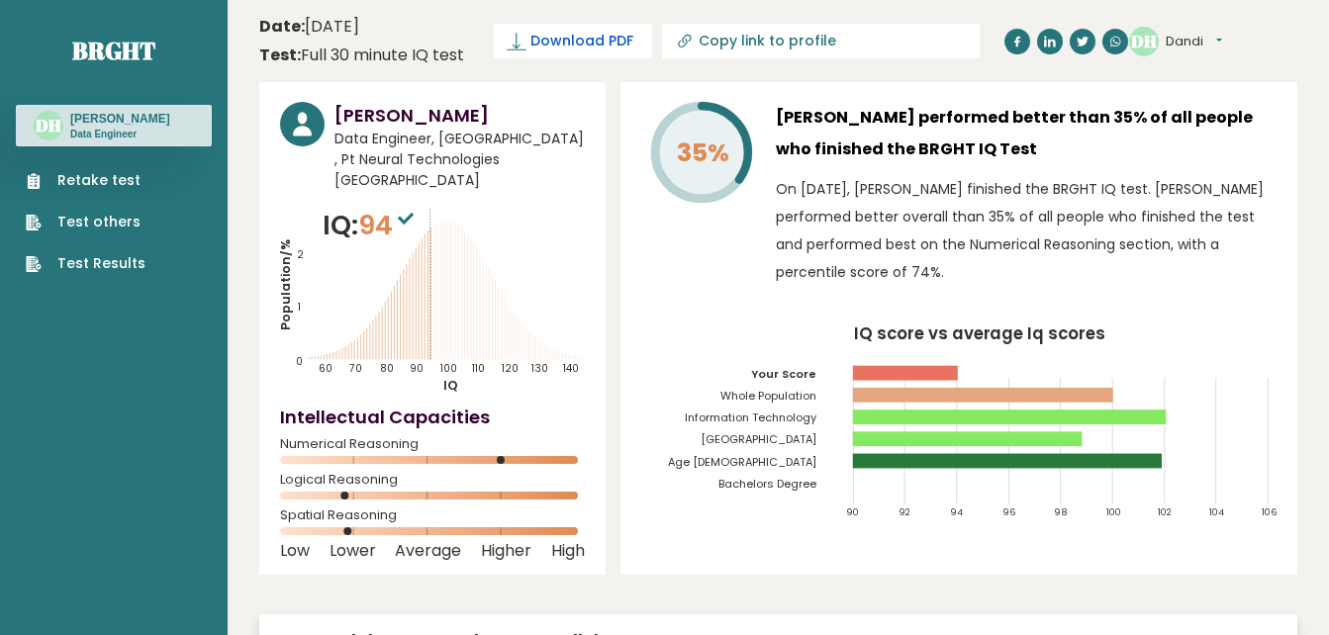
click at [534, 38] on span "Download PDF" at bounding box center [581, 41] width 103 height 21
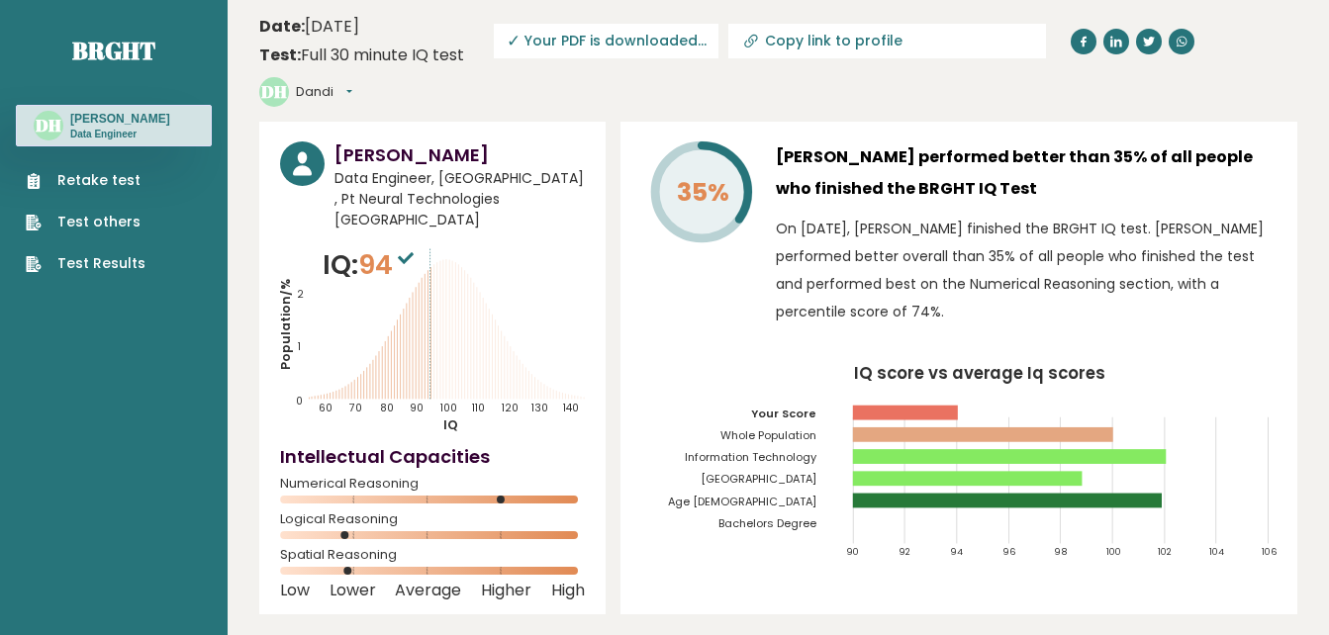
click at [843, 47] on input "Copy link to profile" at bounding box center [899, 41] width 269 height 16
type input "https://brght.org/profile/dandi-husni-thamrin/?utm_source=share&utm_medium=copy…"
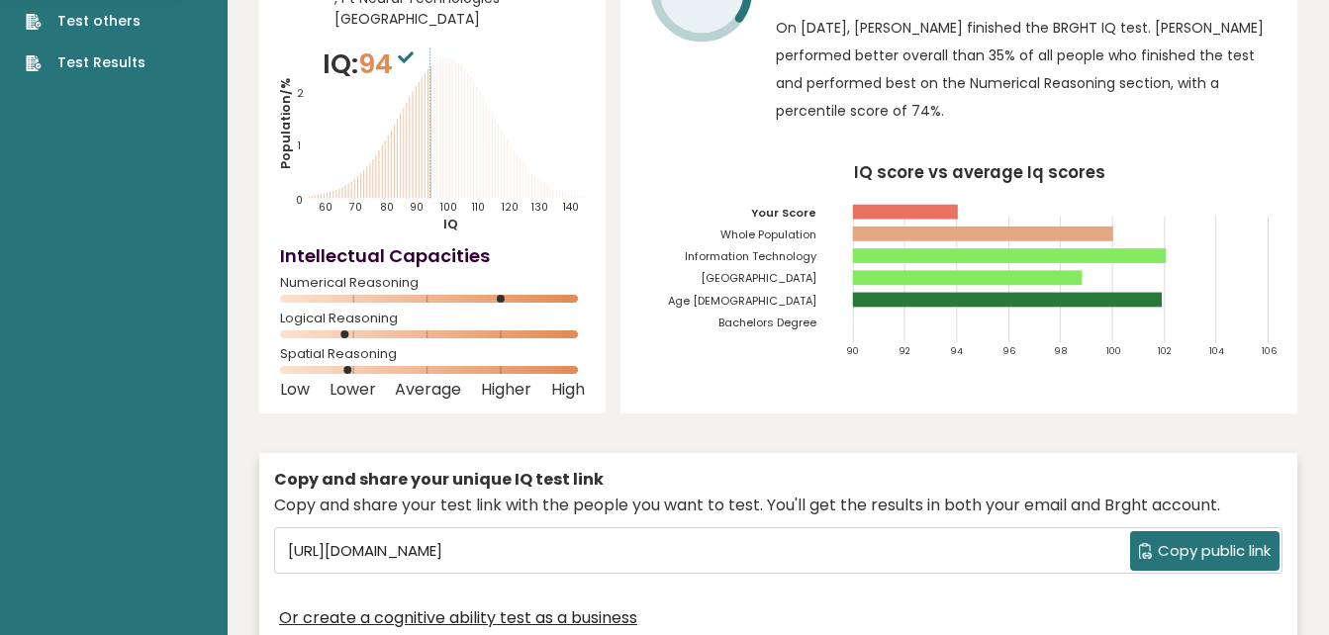
scroll to position [199, 0]
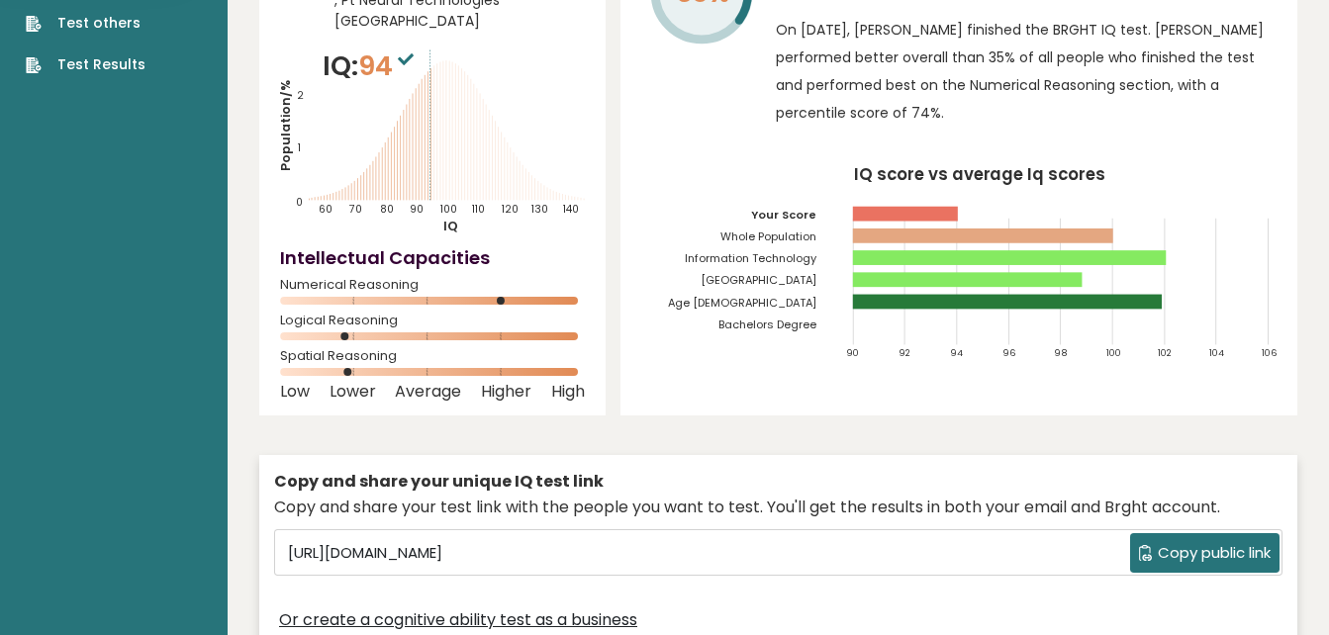
click at [1171, 542] on span "Copy public link" at bounding box center [1214, 553] width 113 height 23
click at [699, 209] on icon "IQ score vs average Iq scores 90 92 94 96 98 100 102 104 106 Your Score Whole P…" at bounding box center [958, 270] width 635 height 209
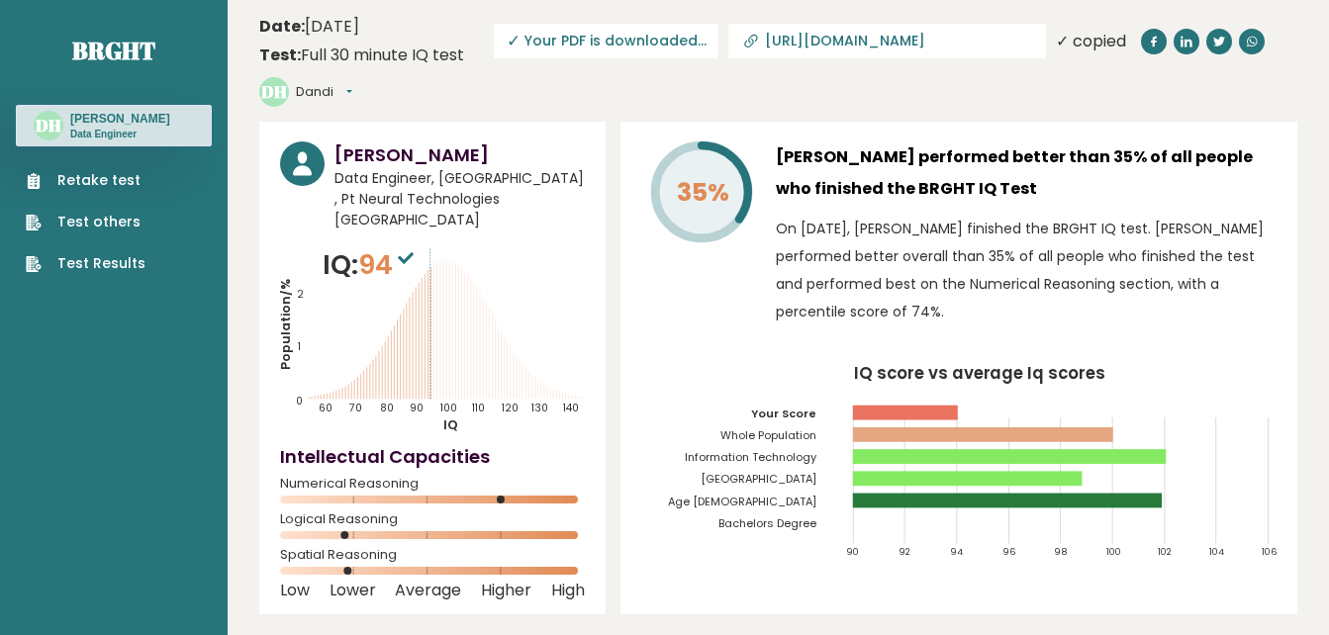
click at [637, 44] on span "✓ Your PDF is downloaded..." at bounding box center [606, 41] width 225 height 35
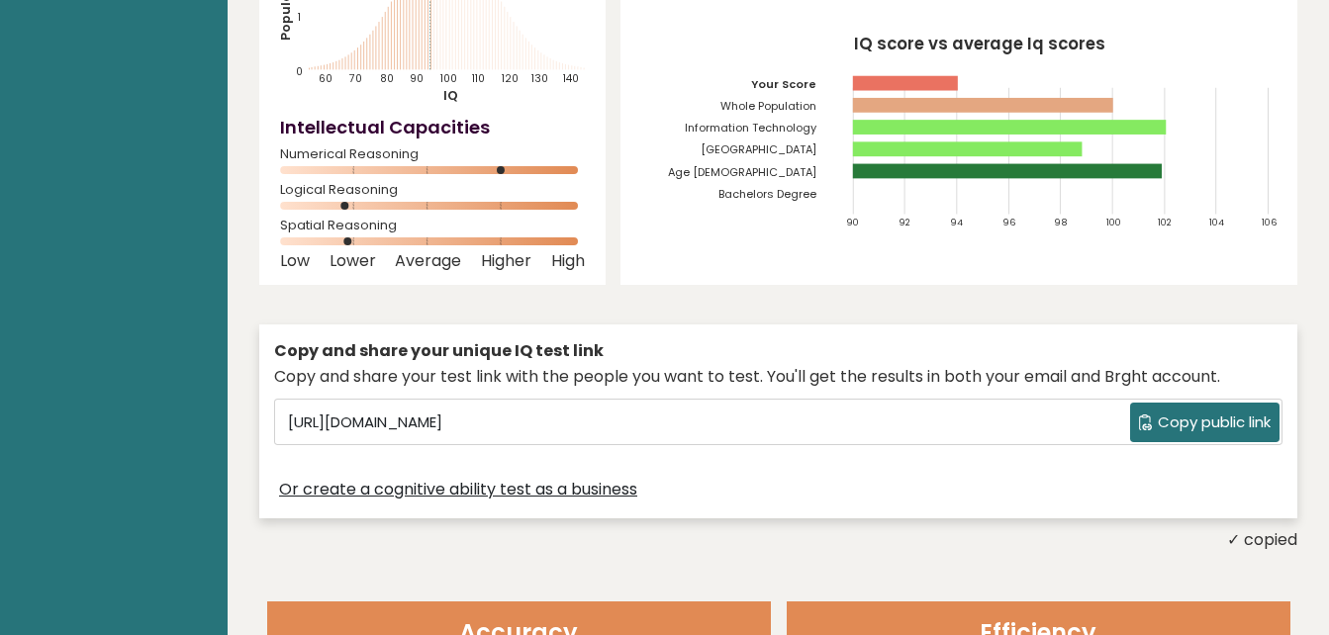
scroll to position [405, 0]
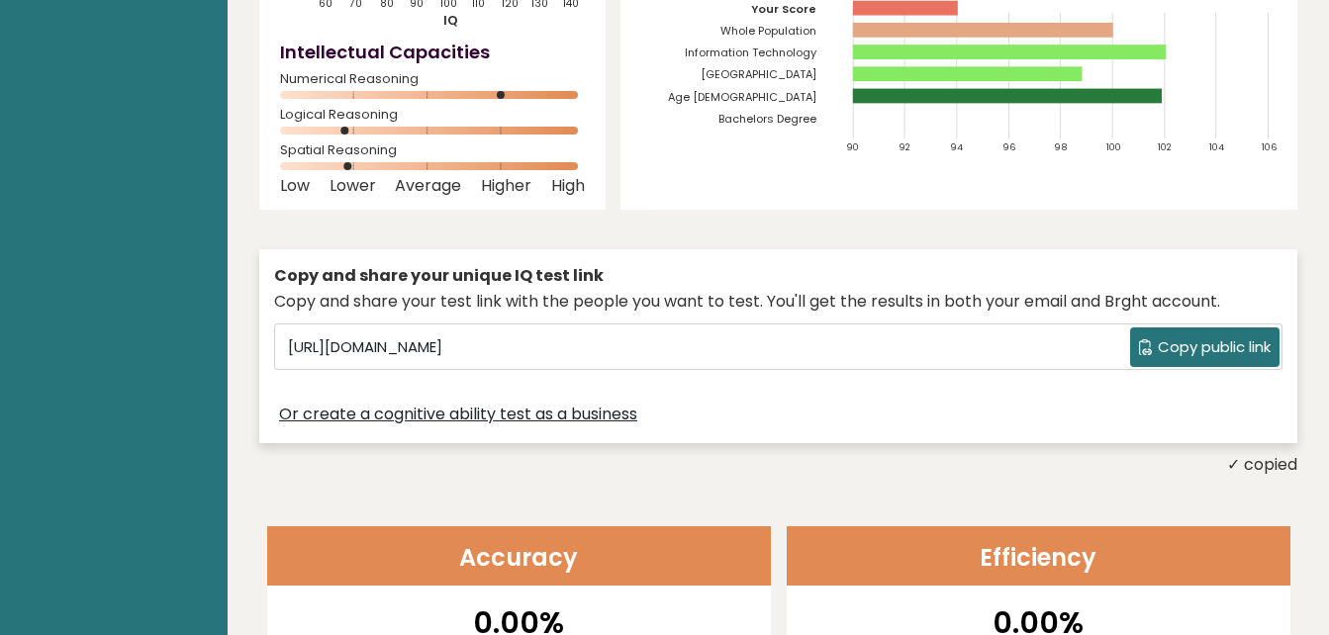
click at [1262, 336] on span "Copy public link" at bounding box center [1214, 347] width 113 height 23
click at [721, 213] on div "Dandi Husni Thamrin Data Engineer, Indonesia , Pt Neural Technologies Indonesia…" at bounding box center [778, 97] width 1038 height 760
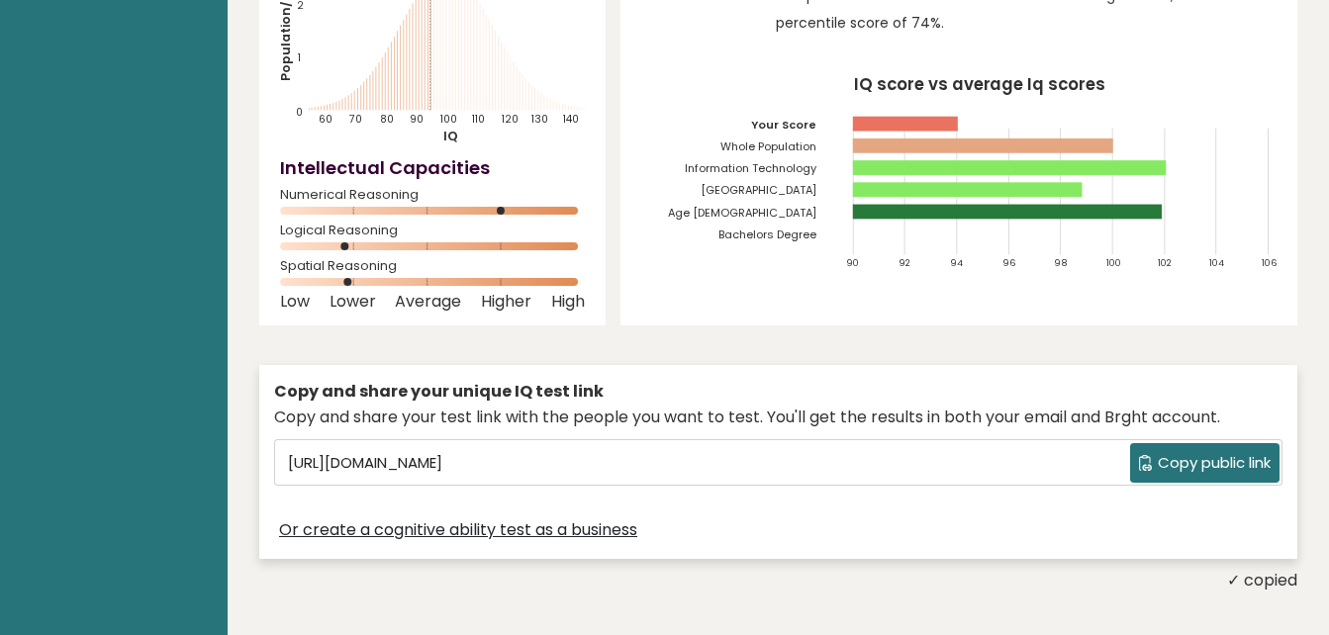
scroll to position [0, 0]
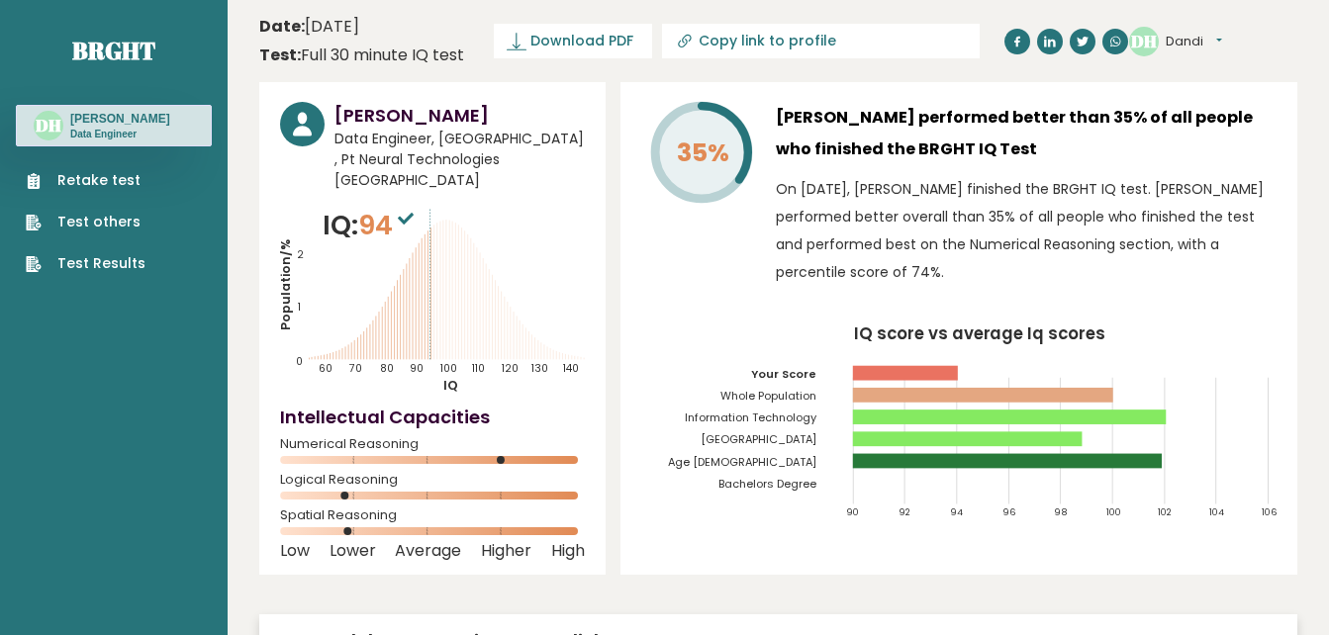
click at [95, 274] on link "Test Results" at bounding box center [86, 263] width 120 height 21
click at [610, 45] on span "Download PDF" at bounding box center [581, 41] width 103 height 21
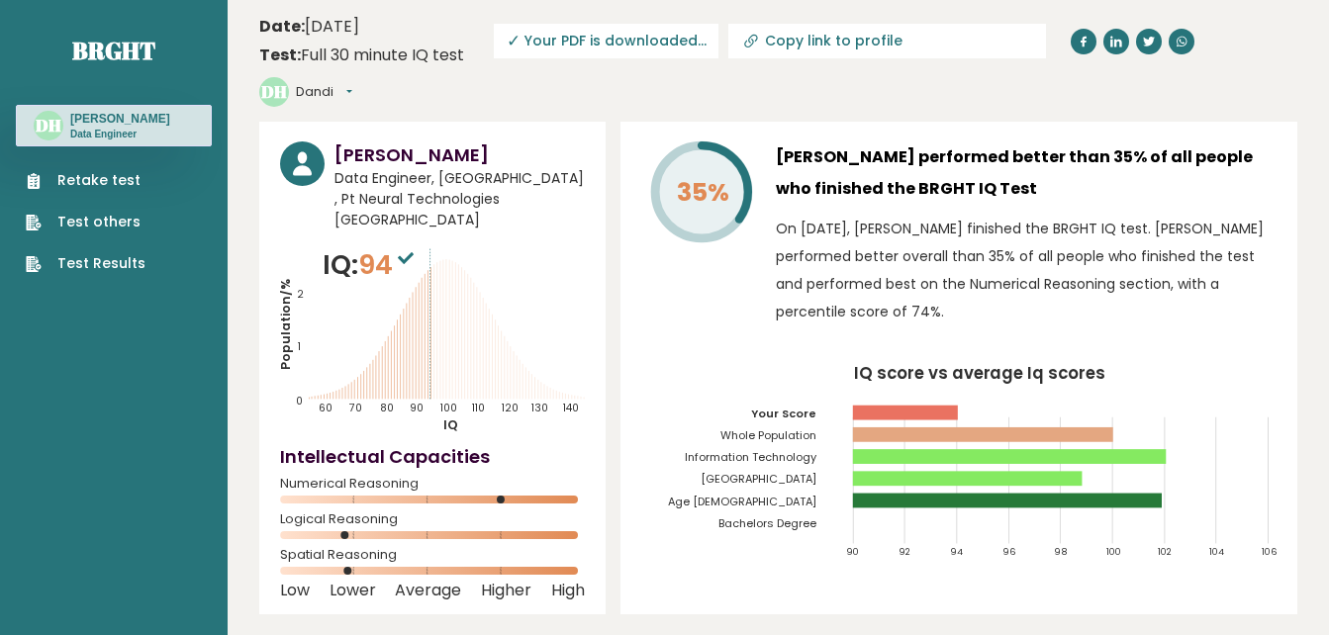
click at [1175, 42] on icon at bounding box center [1181, 42] width 12 height 12
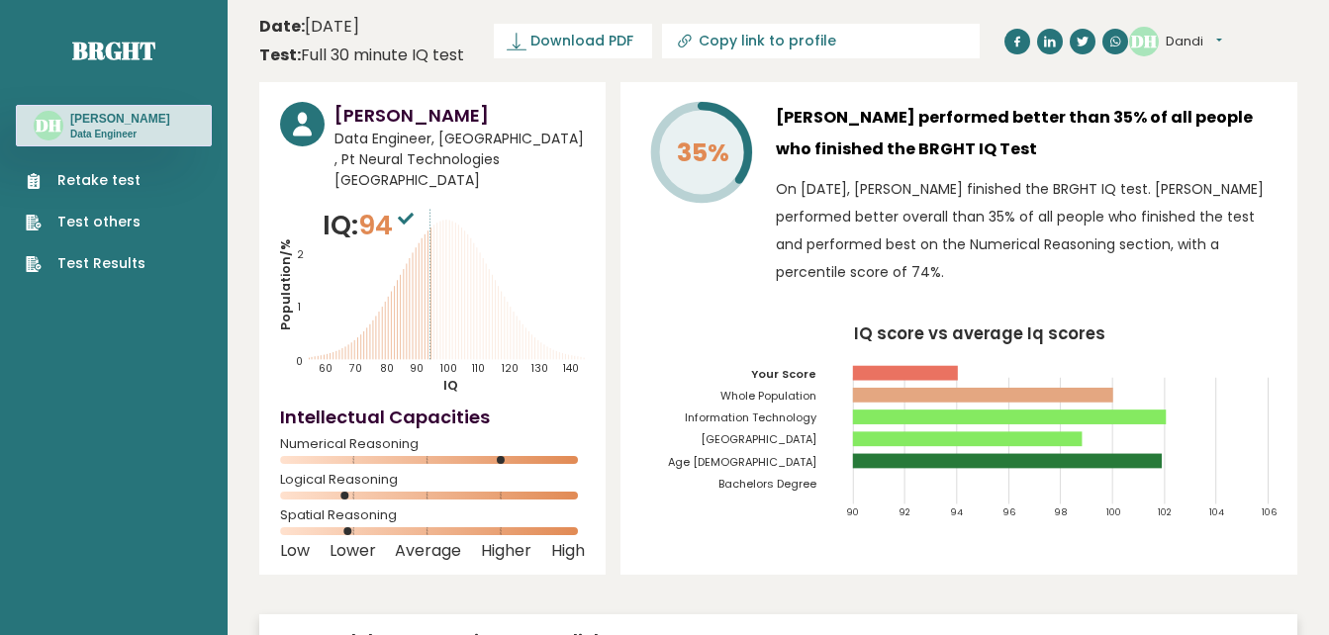
click at [1102, 43] on link at bounding box center [1115, 42] width 26 height 26
click at [1222, 38] on button "Dandi" at bounding box center [1194, 42] width 56 height 20
click at [911, 251] on p "On [DATE], [PERSON_NAME] finished the BRGHT IQ test. [PERSON_NAME] performed be…" at bounding box center [1026, 230] width 501 height 111
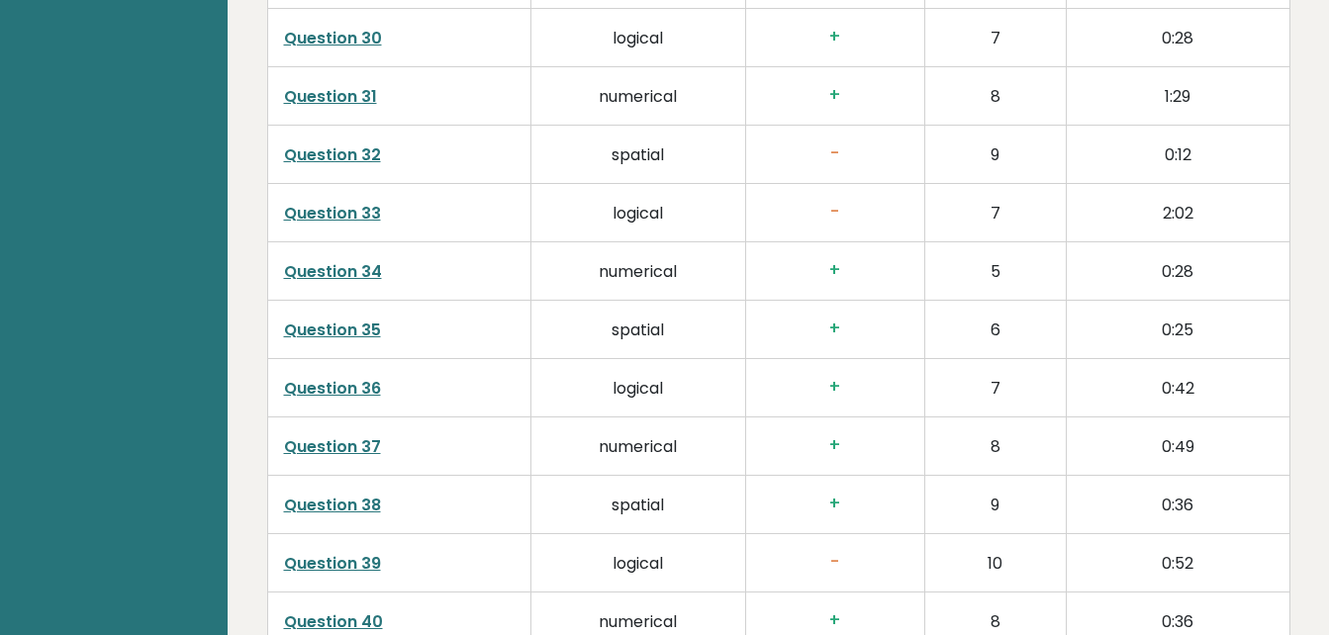
scroll to position [5201, 0]
